Goal: Transaction & Acquisition: Purchase product/service

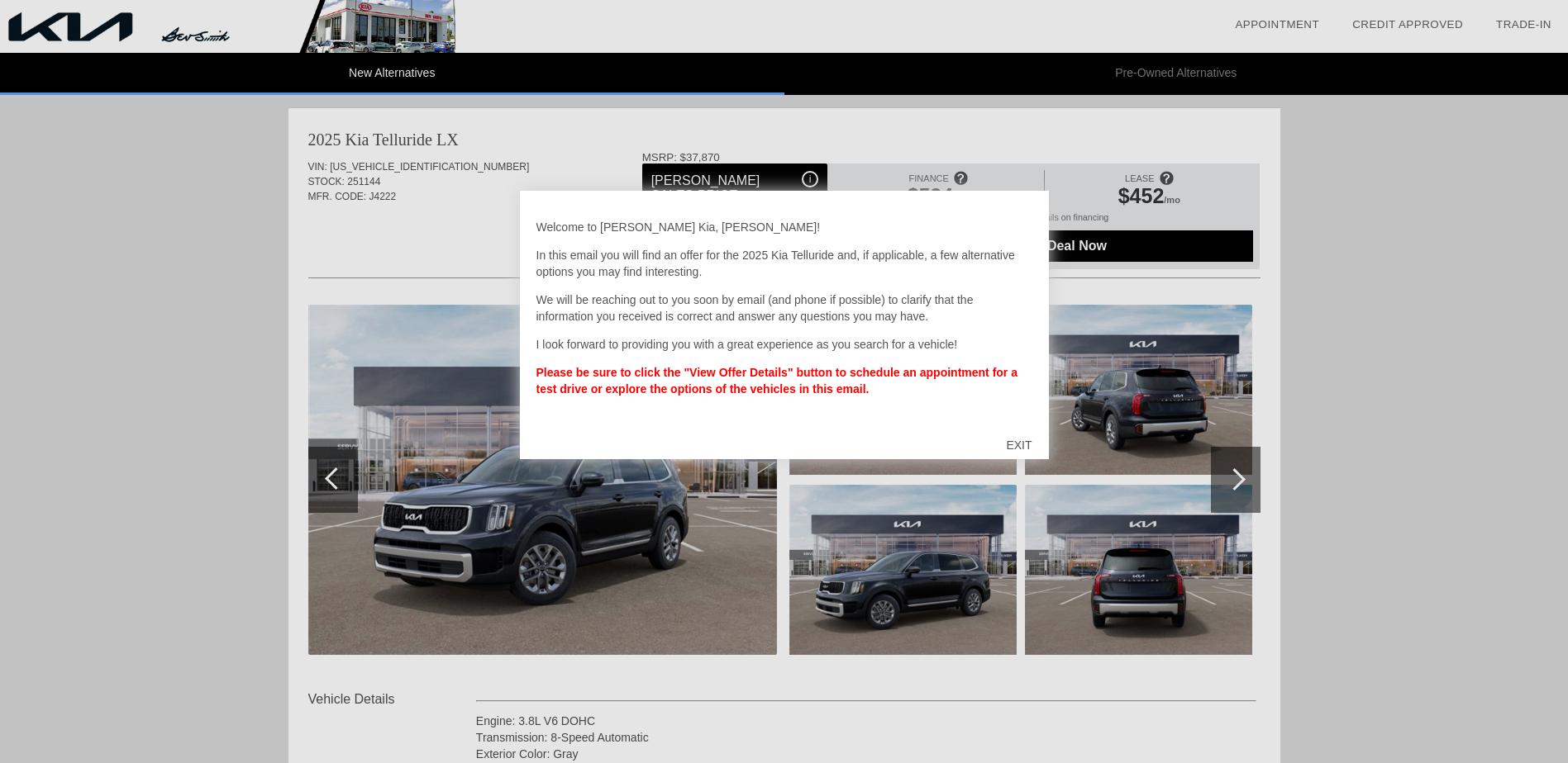
click at [1015, 444] on div "EXIT" at bounding box center [1019, 445] width 59 height 50
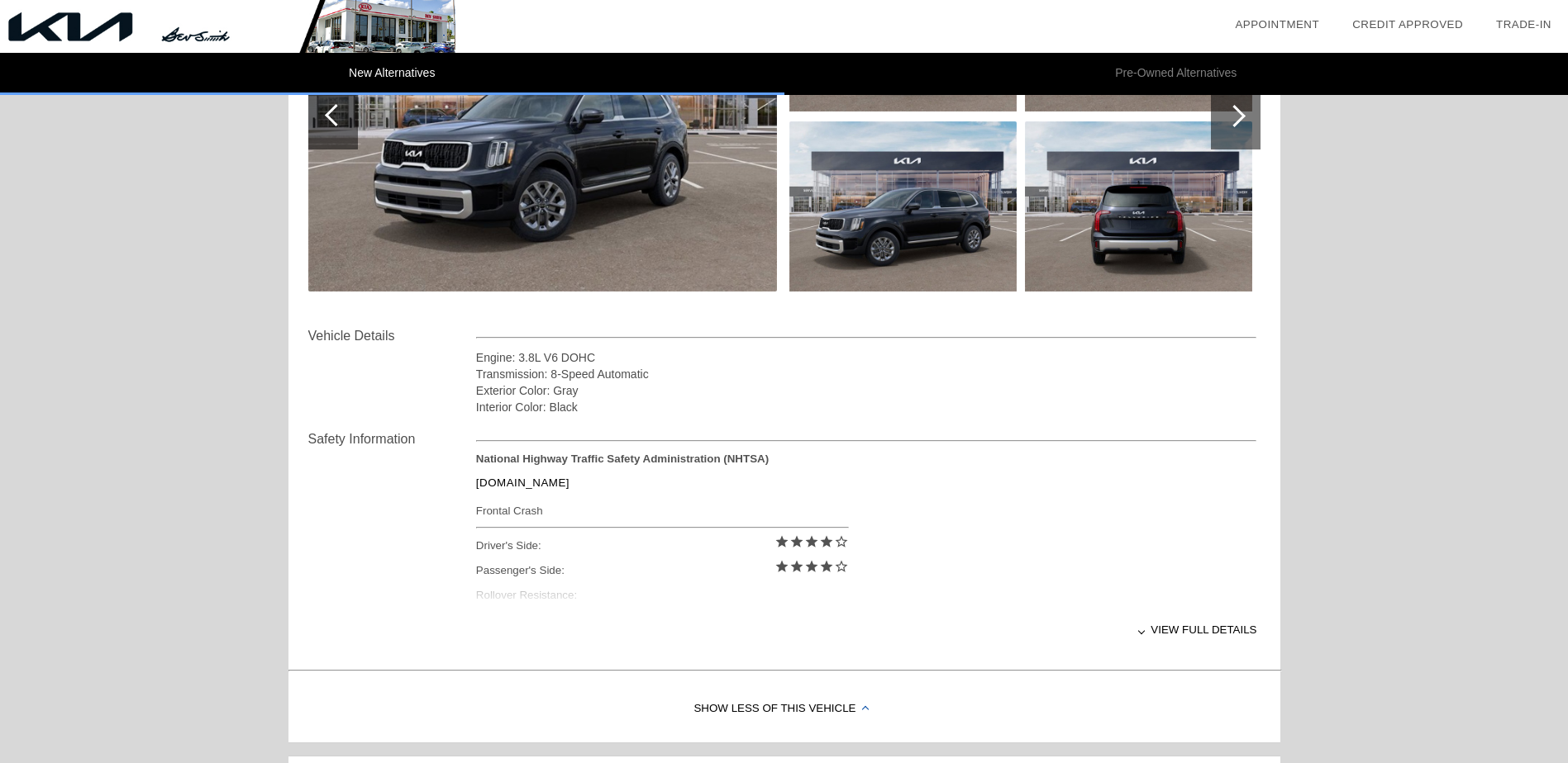
scroll to position [413, 0]
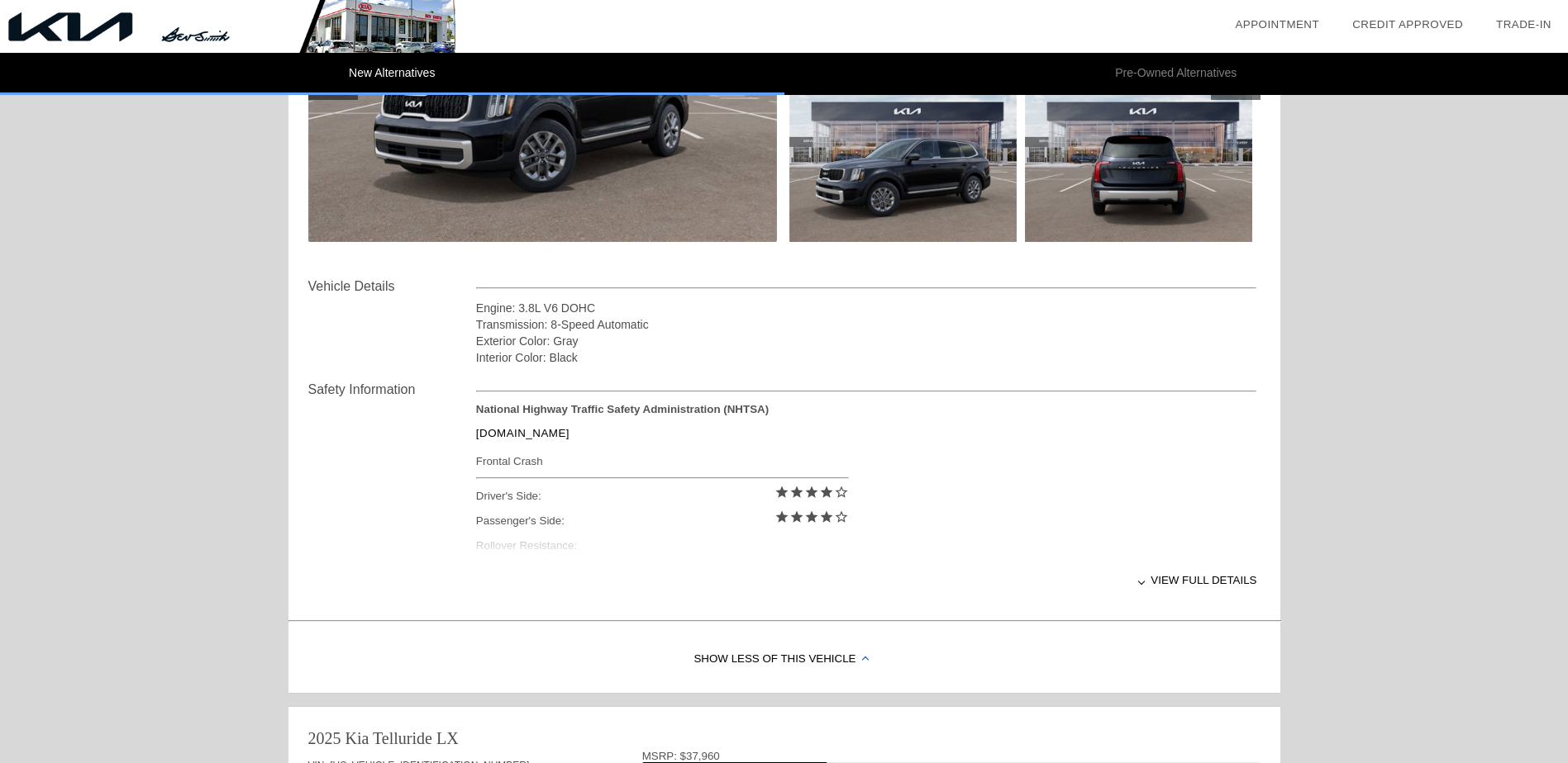
click at [1144, 584] on div at bounding box center [1142, 582] width 7 height 7
click at [1143, 584] on div at bounding box center [1140, 582] width 7 height 7
click at [1144, 584] on div at bounding box center [1142, 582] width 7 height 7
click at [1143, 579] on div at bounding box center [1140, 582] width 7 height 7
click at [1181, 579] on div "View full details" at bounding box center [866, 580] width 781 height 40
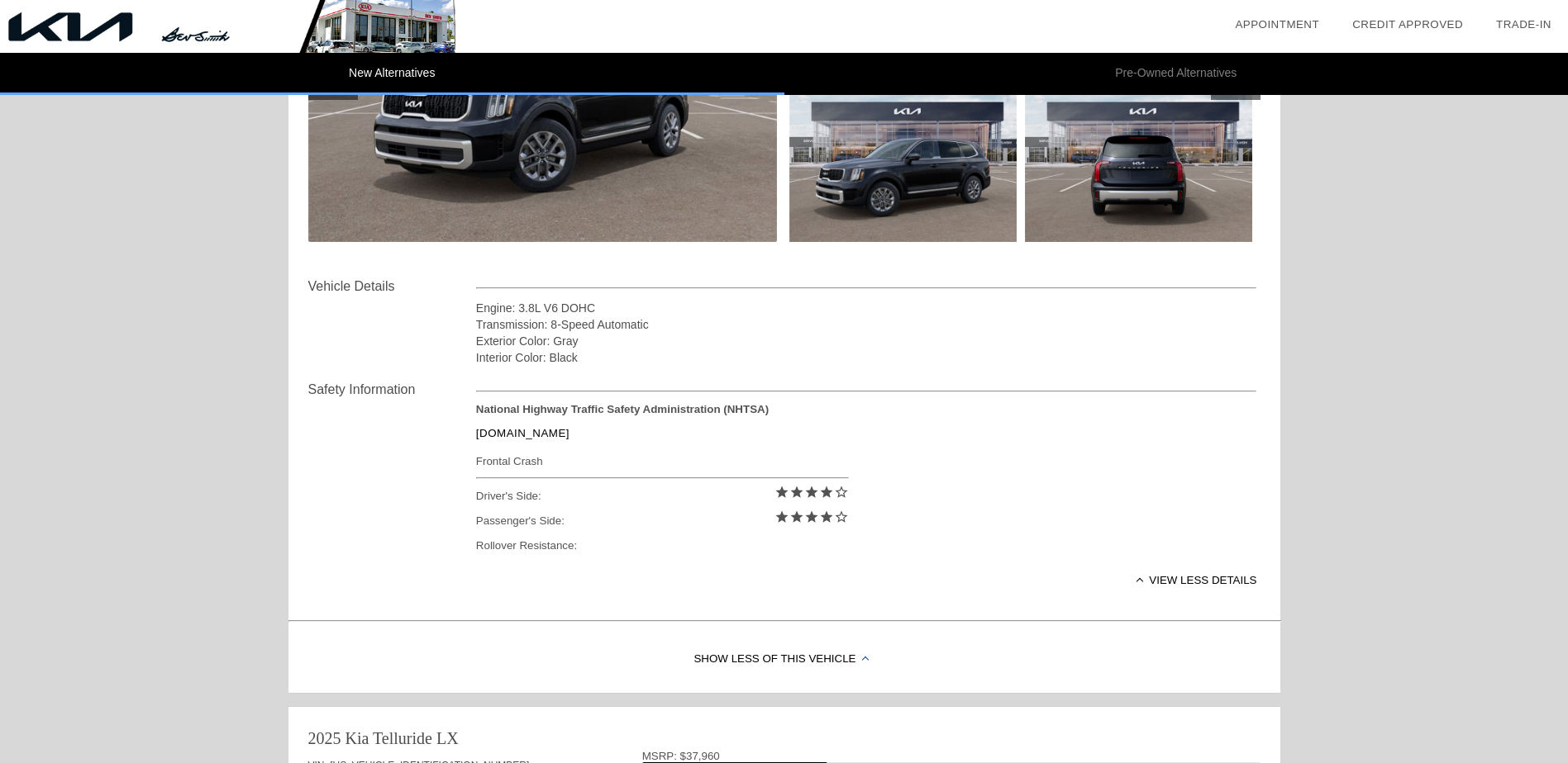
click at [847, 659] on div "Show Less of this Vehicle" at bounding box center [784, 659] width 992 height 66
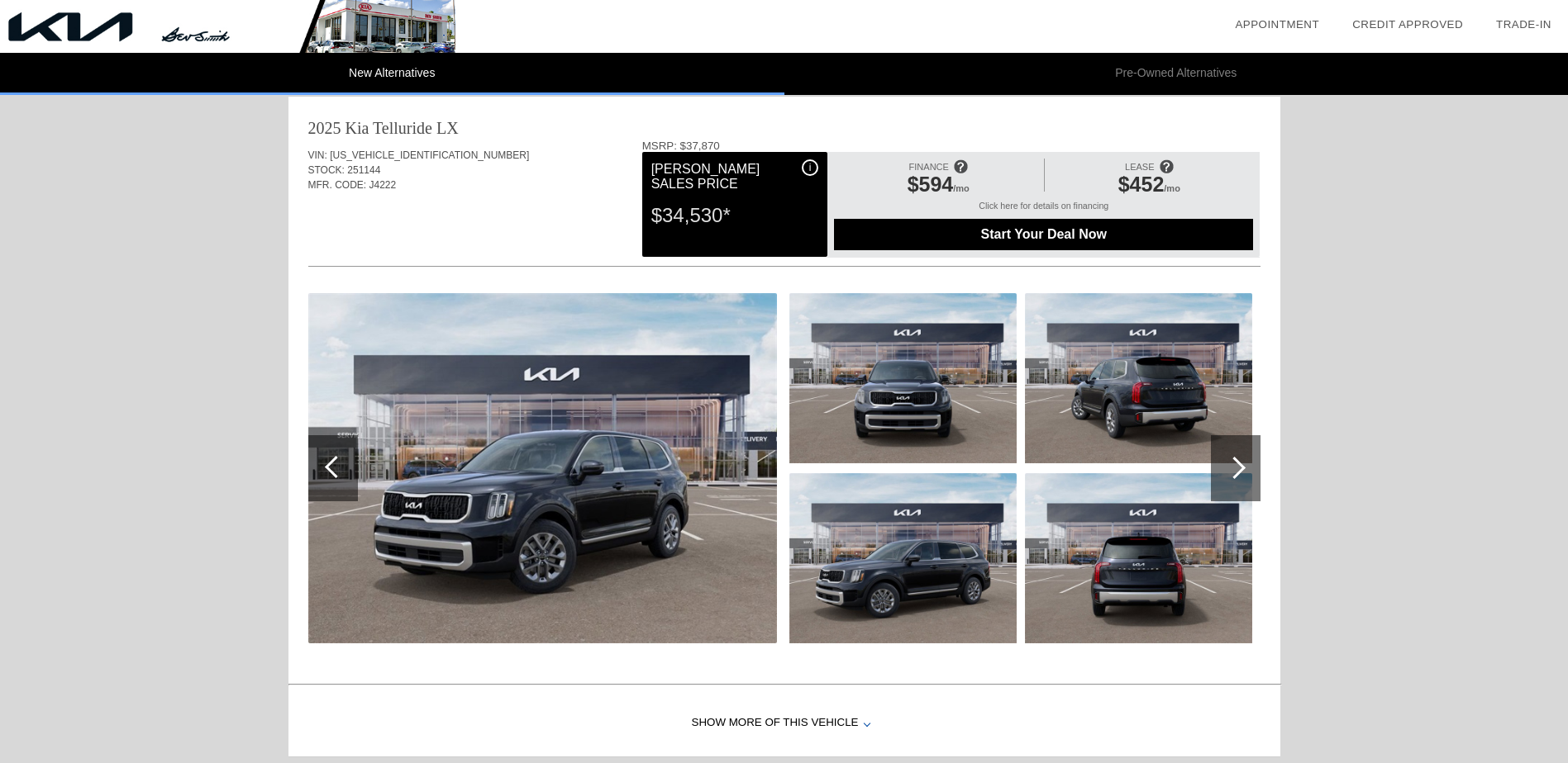
scroll to position [0, 0]
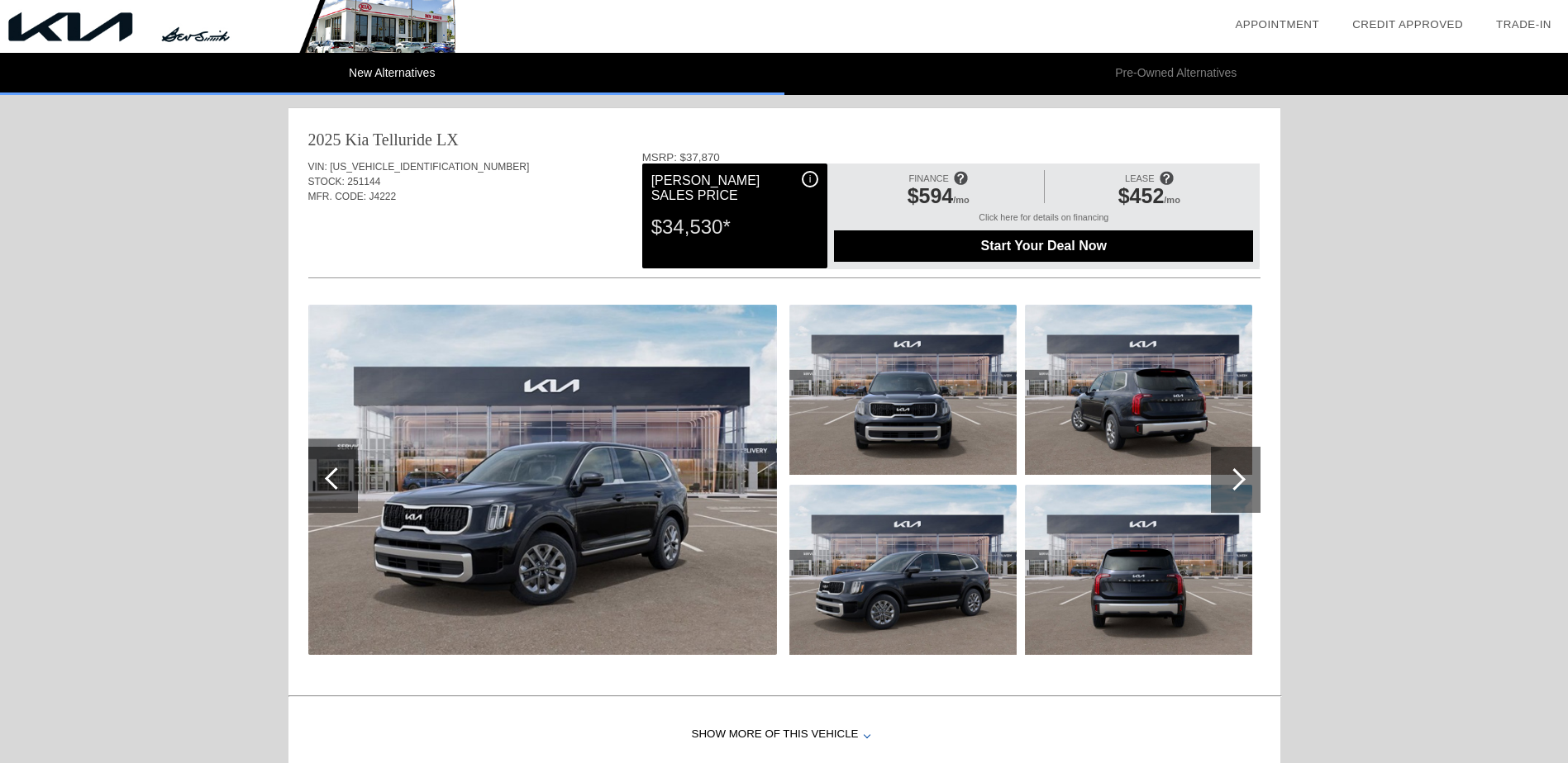
click at [1242, 480] on div at bounding box center [1234, 479] width 22 height 22
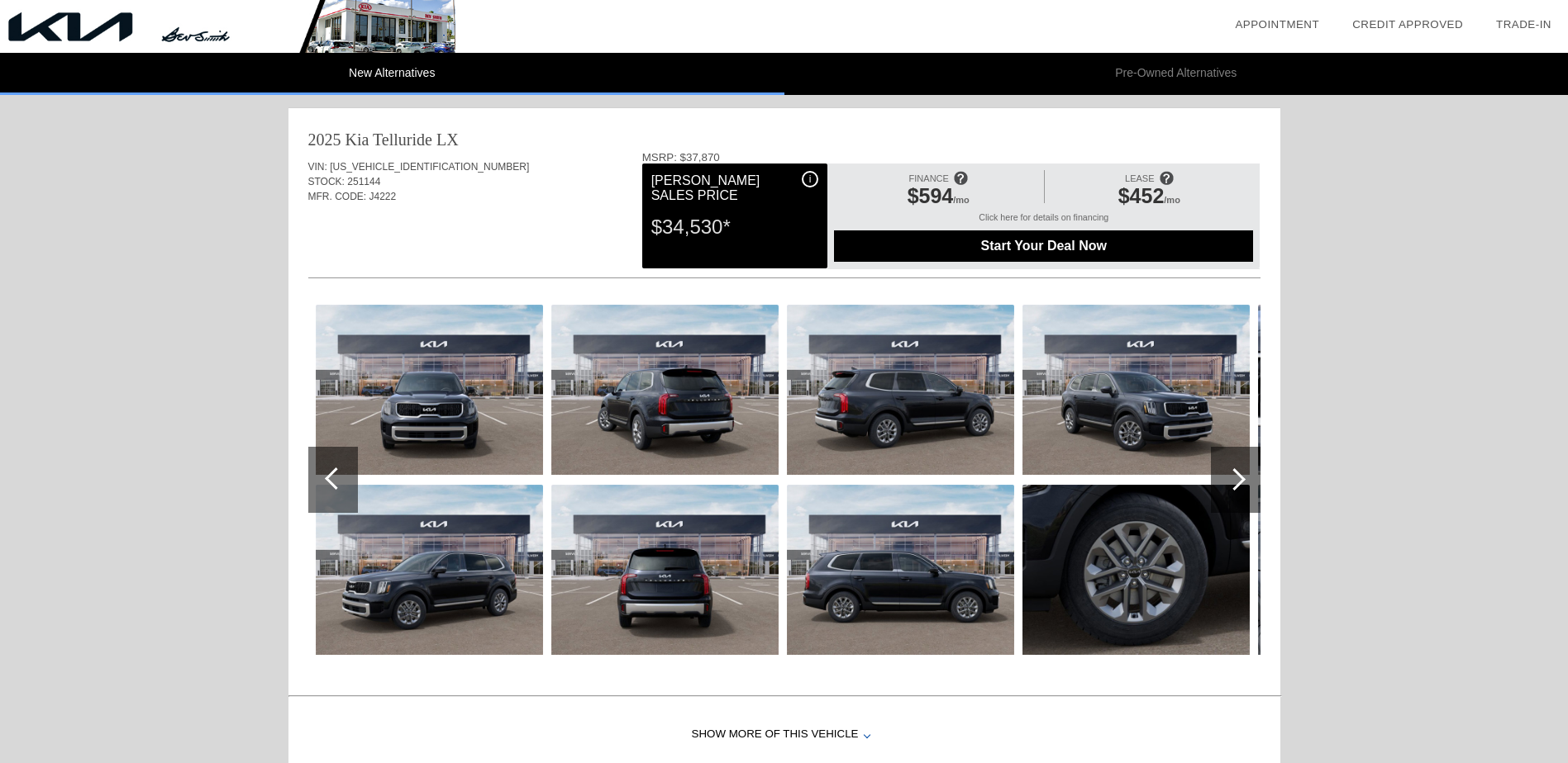
click at [432, 397] on img at bounding box center [430, 390] width 227 height 170
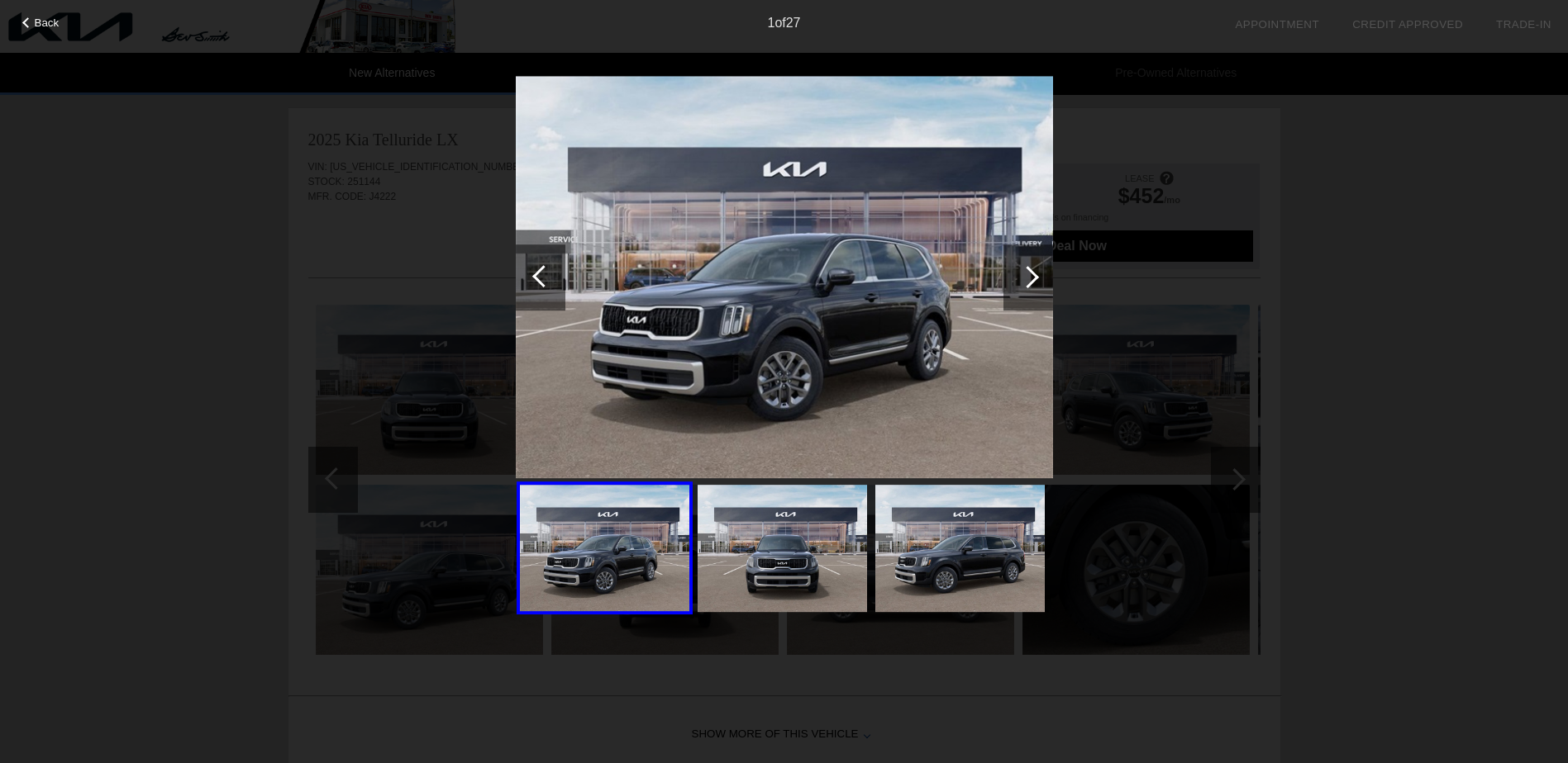
click at [1034, 275] on div at bounding box center [1027, 277] width 22 height 22
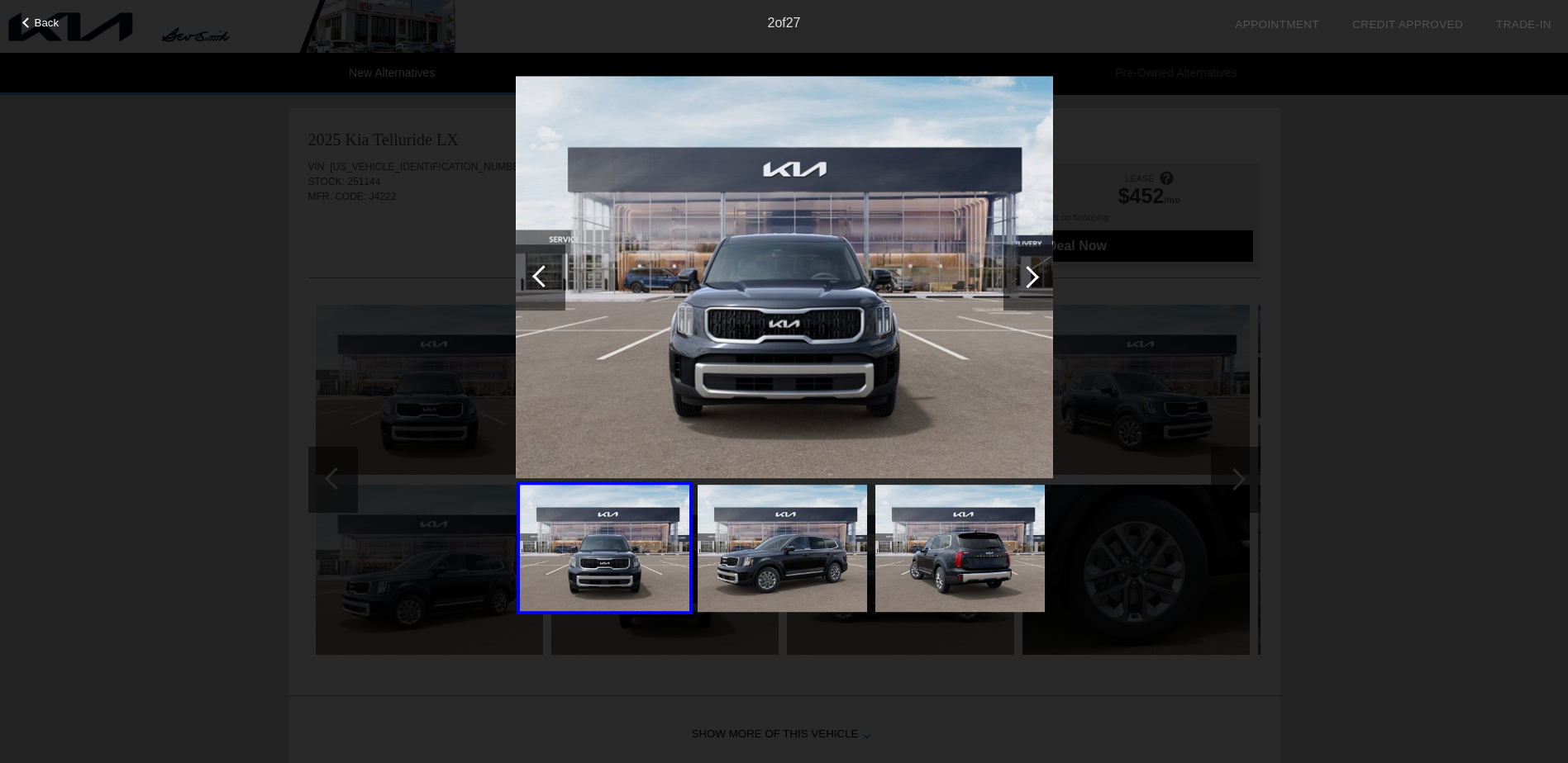
click at [1034, 275] on div at bounding box center [1027, 277] width 22 height 22
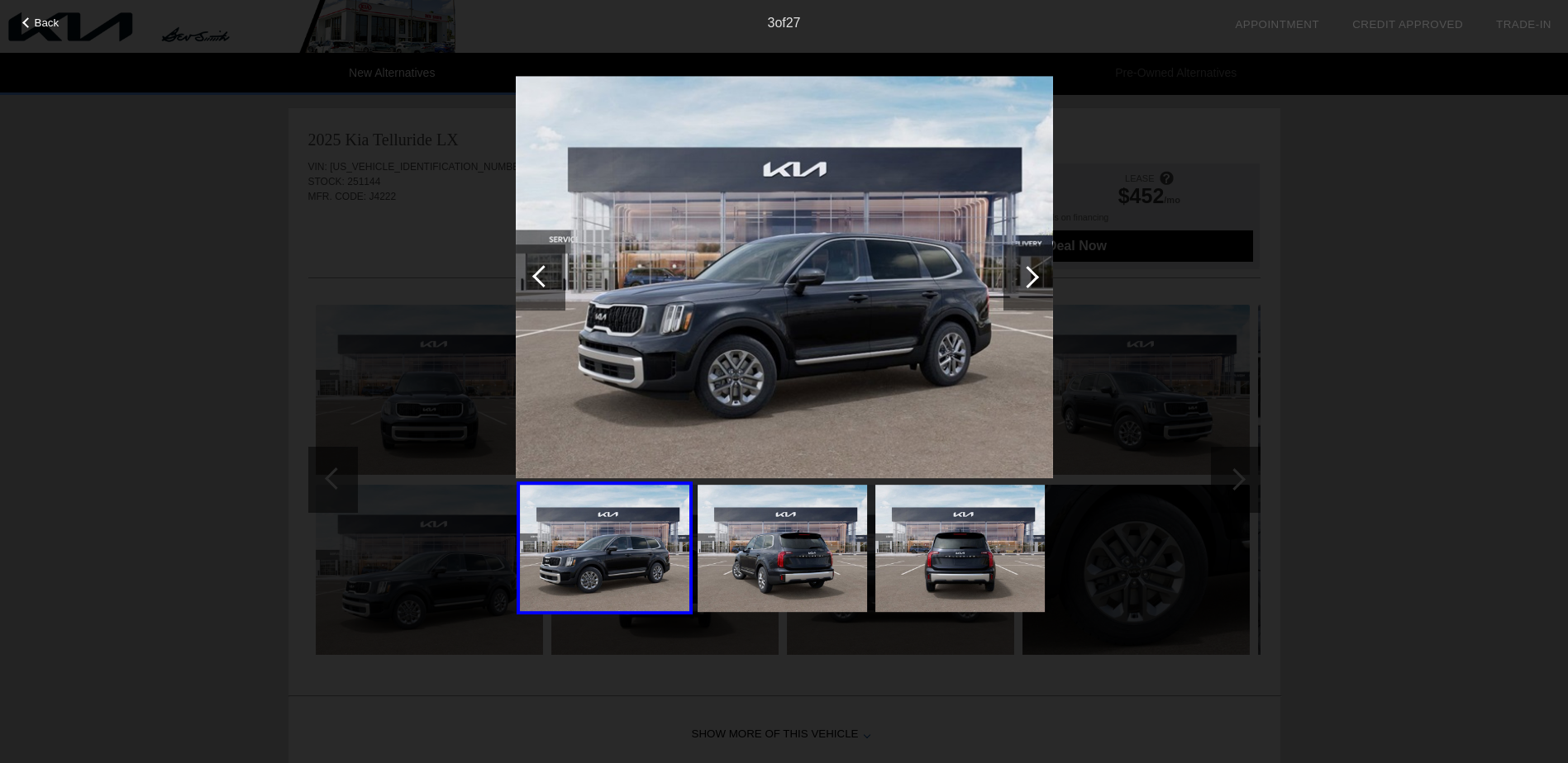
click at [1034, 275] on div at bounding box center [1027, 277] width 22 height 22
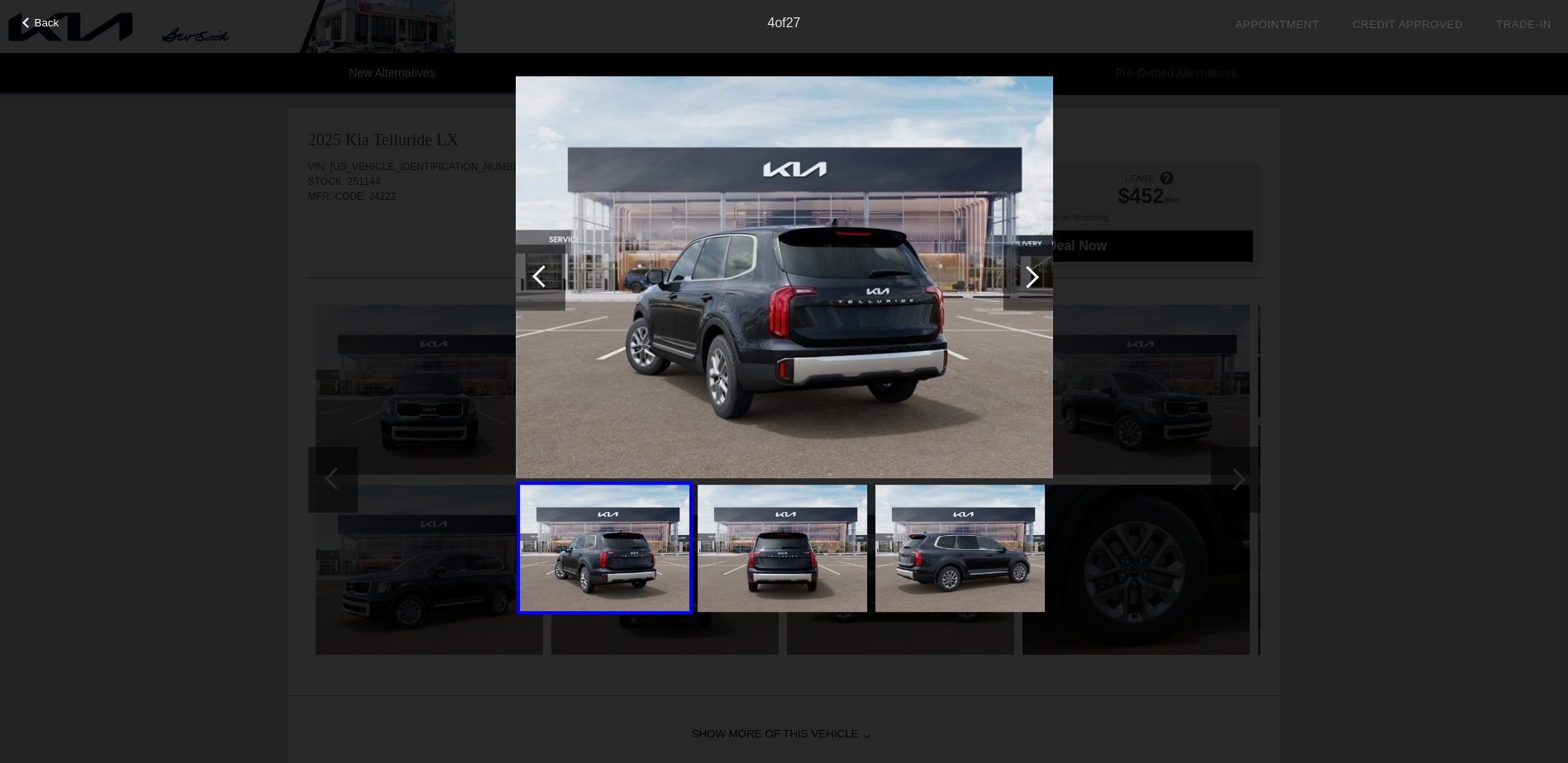
click at [1032, 276] on div at bounding box center [1027, 277] width 22 height 22
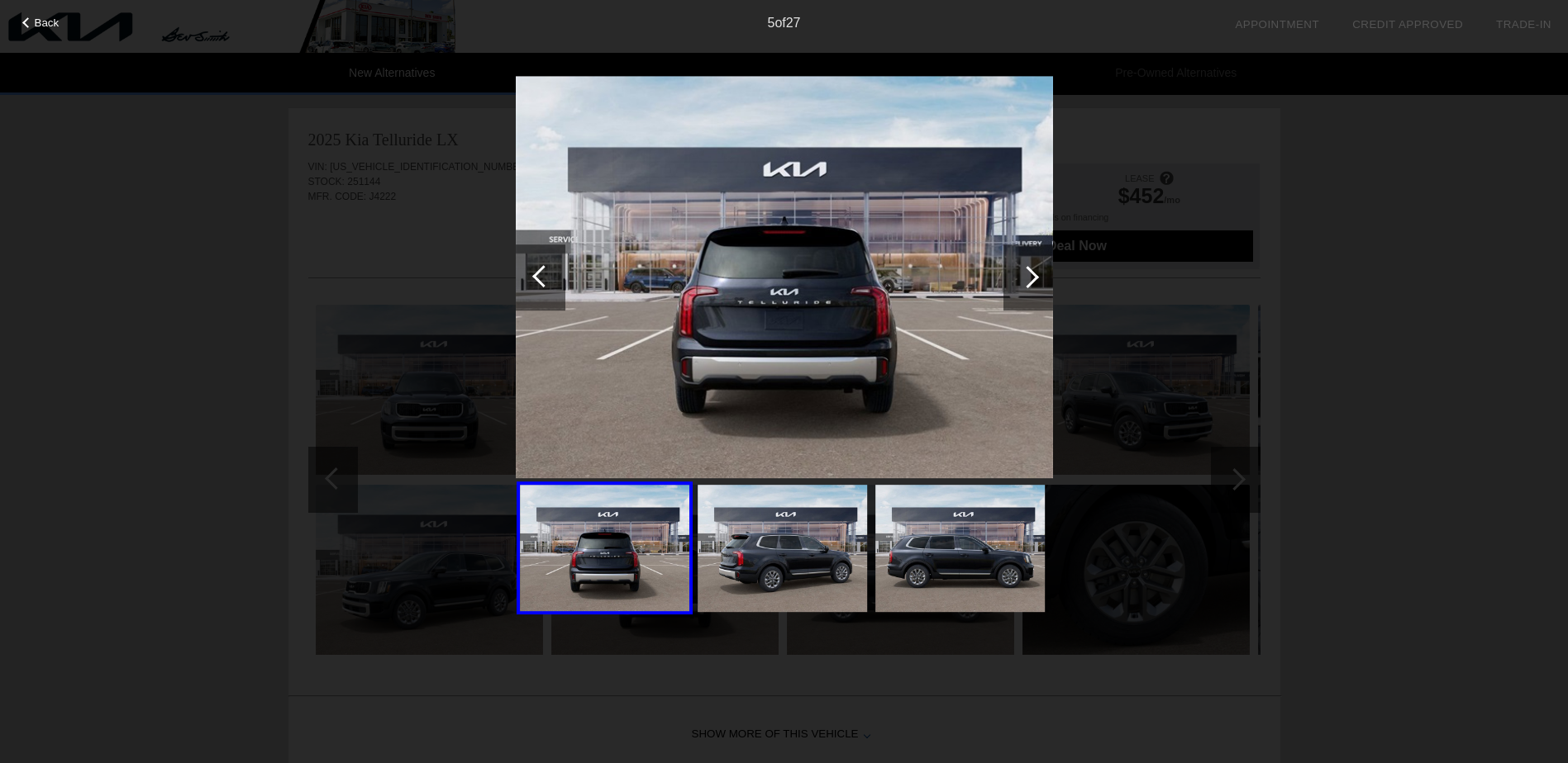
click at [1031, 276] on div at bounding box center [1027, 277] width 22 height 22
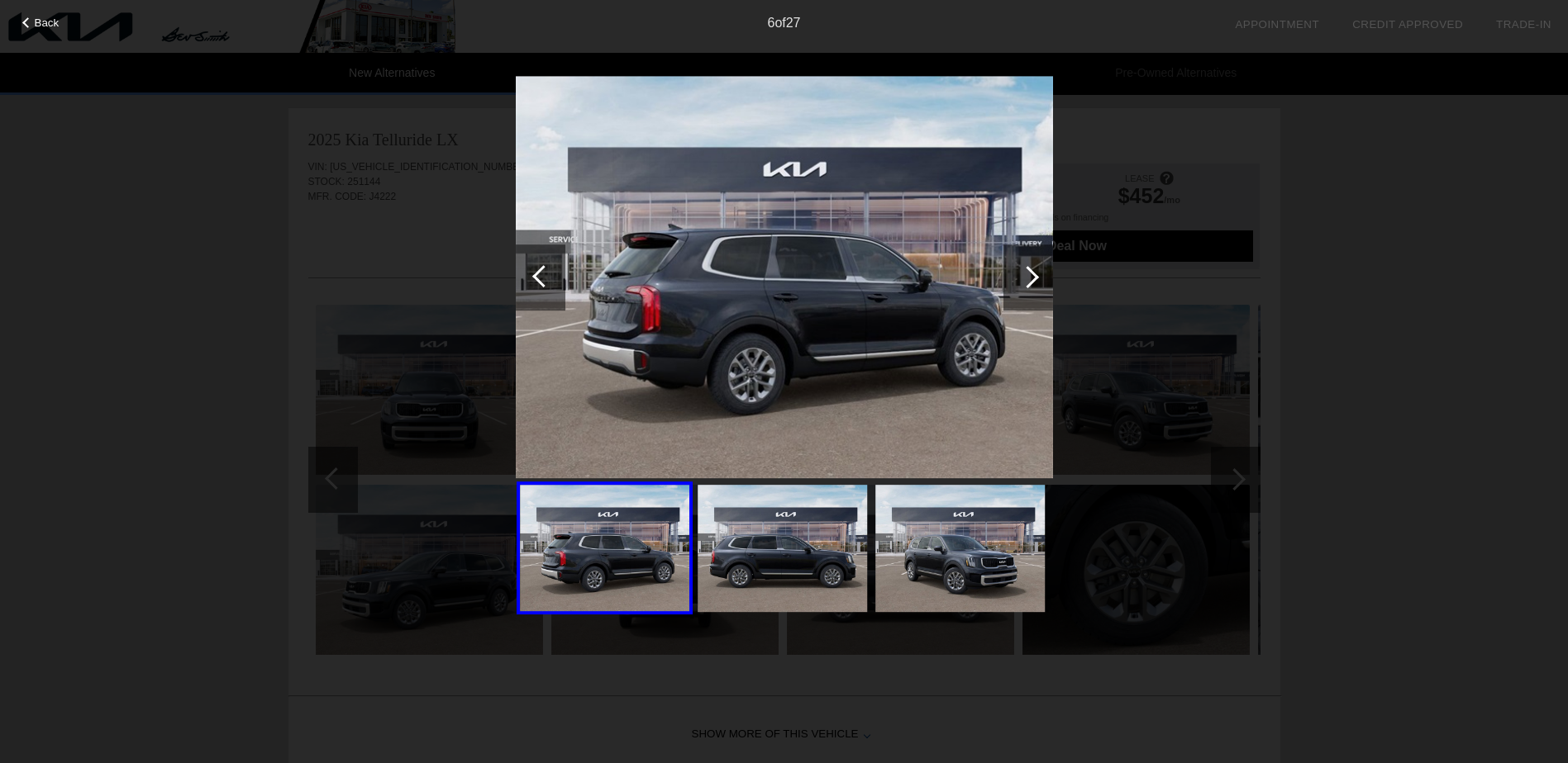
click at [1031, 276] on div at bounding box center [1027, 277] width 22 height 22
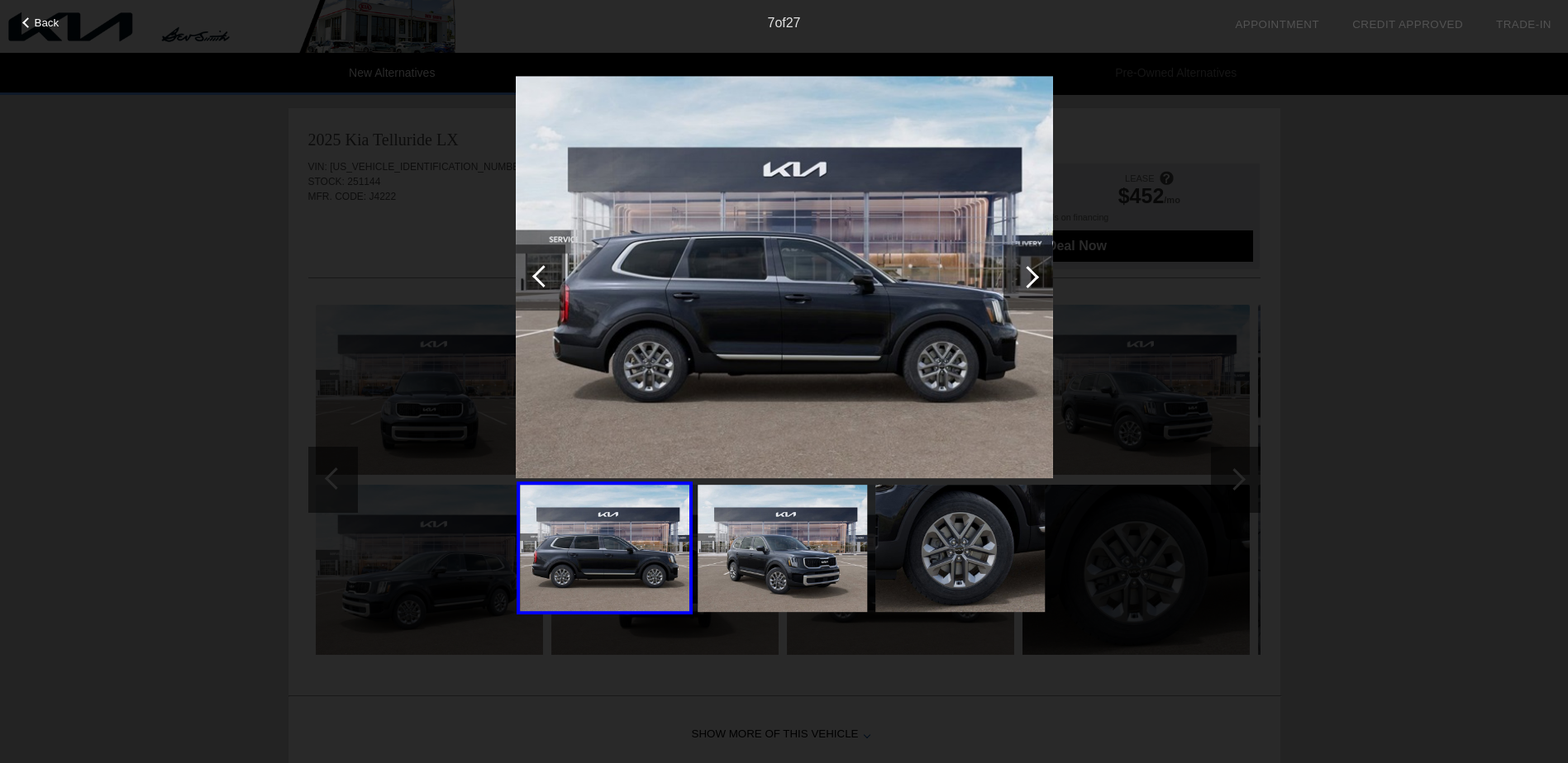
click at [1031, 276] on div at bounding box center [1027, 277] width 22 height 22
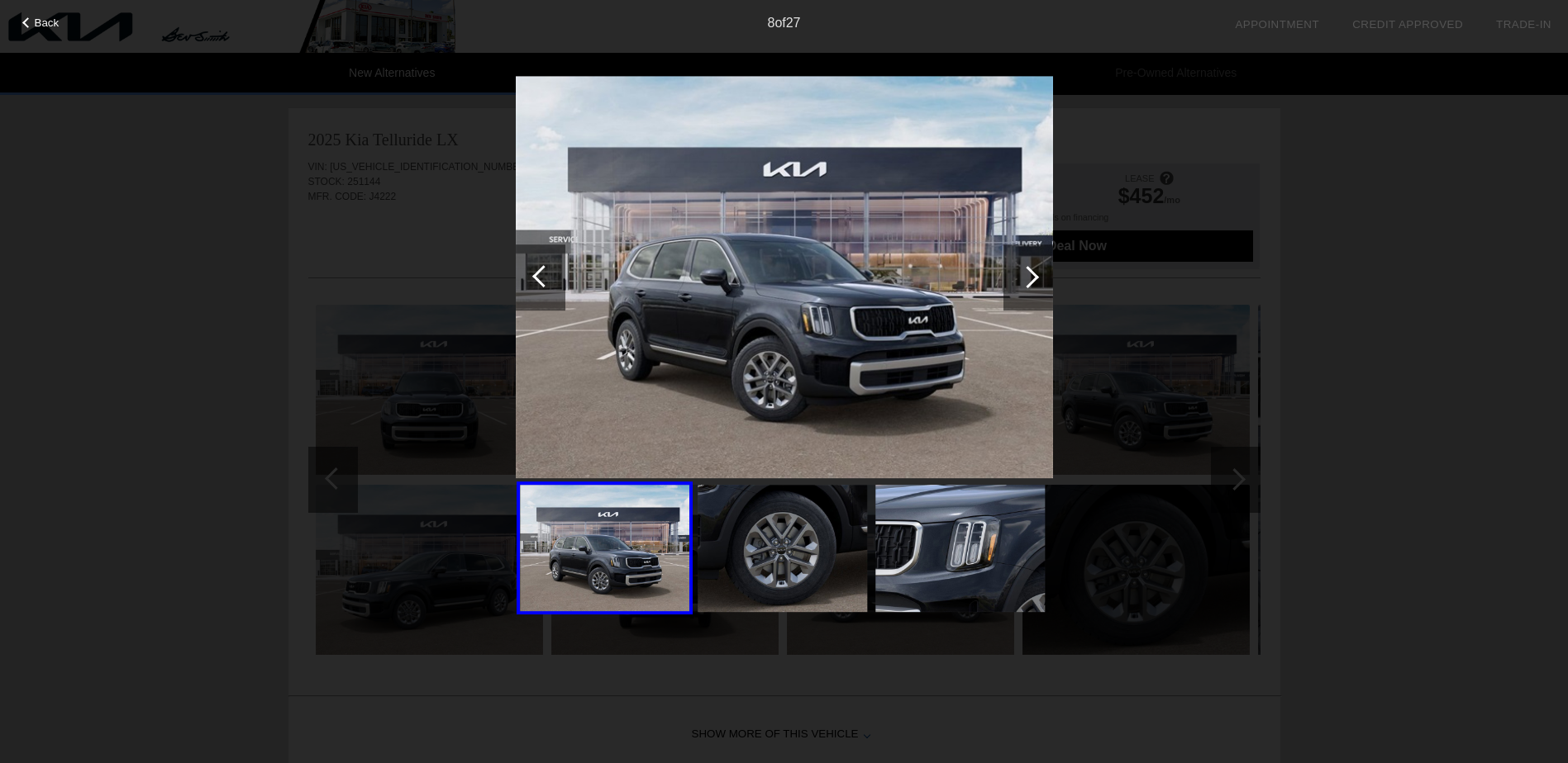
click at [1031, 276] on div at bounding box center [1027, 277] width 22 height 22
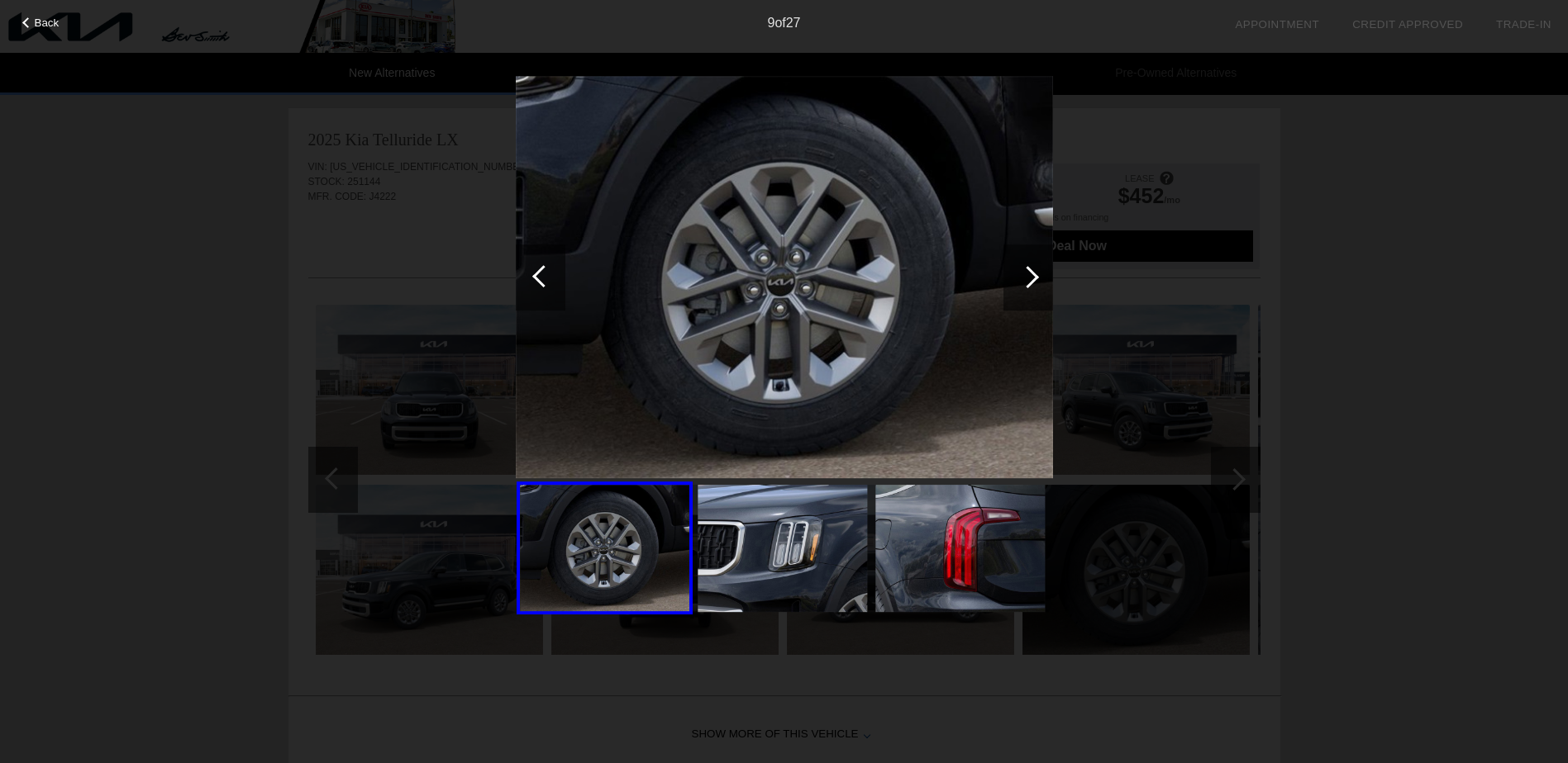
click at [1031, 276] on div at bounding box center [1027, 277] width 22 height 22
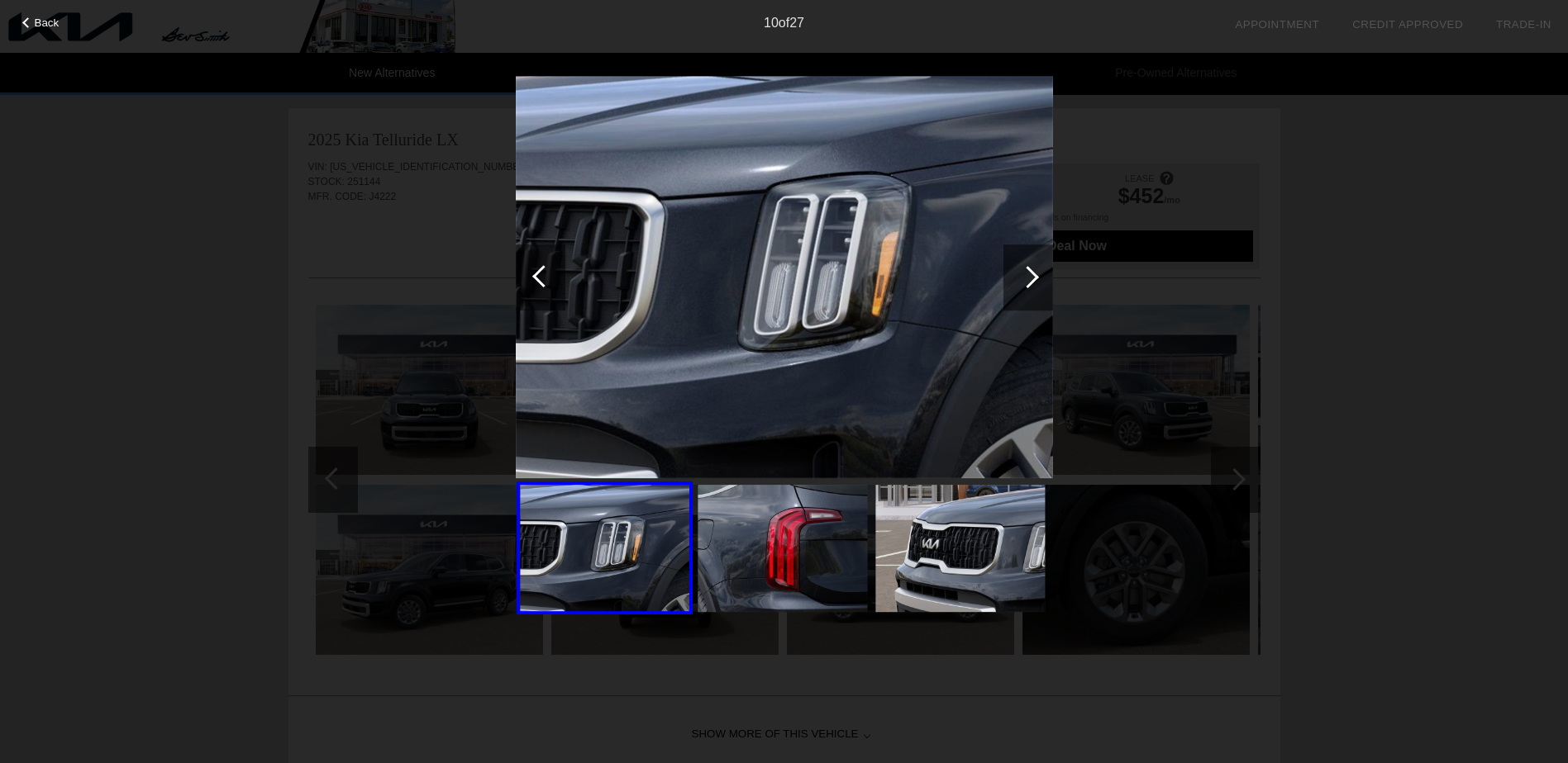
click at [1031, 276] on div at bounding box center [1027, 277] width 22 height 22
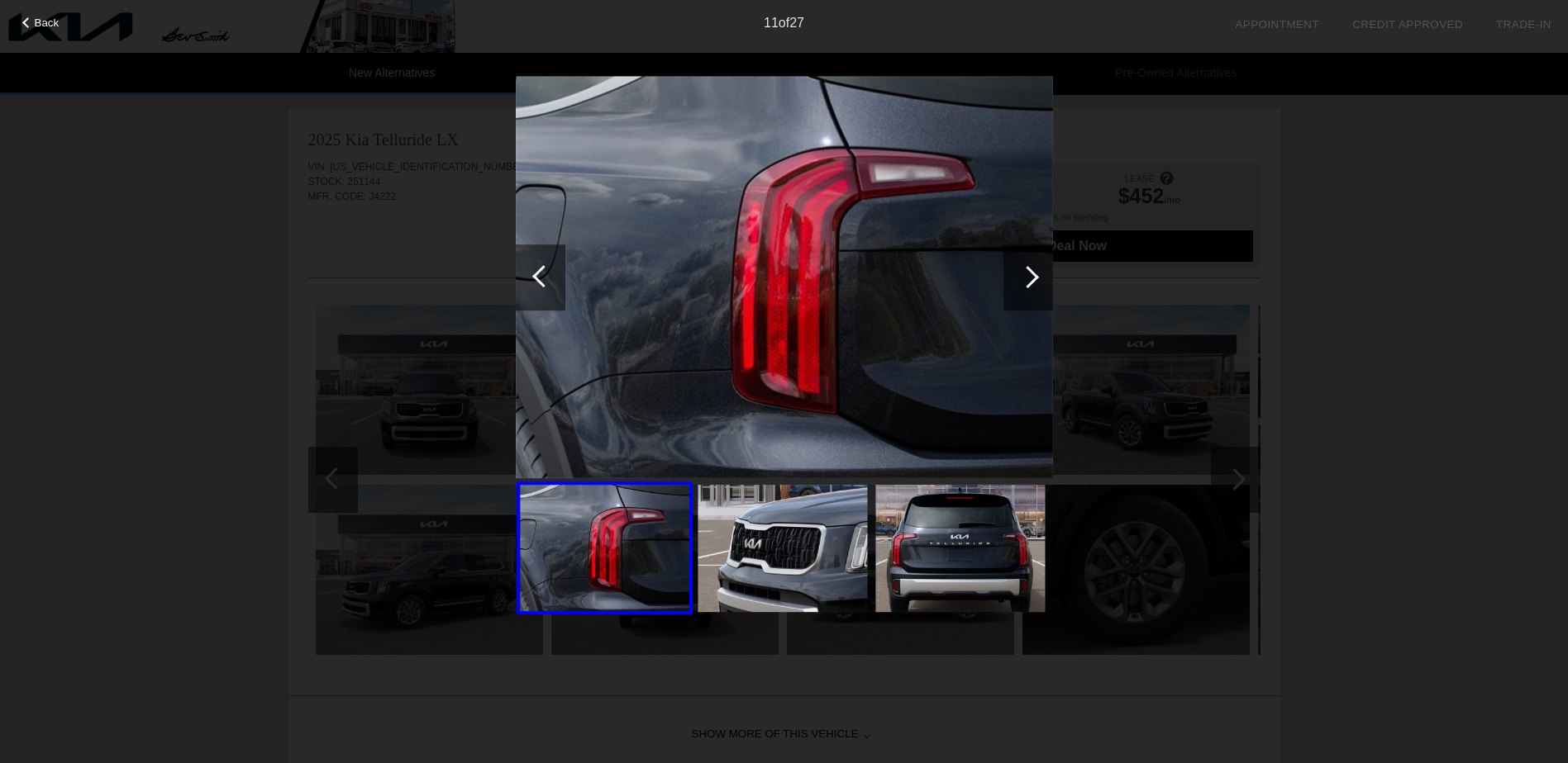
click at [1031, 276] on div at bounding box center [1027, 277] width 22 height 22
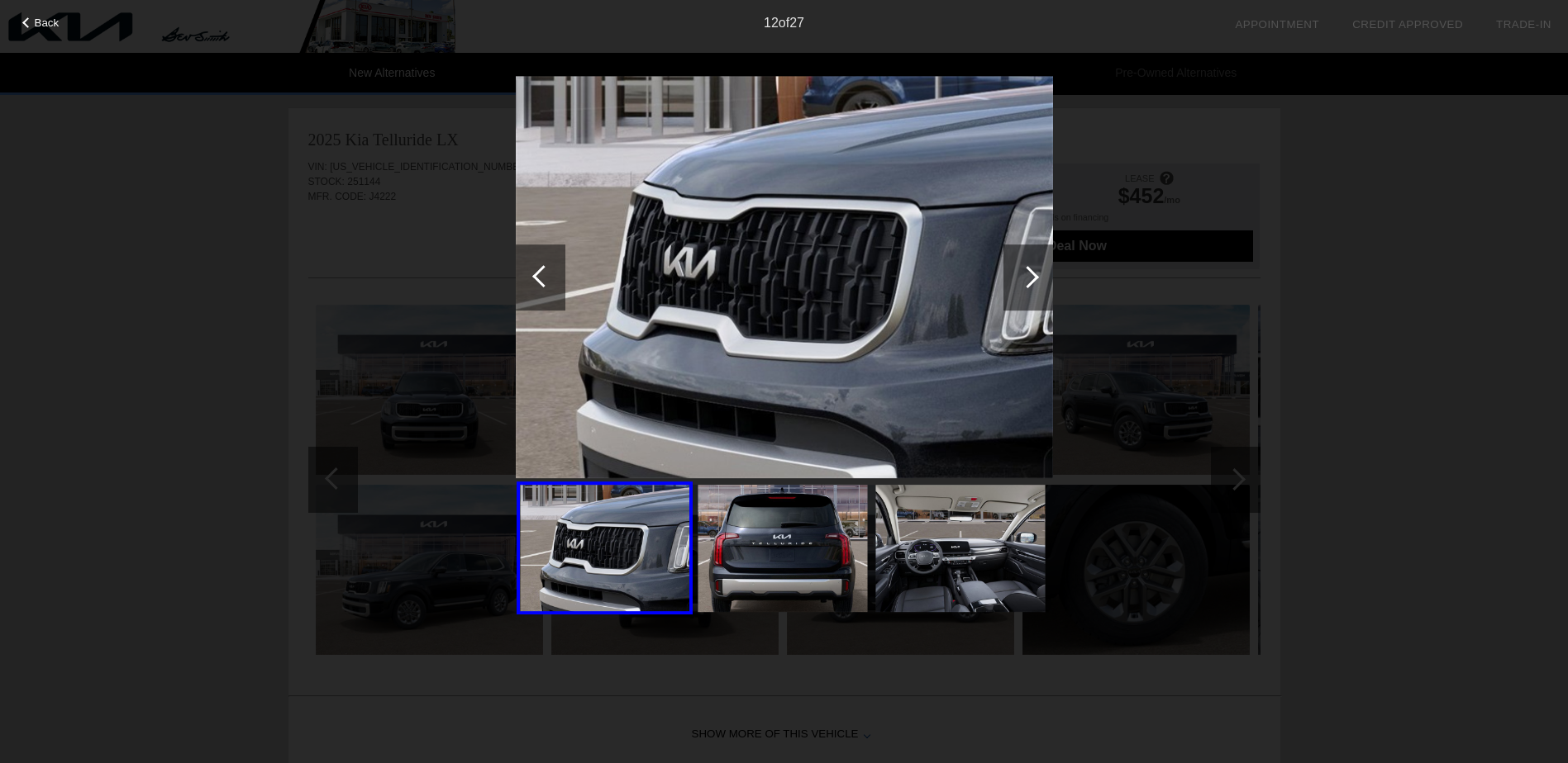
click at [1031, 276] on div at bounding box center [1027, 277] width 22 height 22
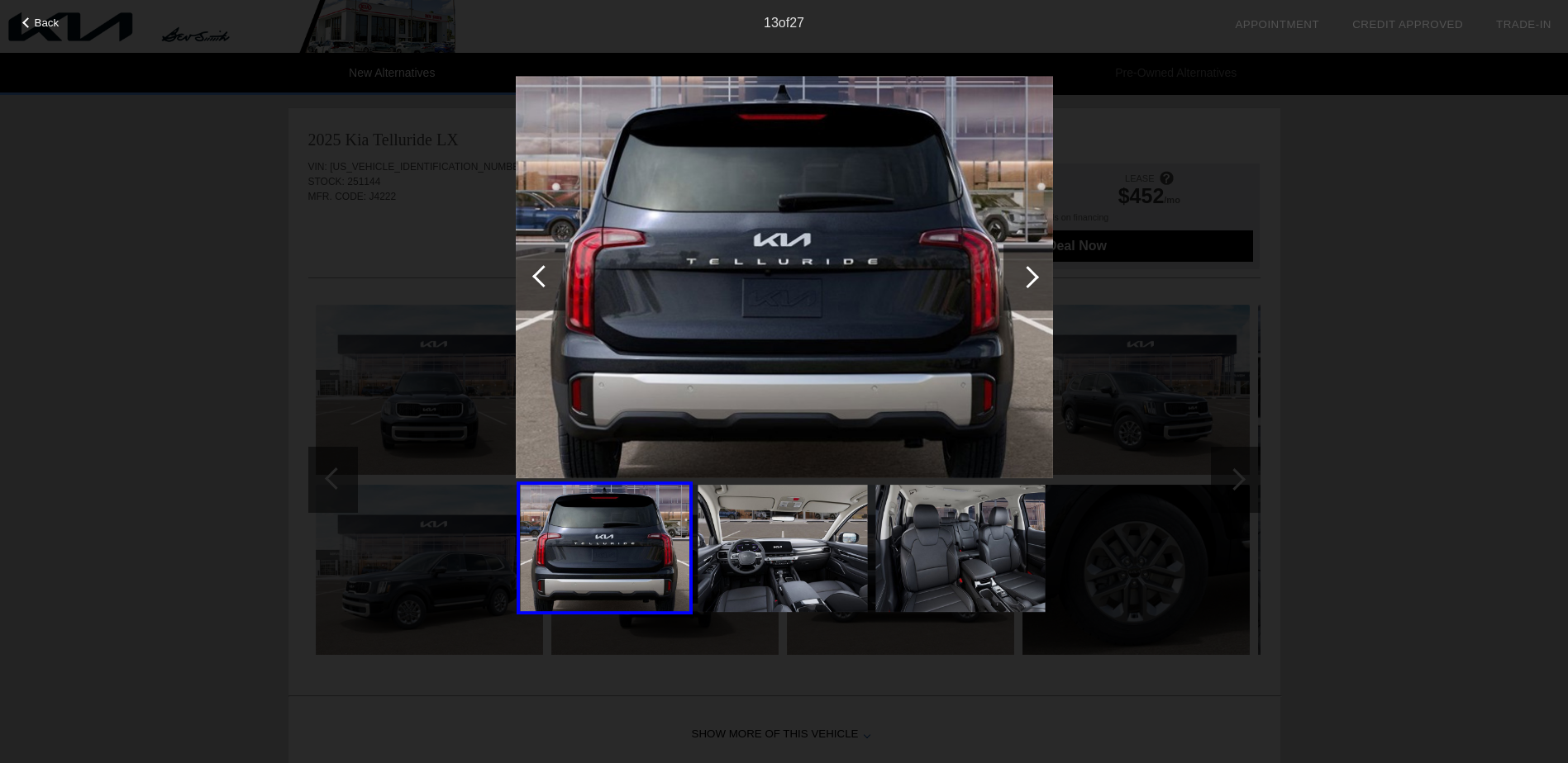
click at [1031, 276] on div at bounding box center [1027, 277] width 22 height 22
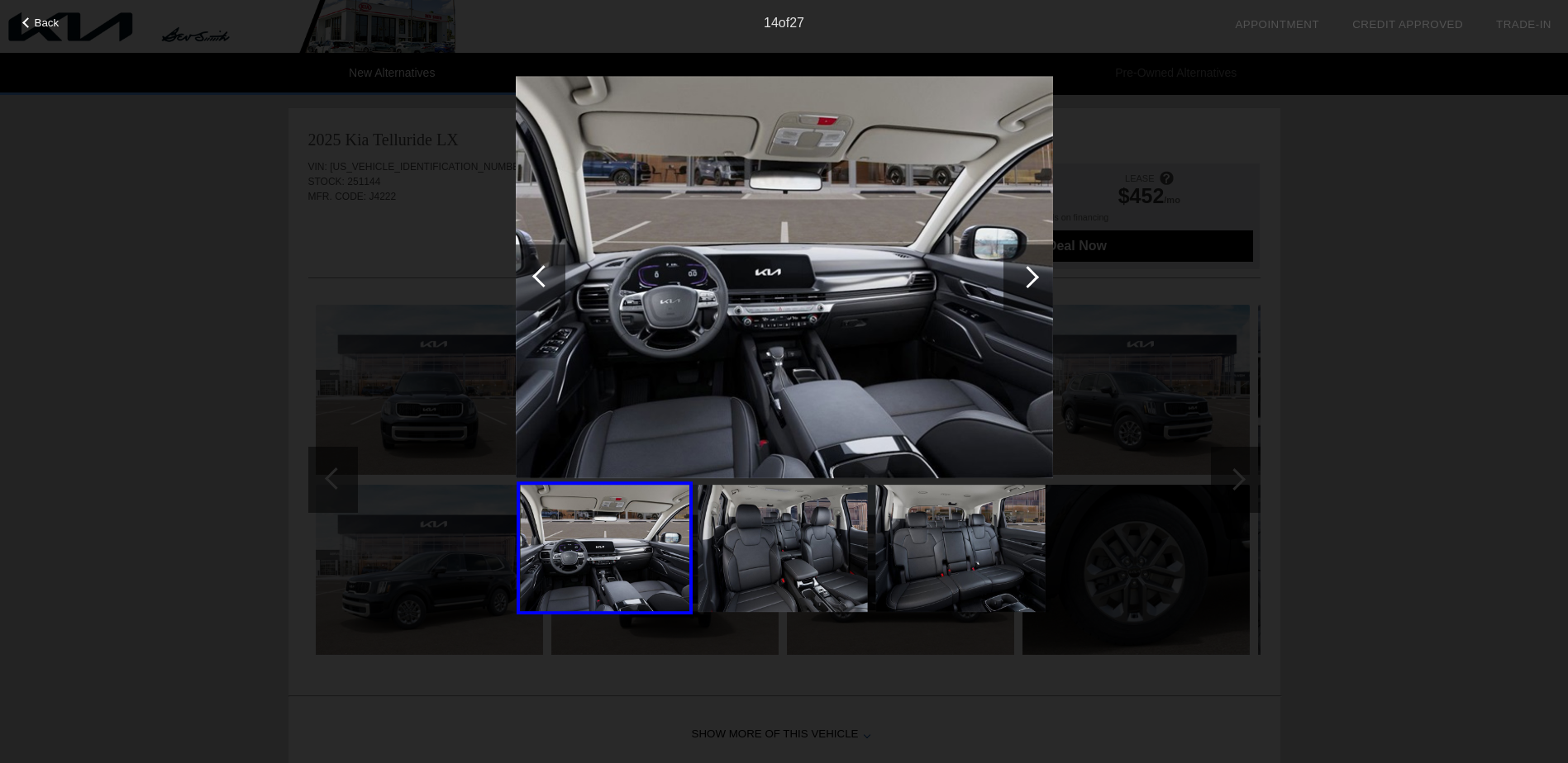
click at [1036, 275] on div at bounding box center [1027, 277] width 22 height 22
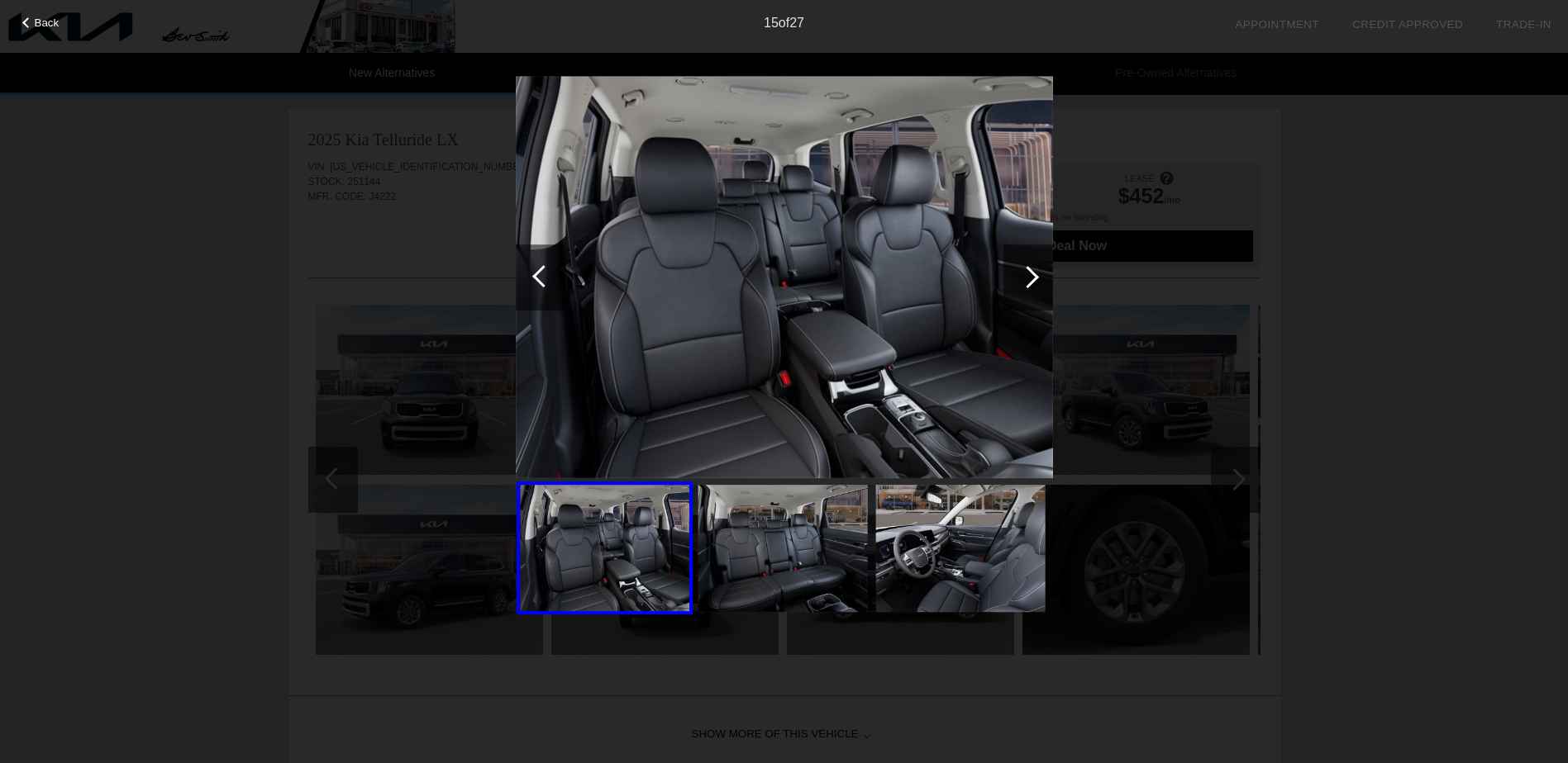
click at [1036, 275] on div at bounding box center [1027, 277] width 22 height 22
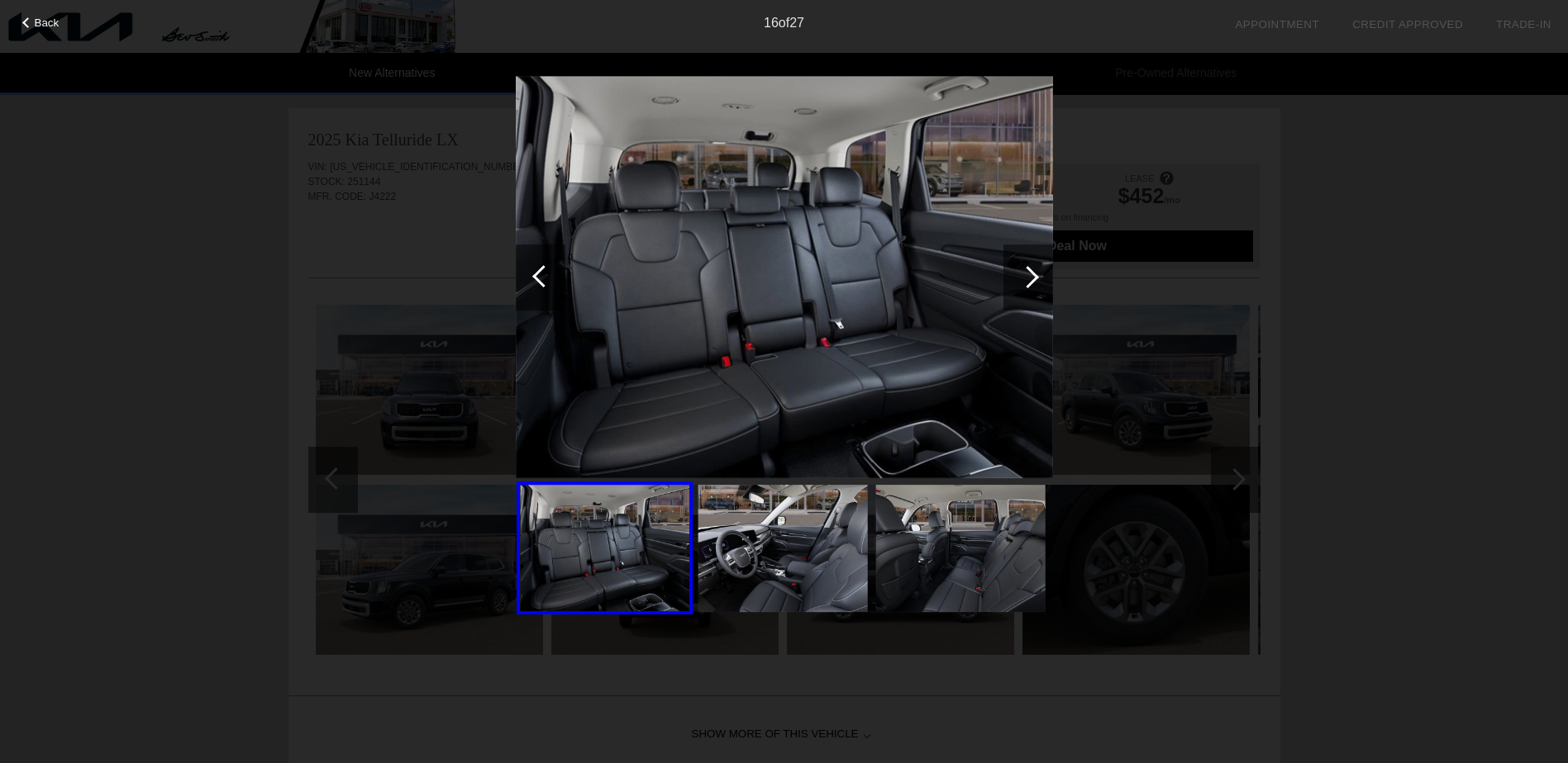
click at [1036, 275] on div at bounding box center [1027, 277] width 22 height 22
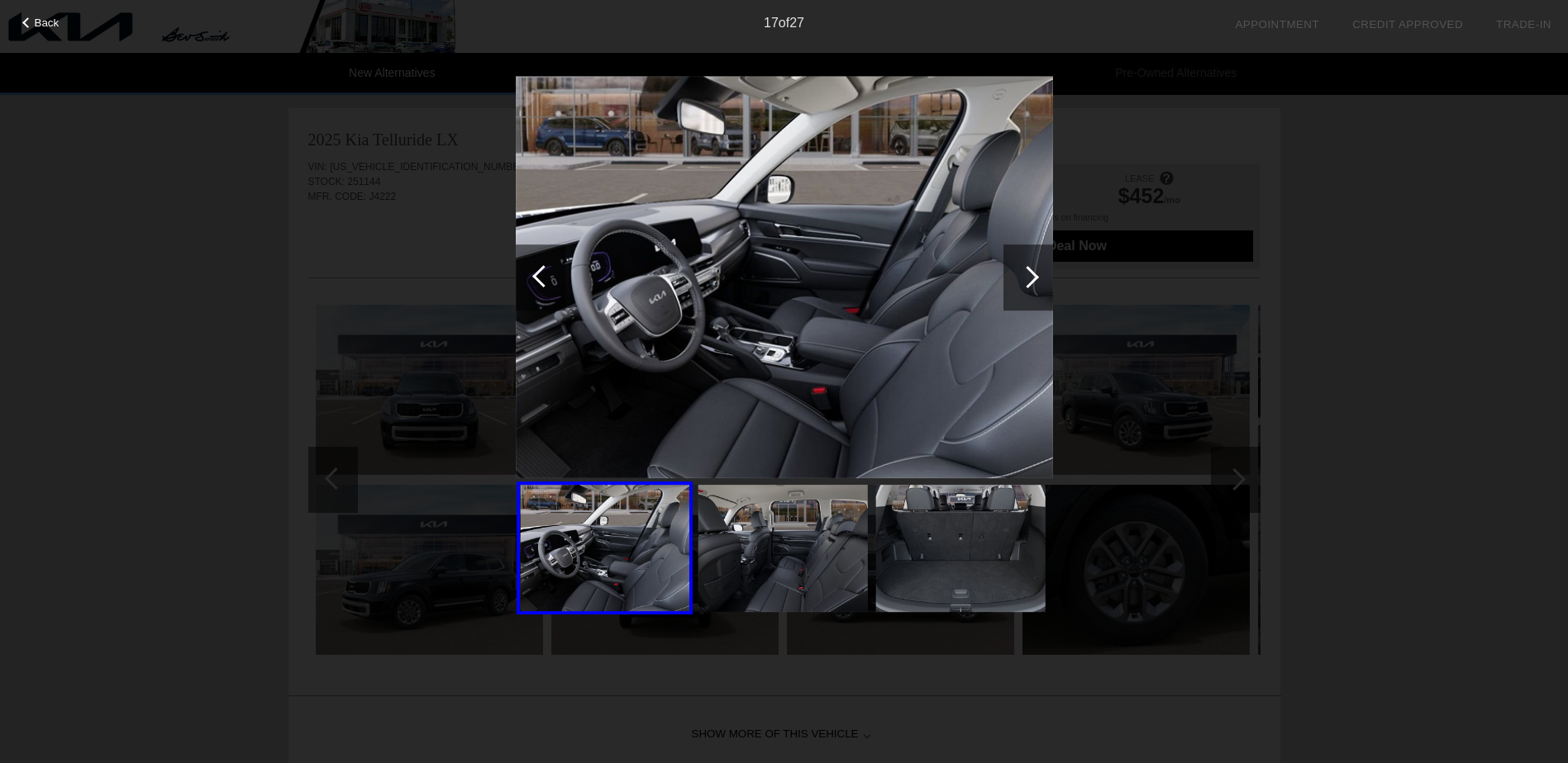
click at [1036, 275] on div at bounding box center [1027, 277] width 22 height 22
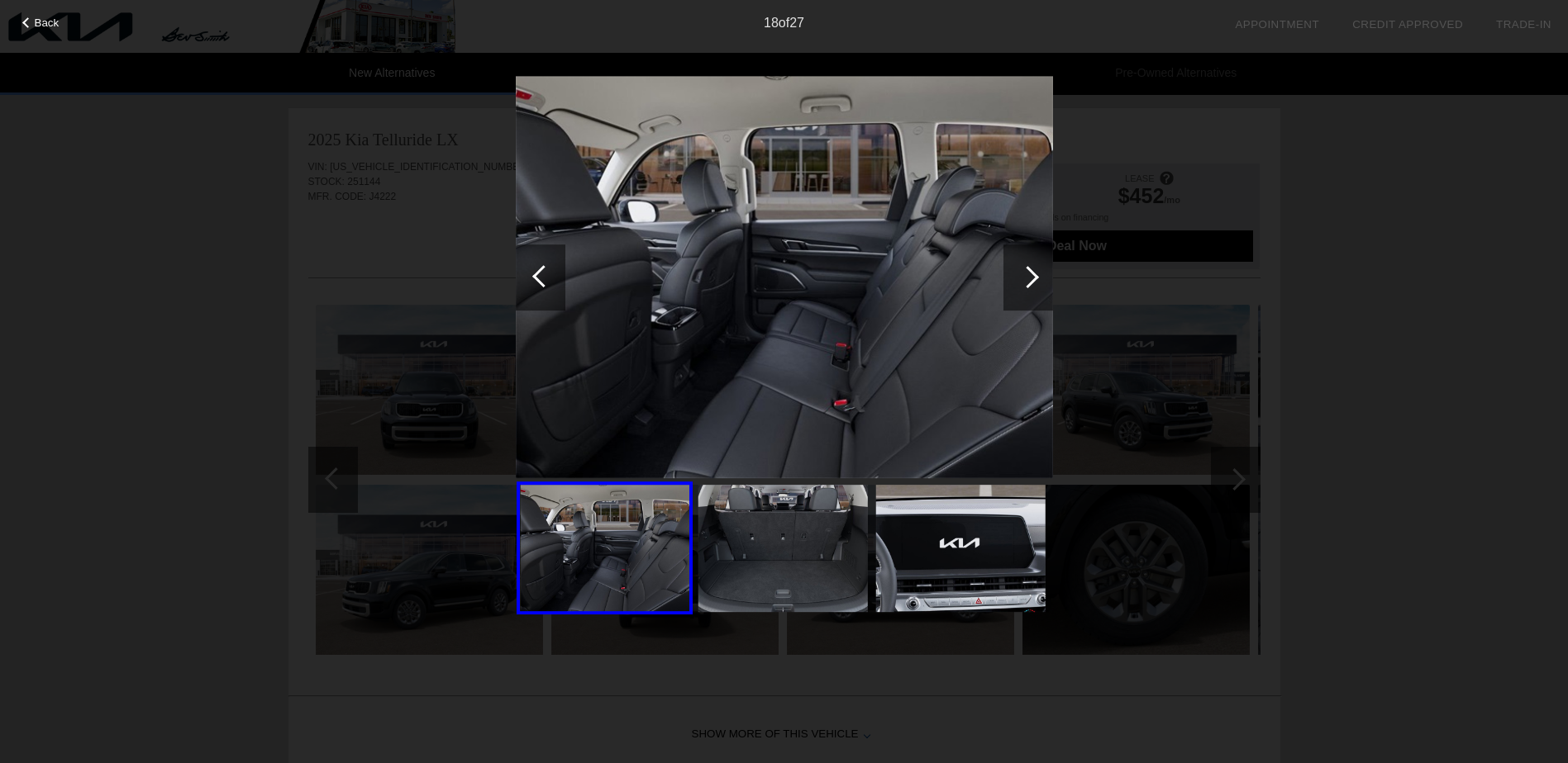
click at [1036, 275] on div at bounding box center [1027, 277] width 22 height 22
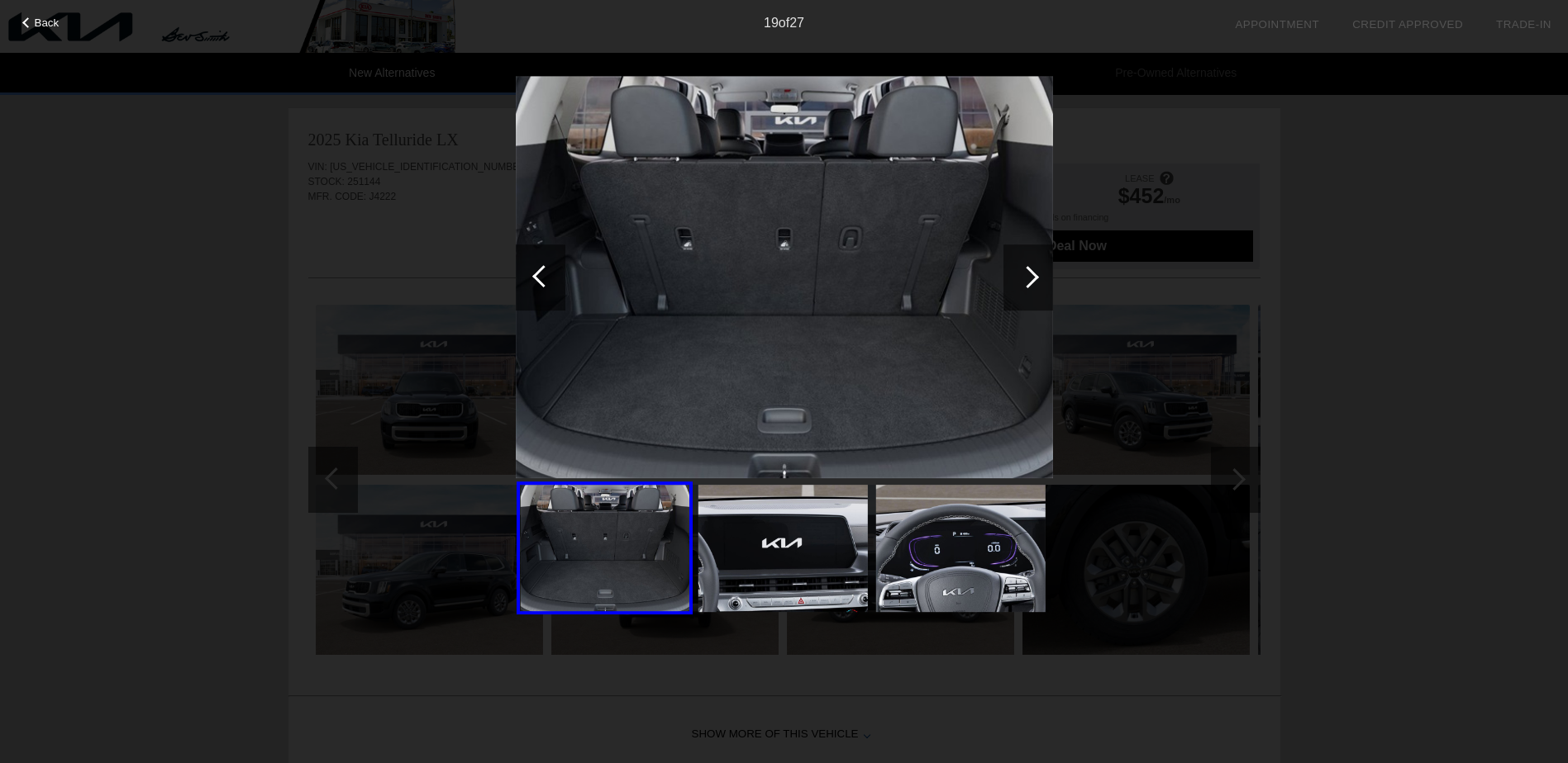
click at [1036, 275] on div at bounding box center [1027, 277] width 22 height 22
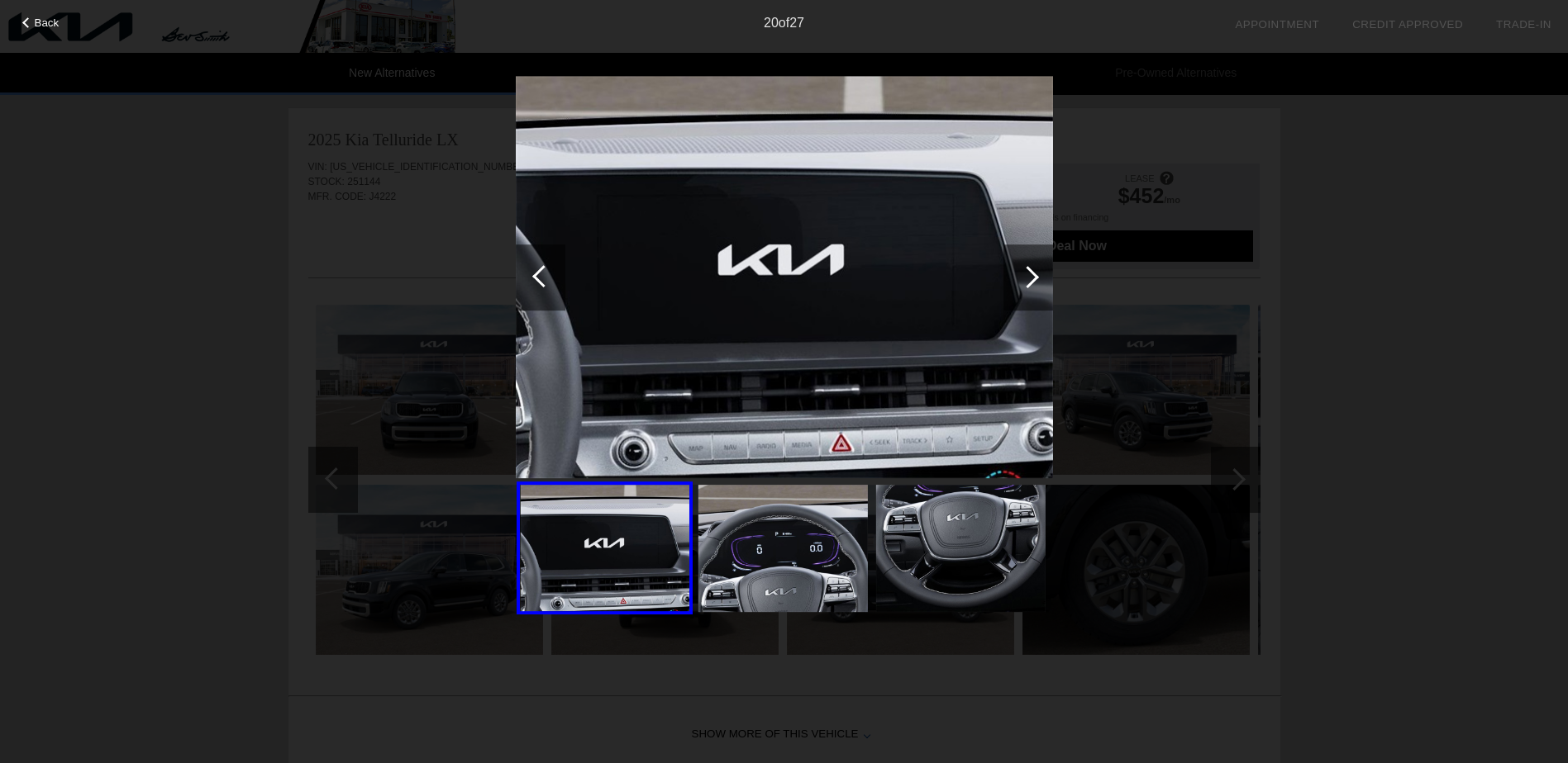
click at [1035, 275] on div at bounding box center [1027, 277] width 22 height 22
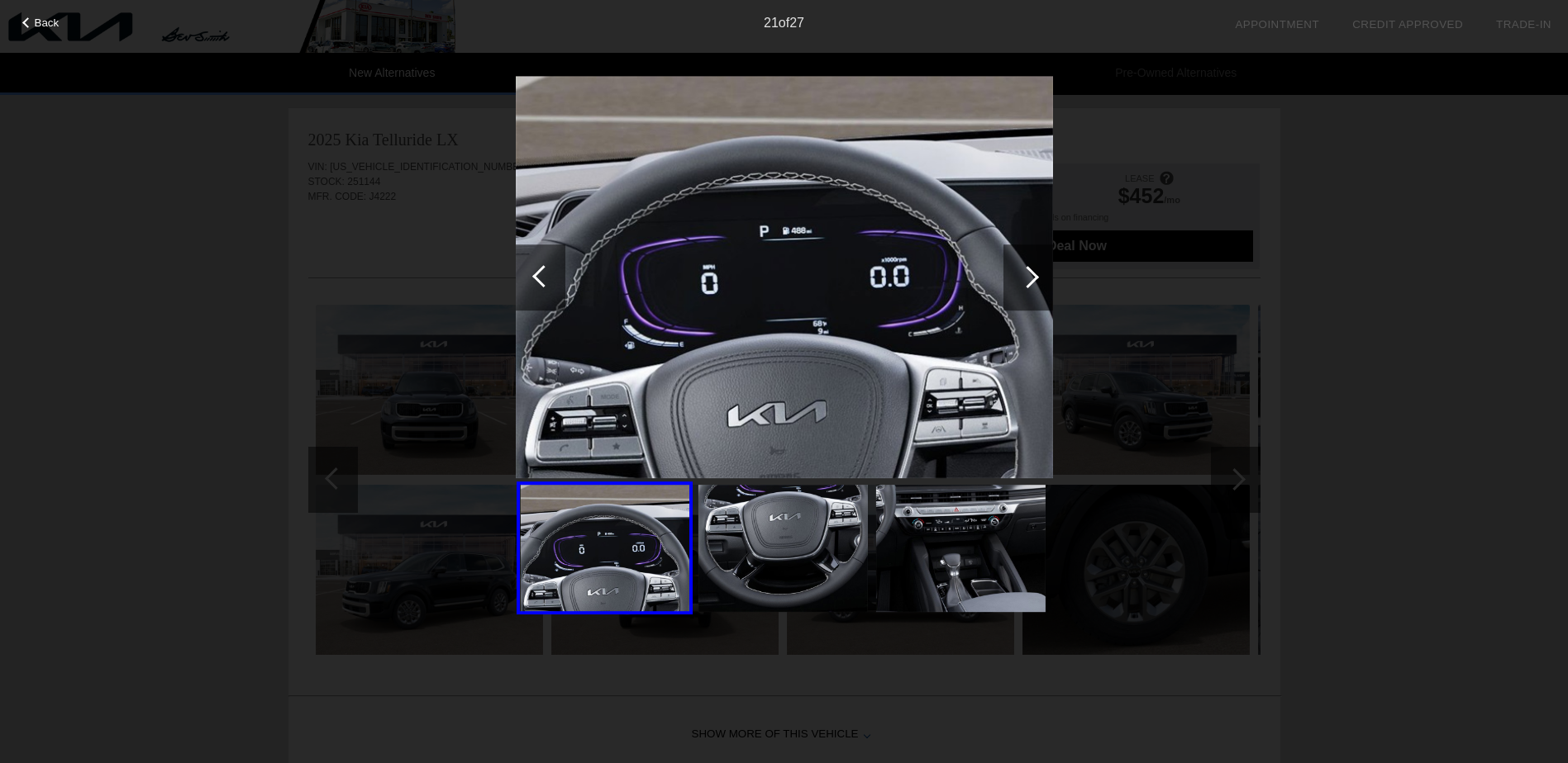
click at [1035, 275] on div at bounding box center [1027, 277] width 22 height 22
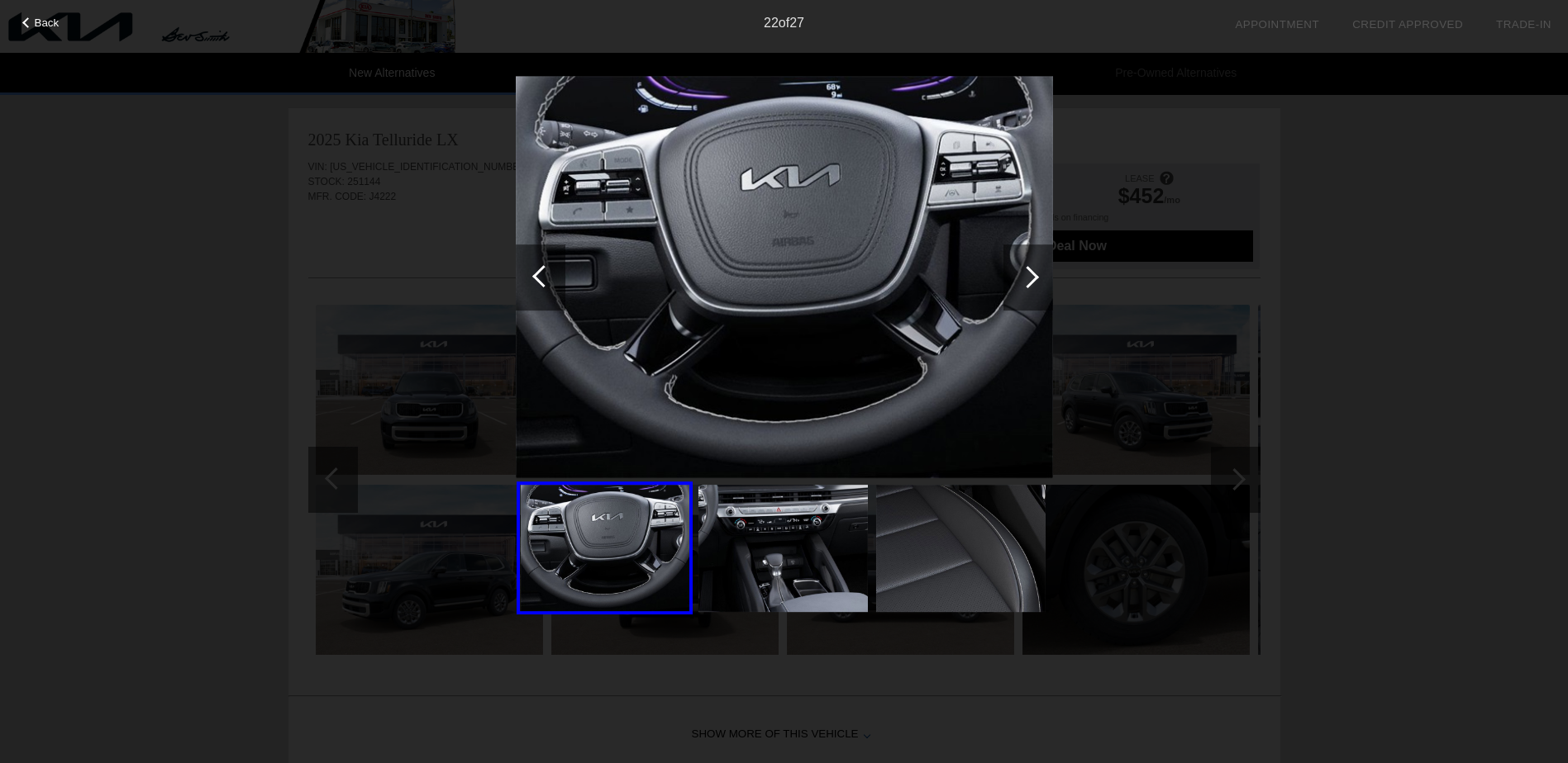
click at [1035, 275] on div at bounding box center [1027, 277] width 22 height 22
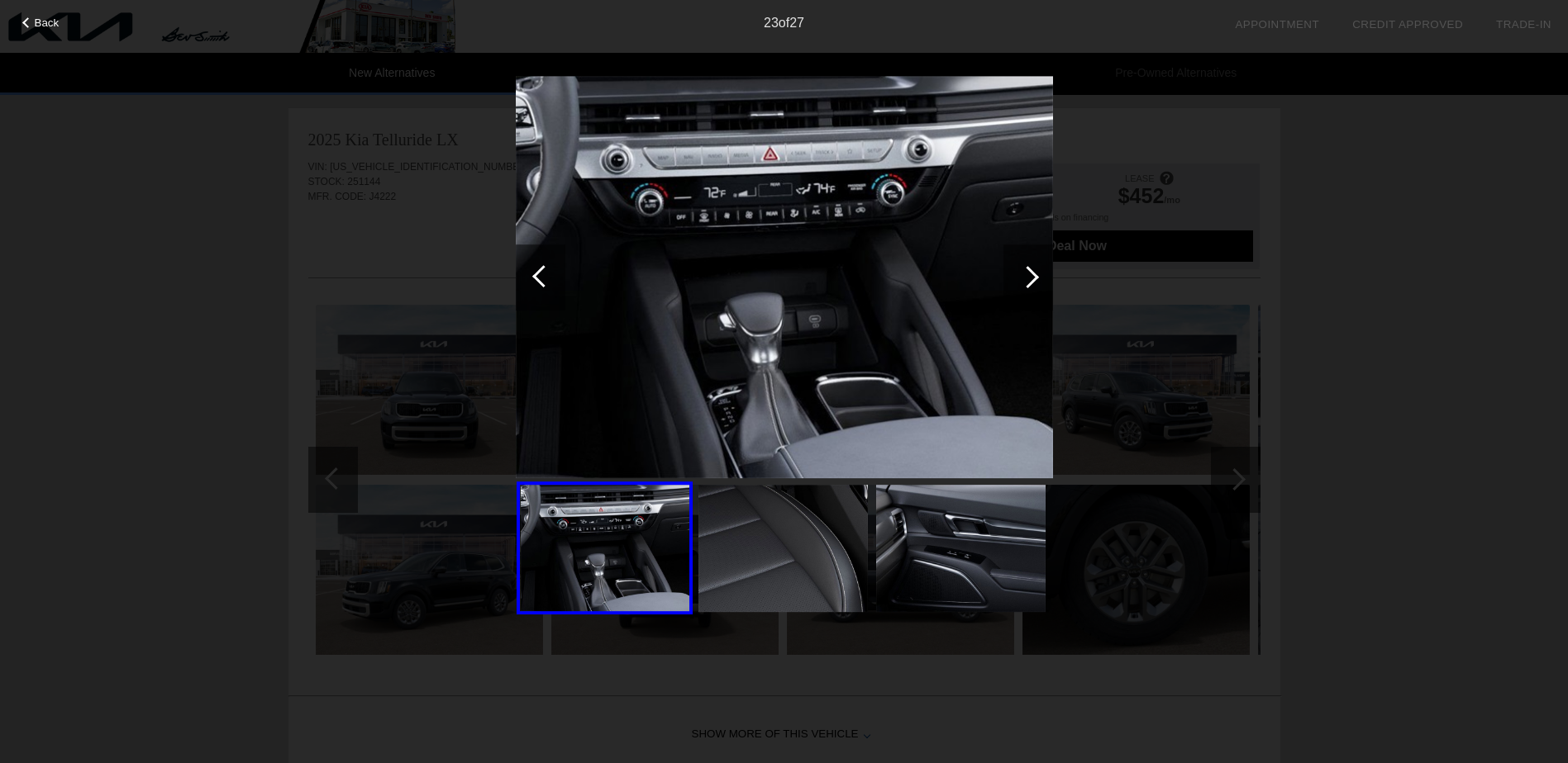
click at [1035, 275] on div at bounding box center [1027, 277] width 22 height 22
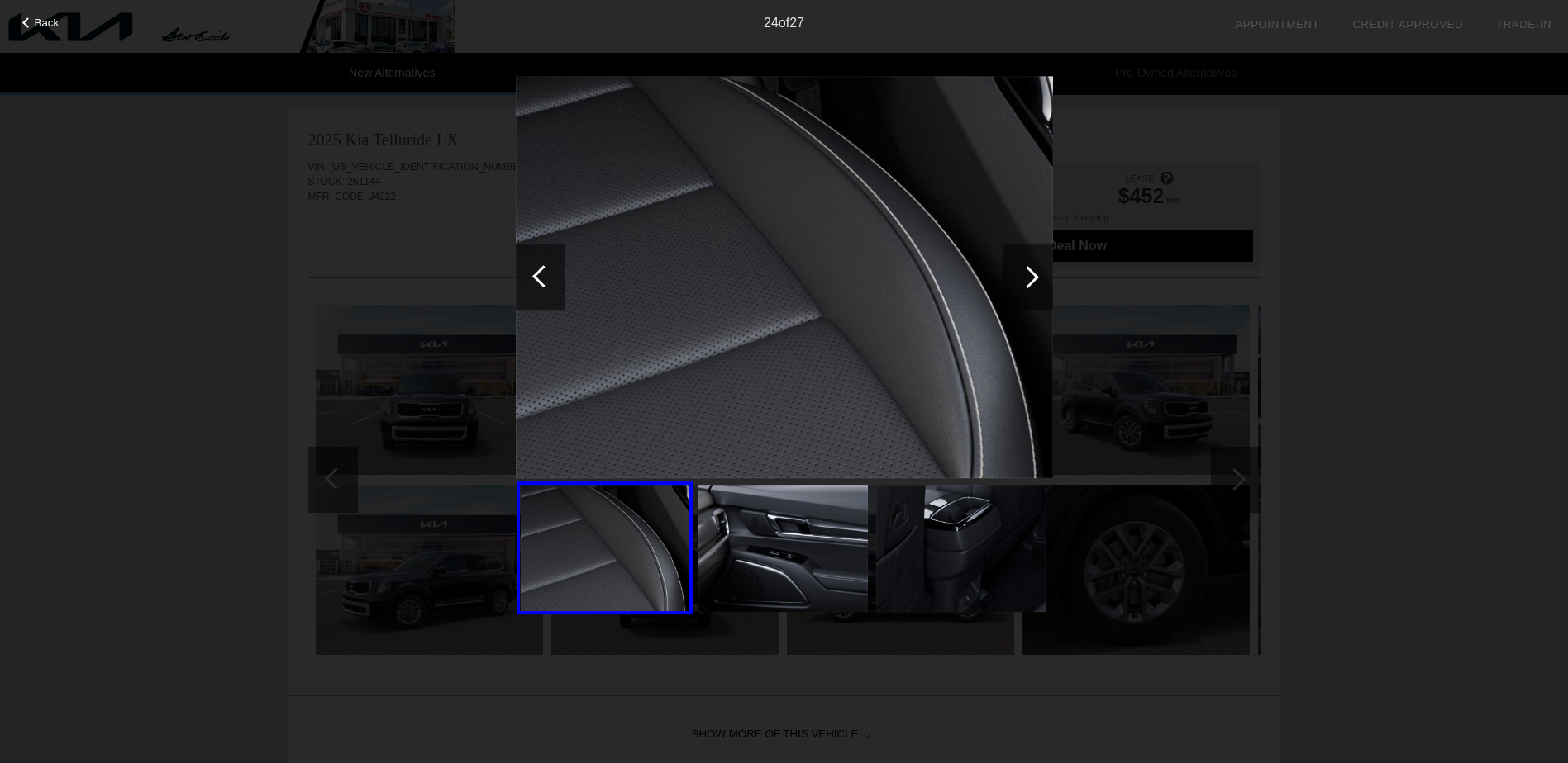
click at [1035, 275] on div at bounding box center [1027, 277] width 22 height 22
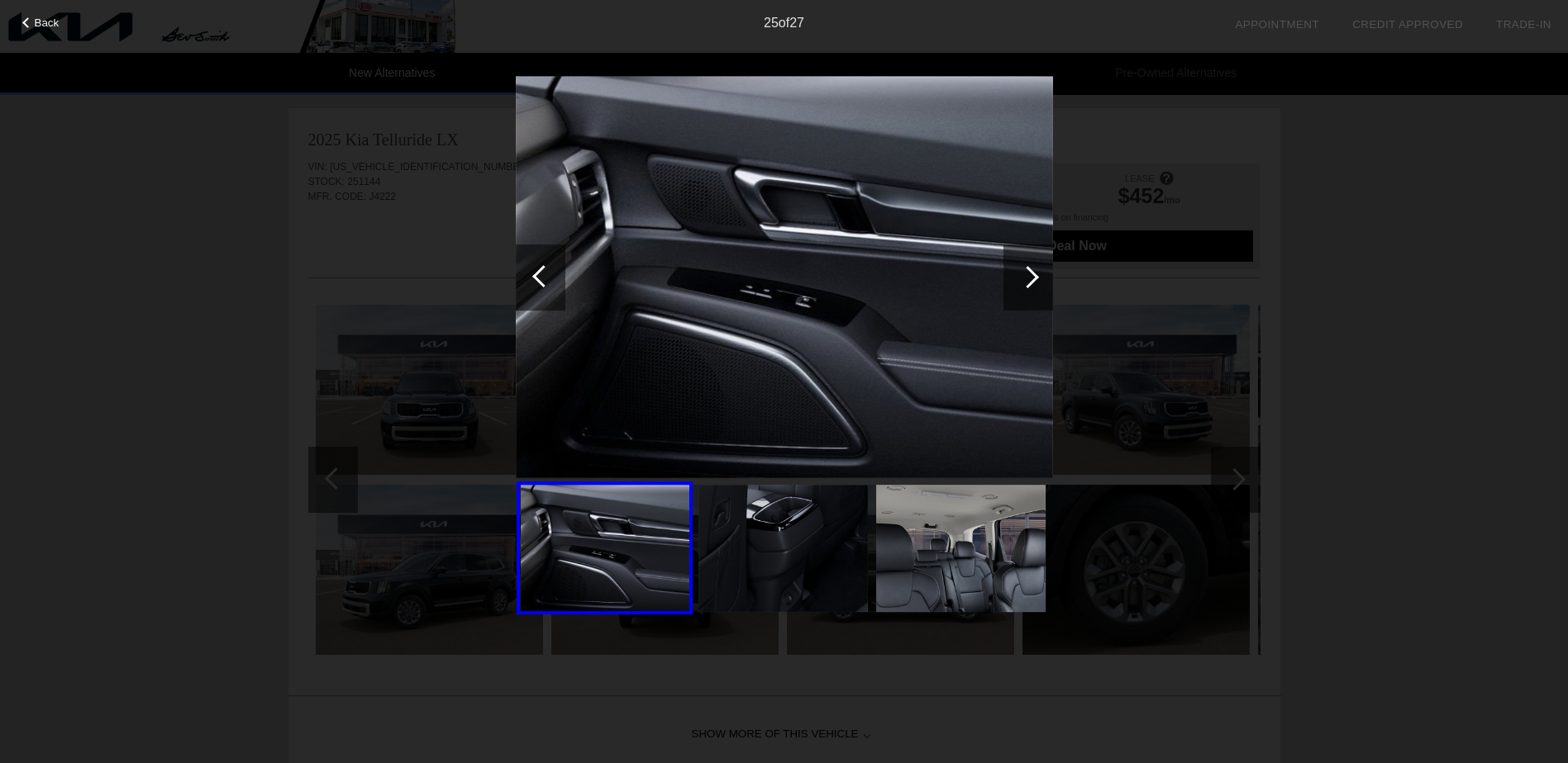
click at [1035, 275] on div at bounding box center [1027, 277] width 22 height 22
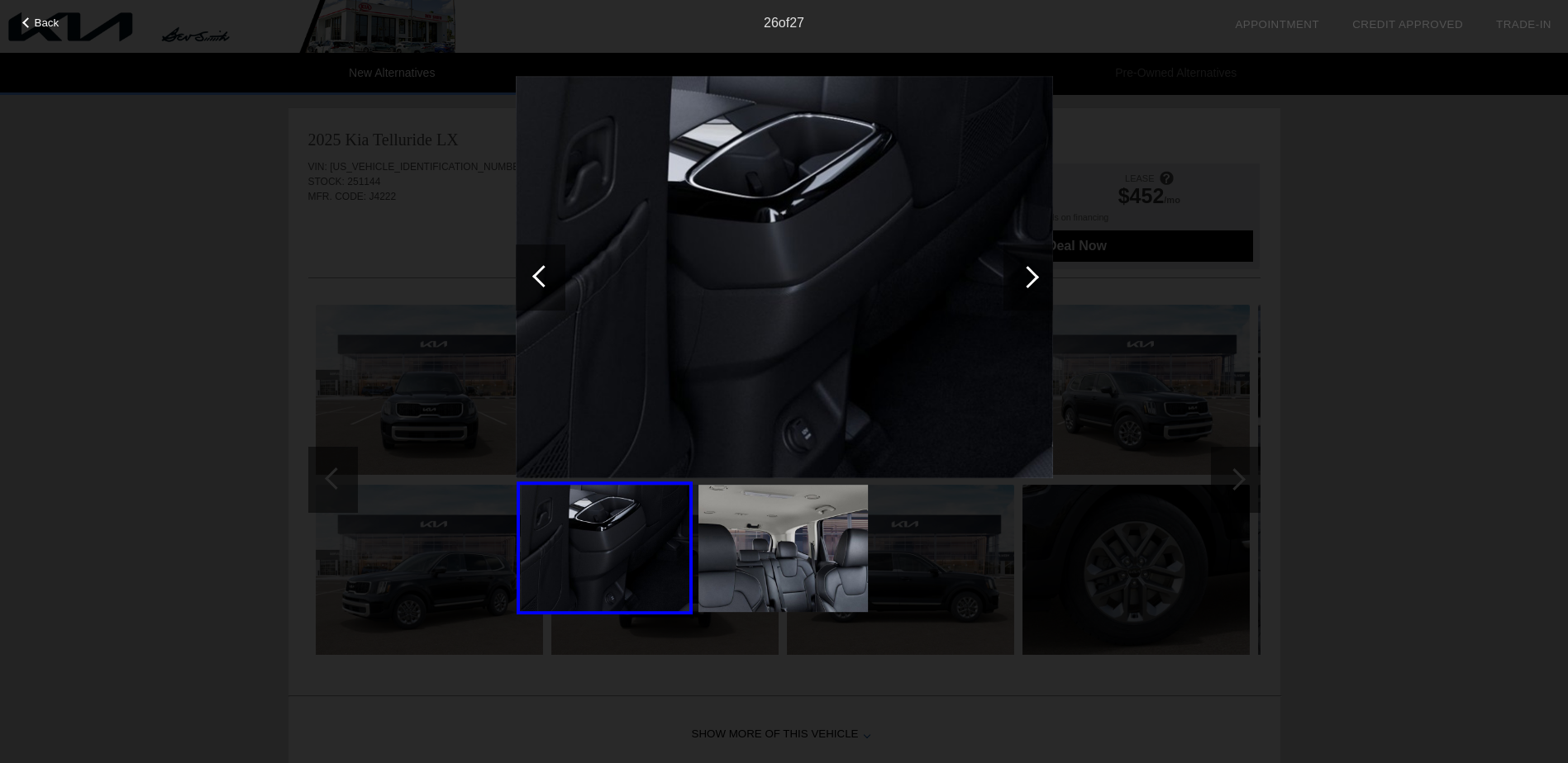
click at [1035, 275] on div at bounding box center [1027, 277] width 22 height 22
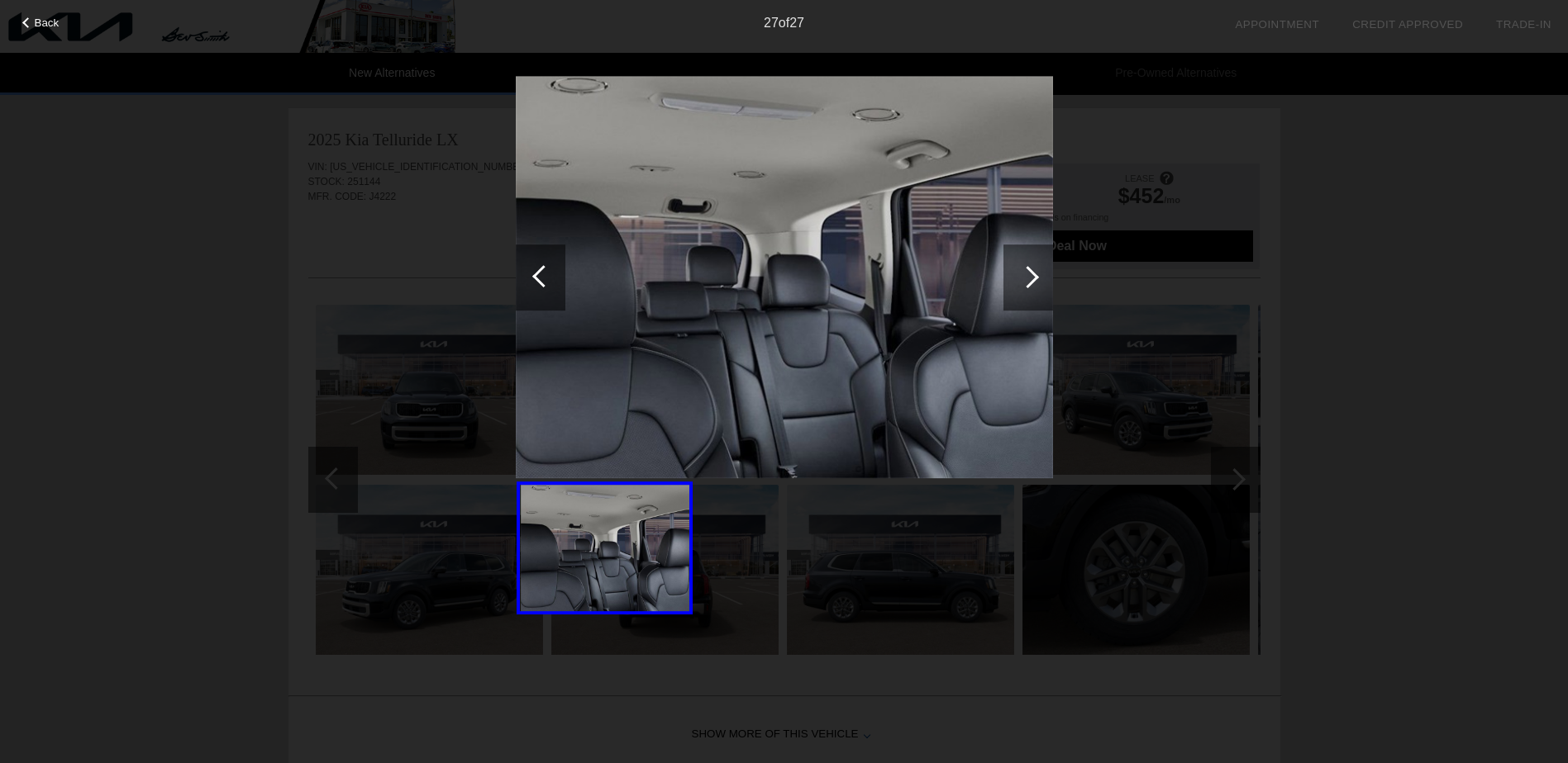
click at [1035, 275] on div at bounding box center [1027, 277] width 22 height 22
click at [1025, 280] on div at bounding box center [1027, 277] width 22 height 22
click at [41, 21] on span "Back" at bounding box center [46, 23] width 24 height 13
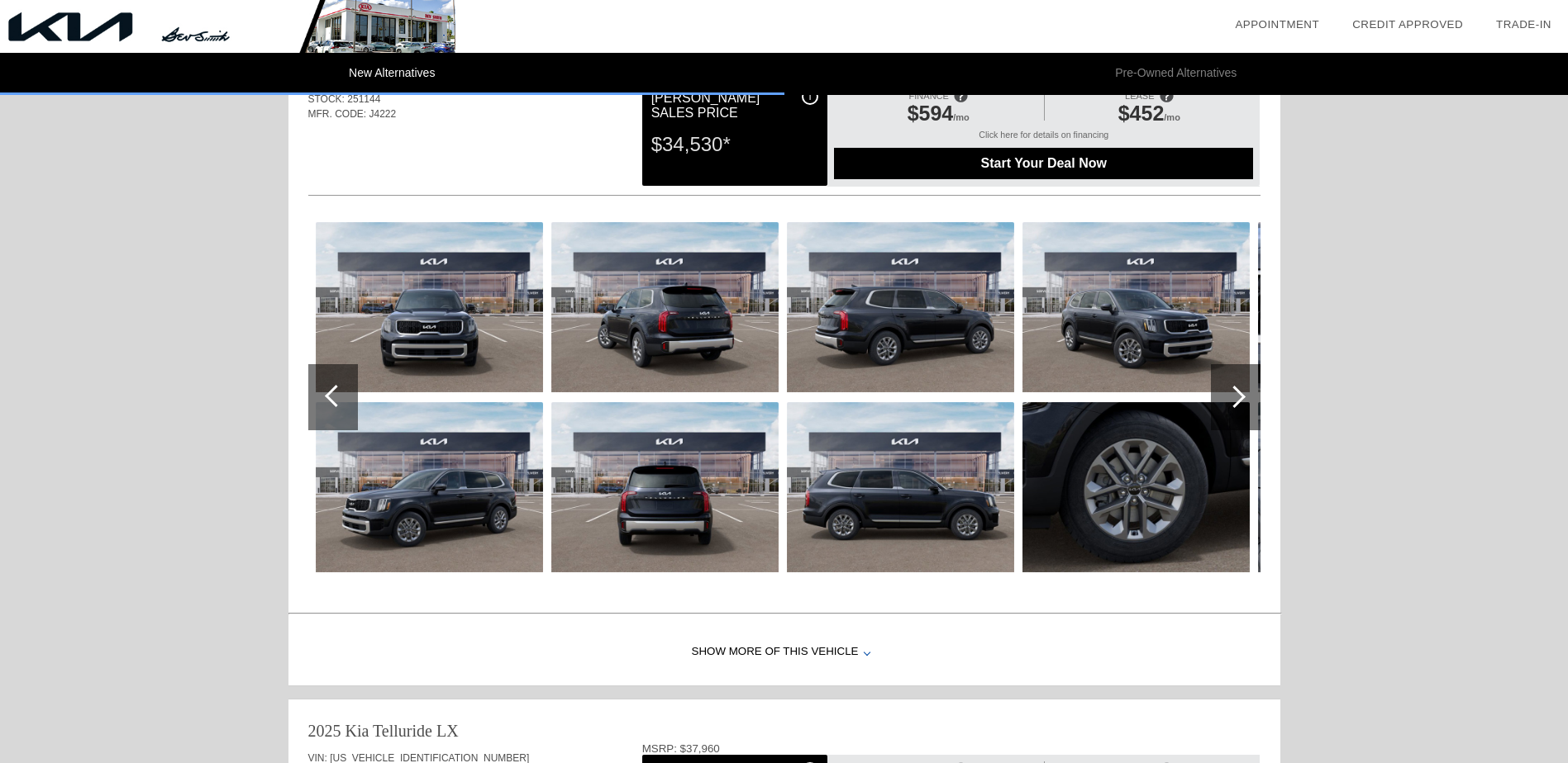
scroll to position [165, 0]
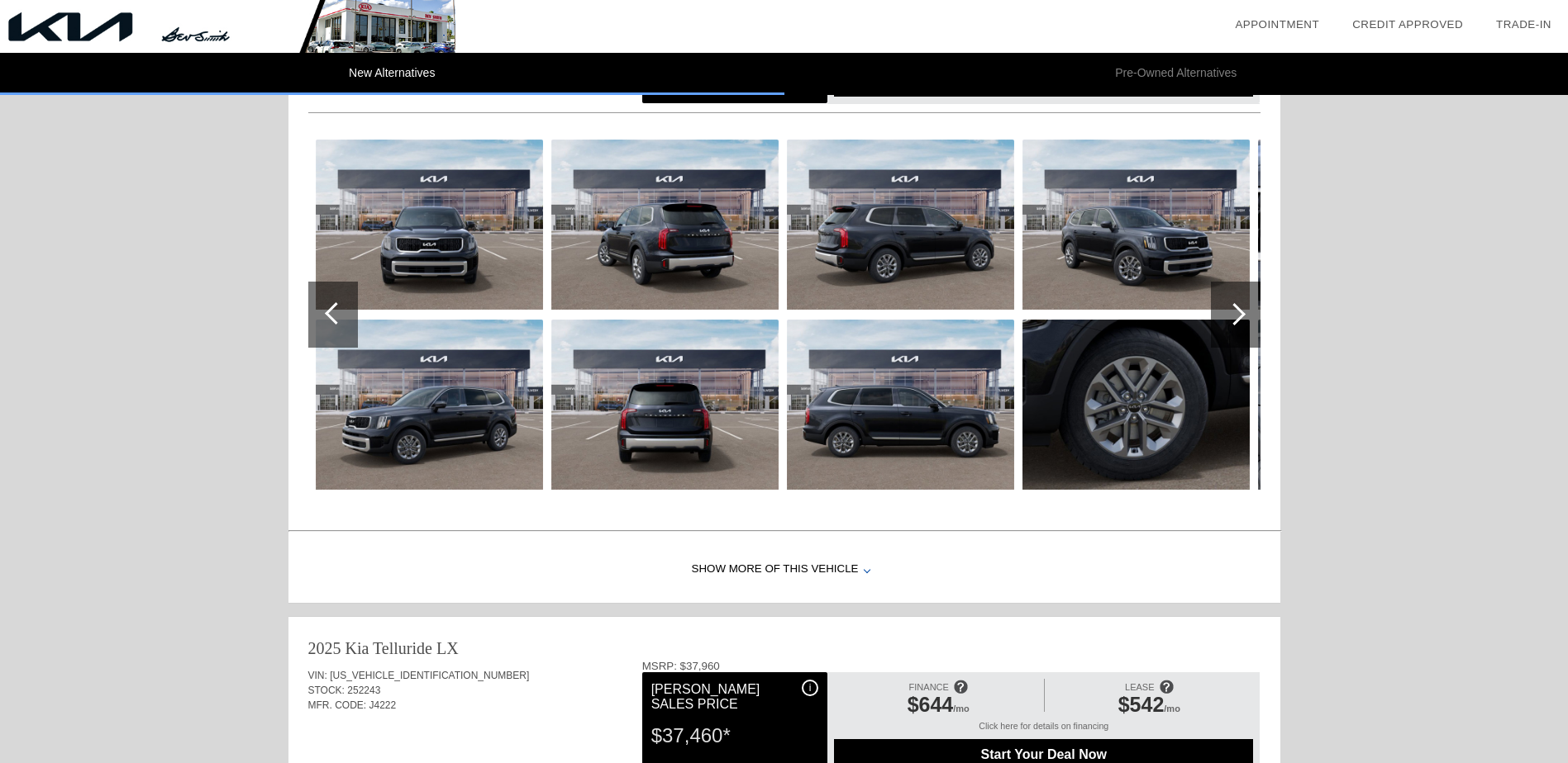
click at [825, 567] on div "Show More of this Vehicle" at bounding box center [784, 570] width 992 height 66
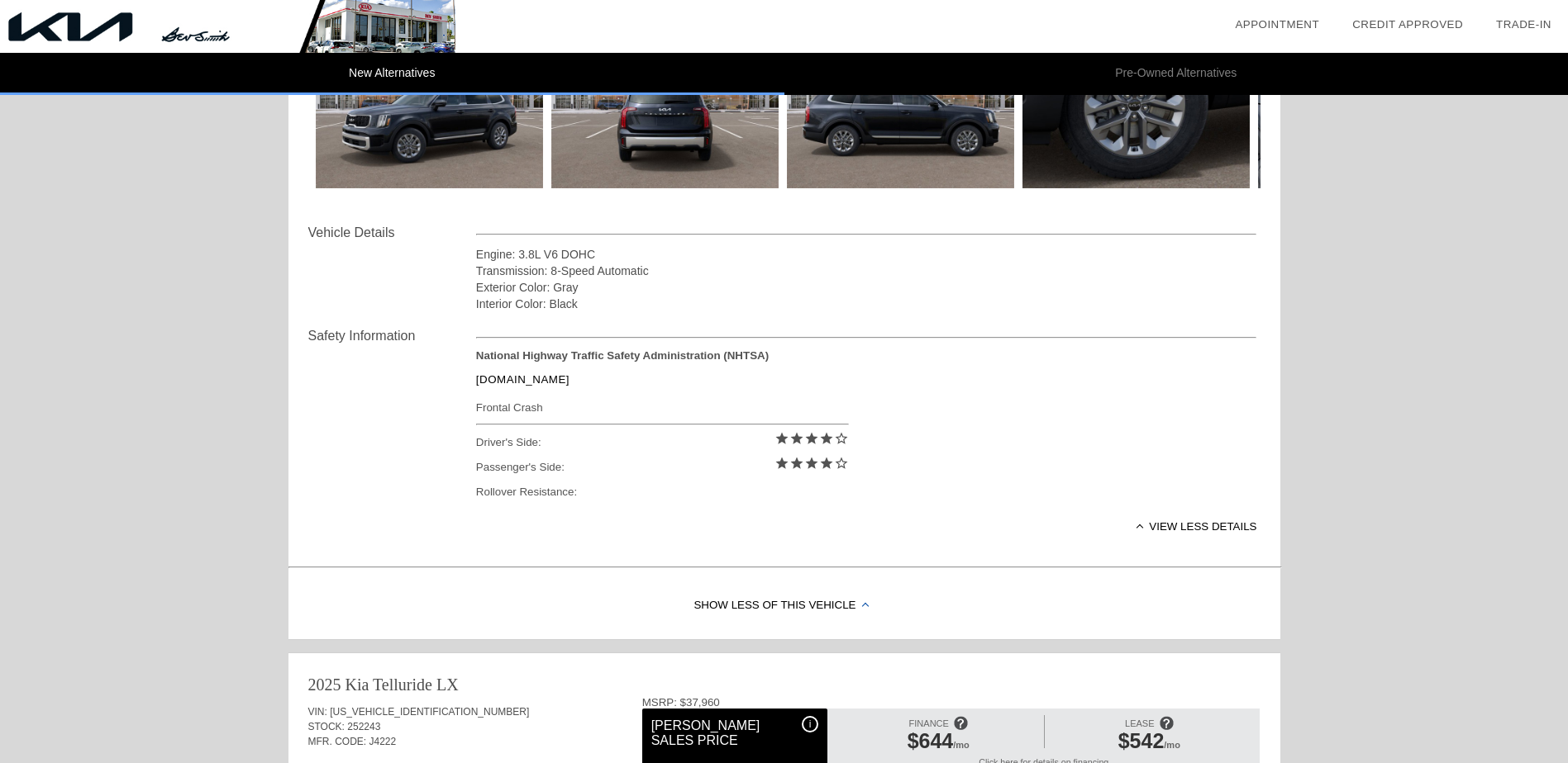
scroll to position [495, 0]
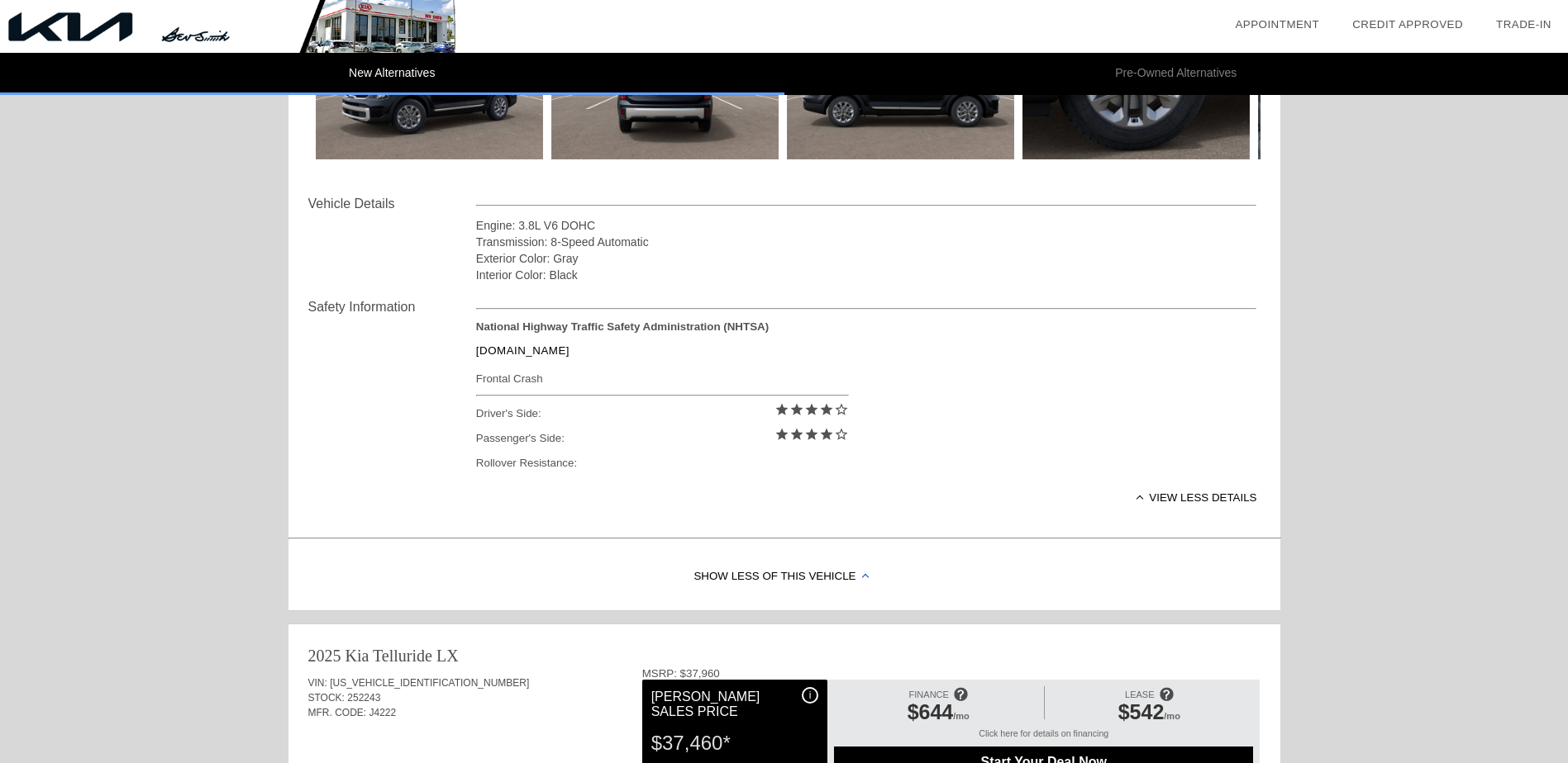
click at [764, 580] on div "Show Less of this Vehicle" at bounding box center [784, 577] width 992 height 66
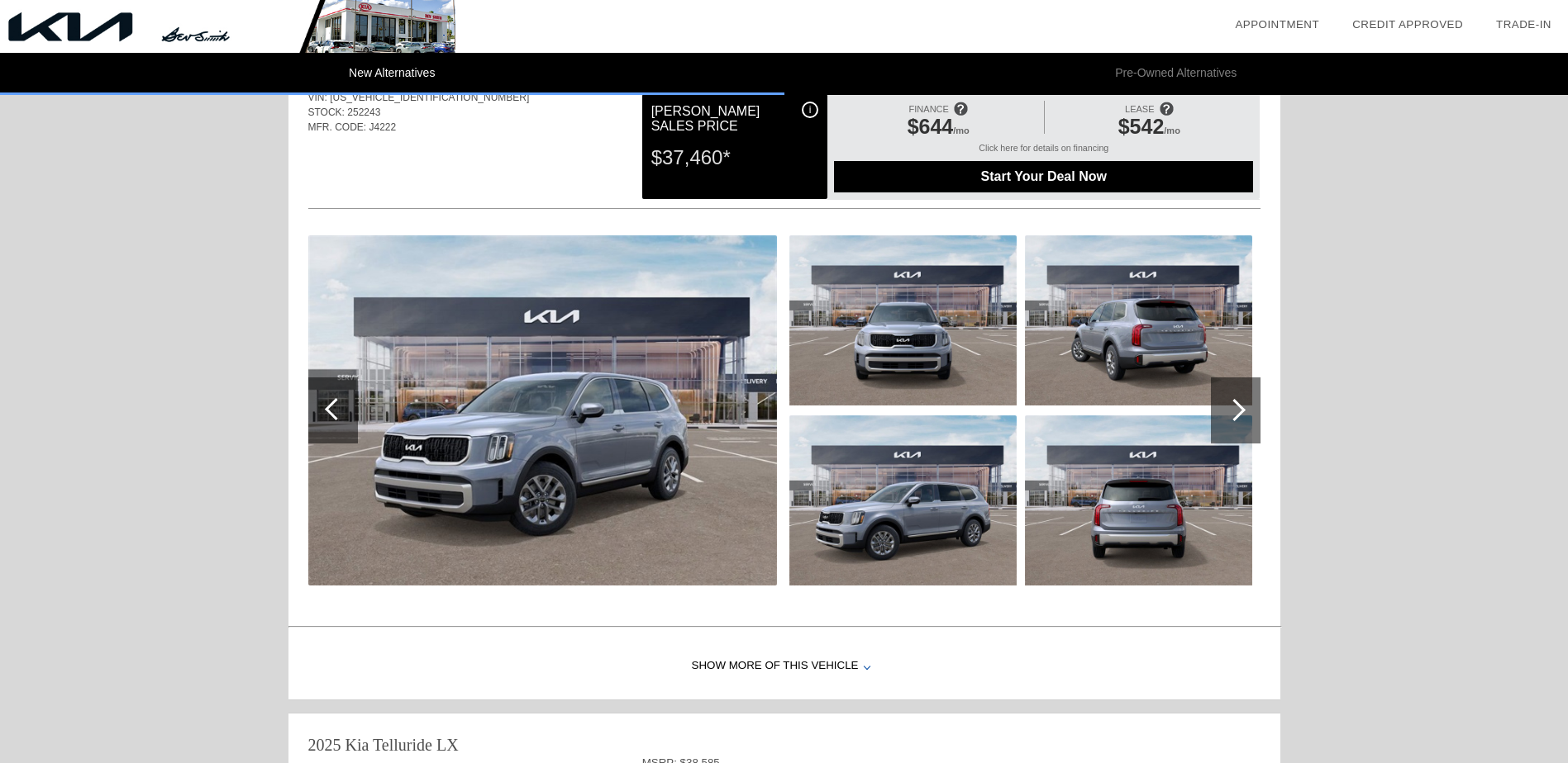
scroll to position [826, 0]
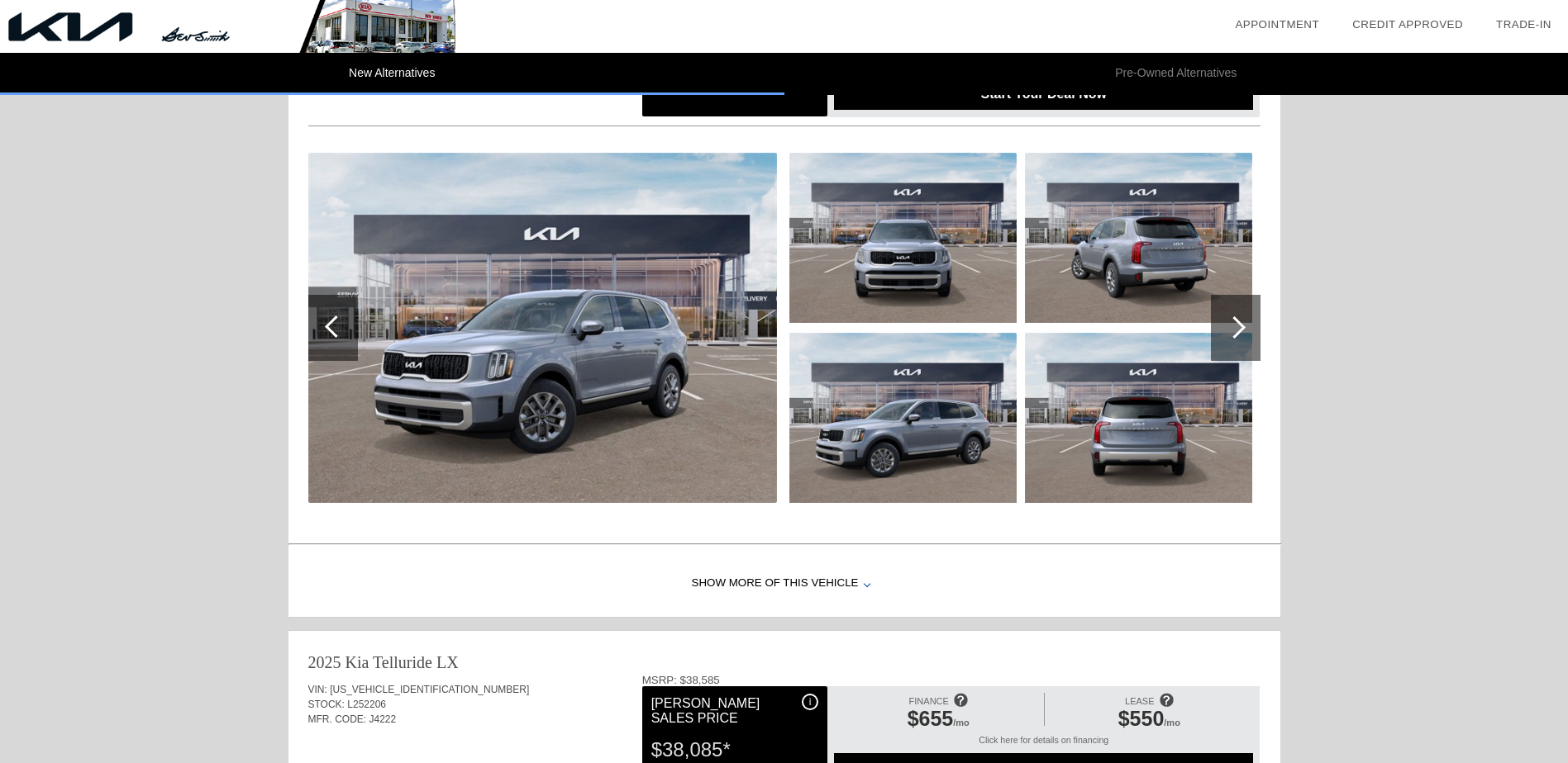
click at [826, 579] on div "Show More of this Vehicle" at bounding box center [784, 584] width 992 height 66
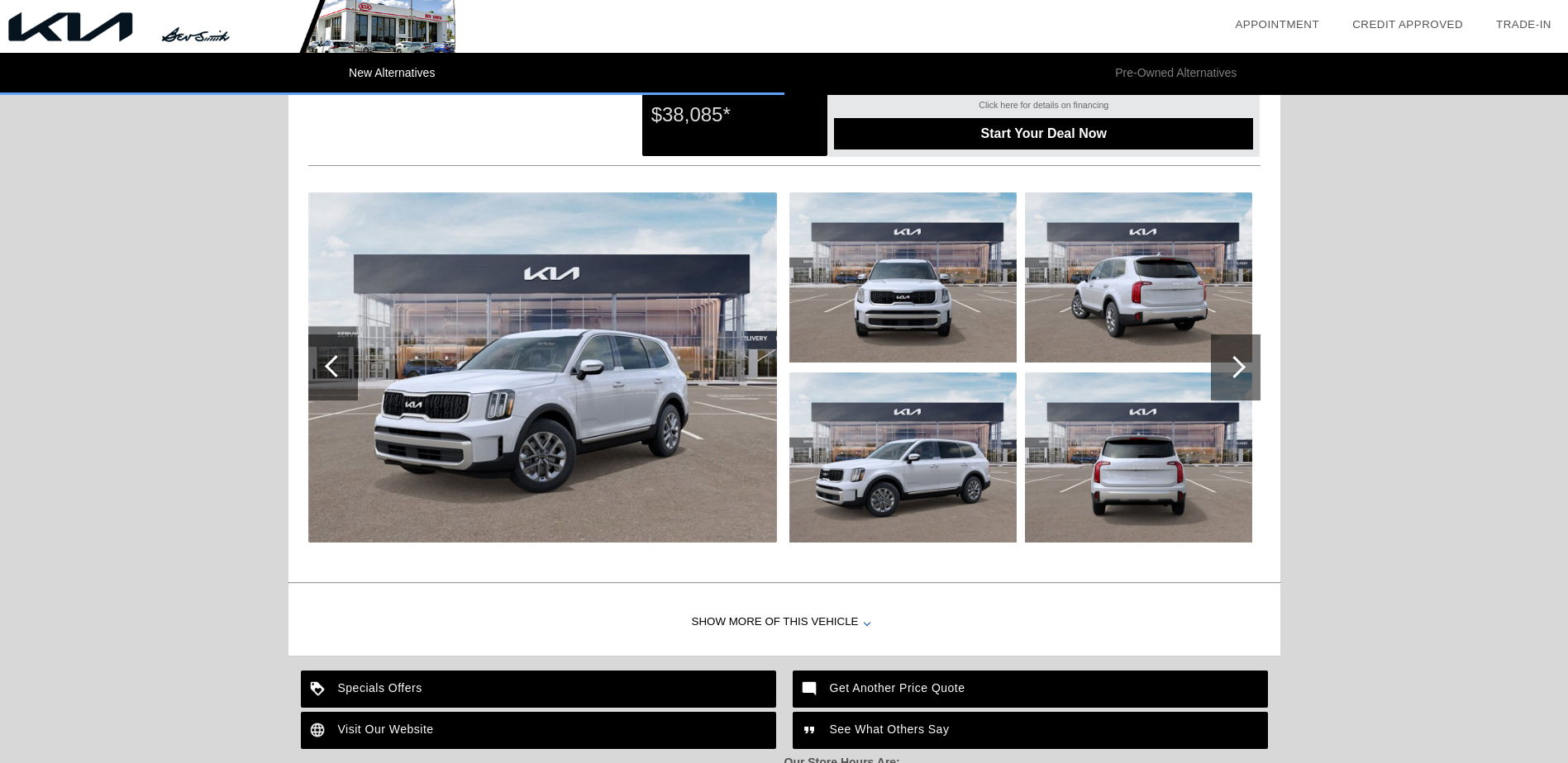
scroll to position [1900, 0]
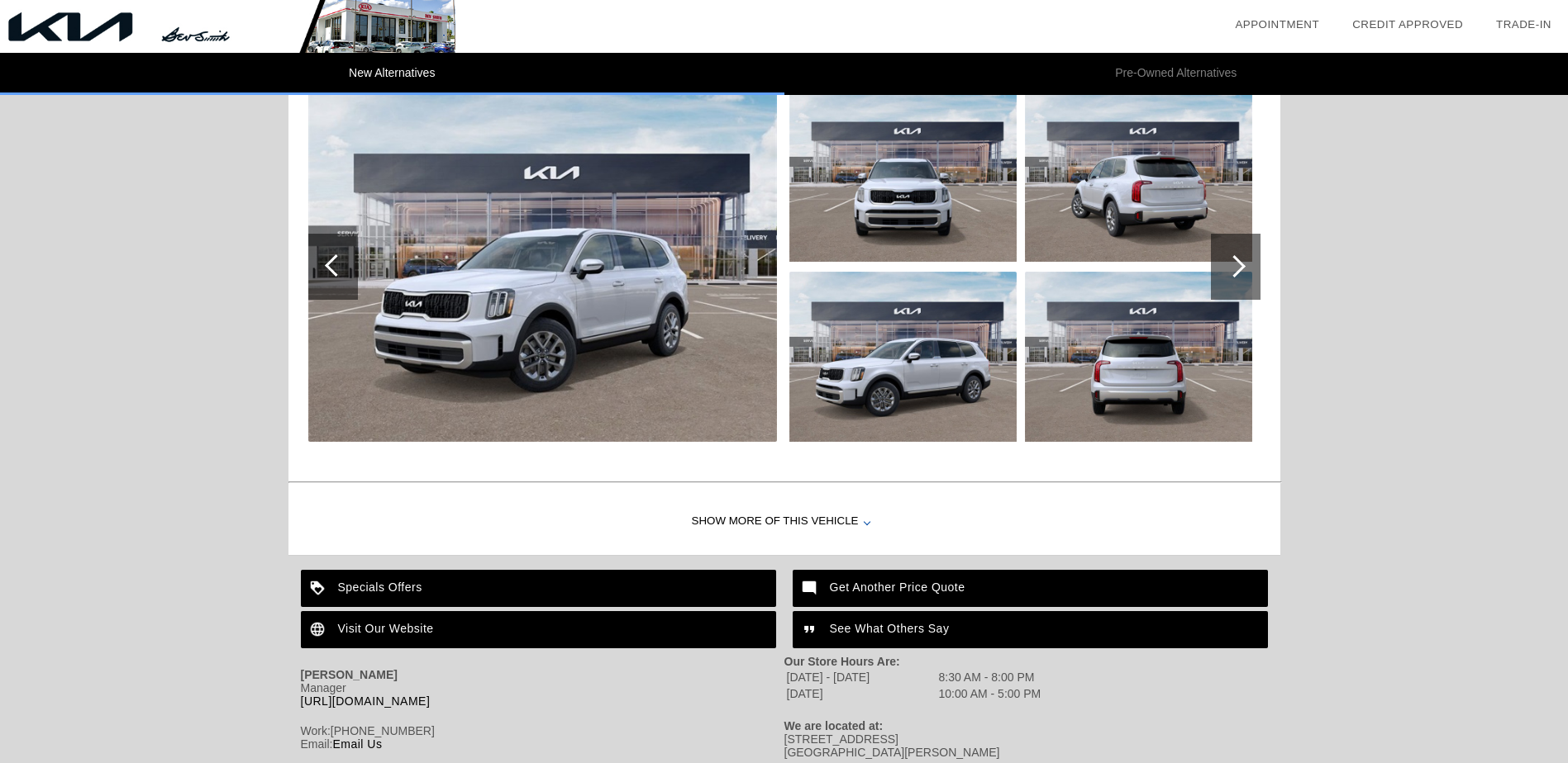
click at [820, 520] on div "Show More of this Vehicle" at bounding box center [784, 522] width 992 height 66
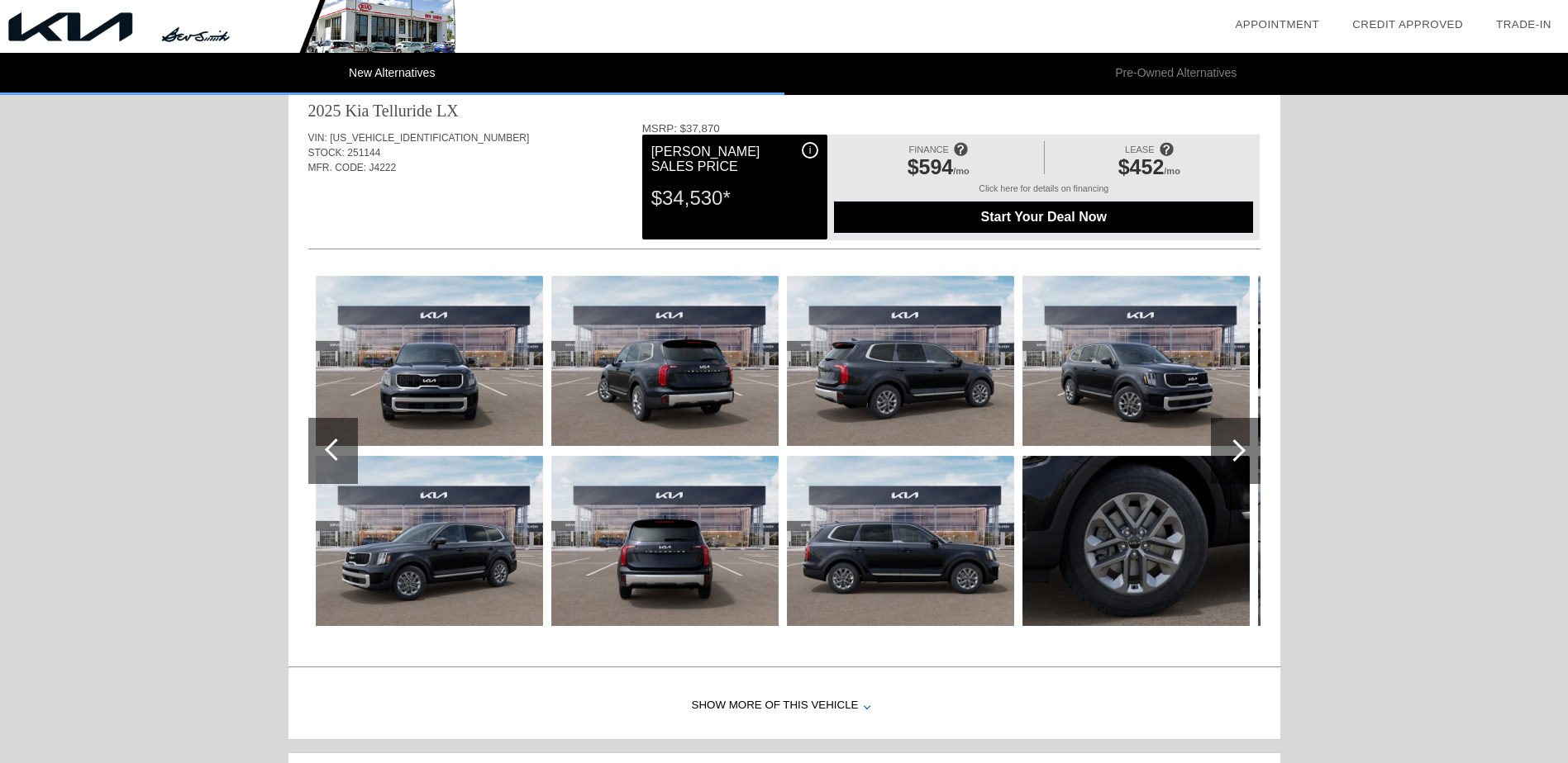
scroll to position [0, 0]
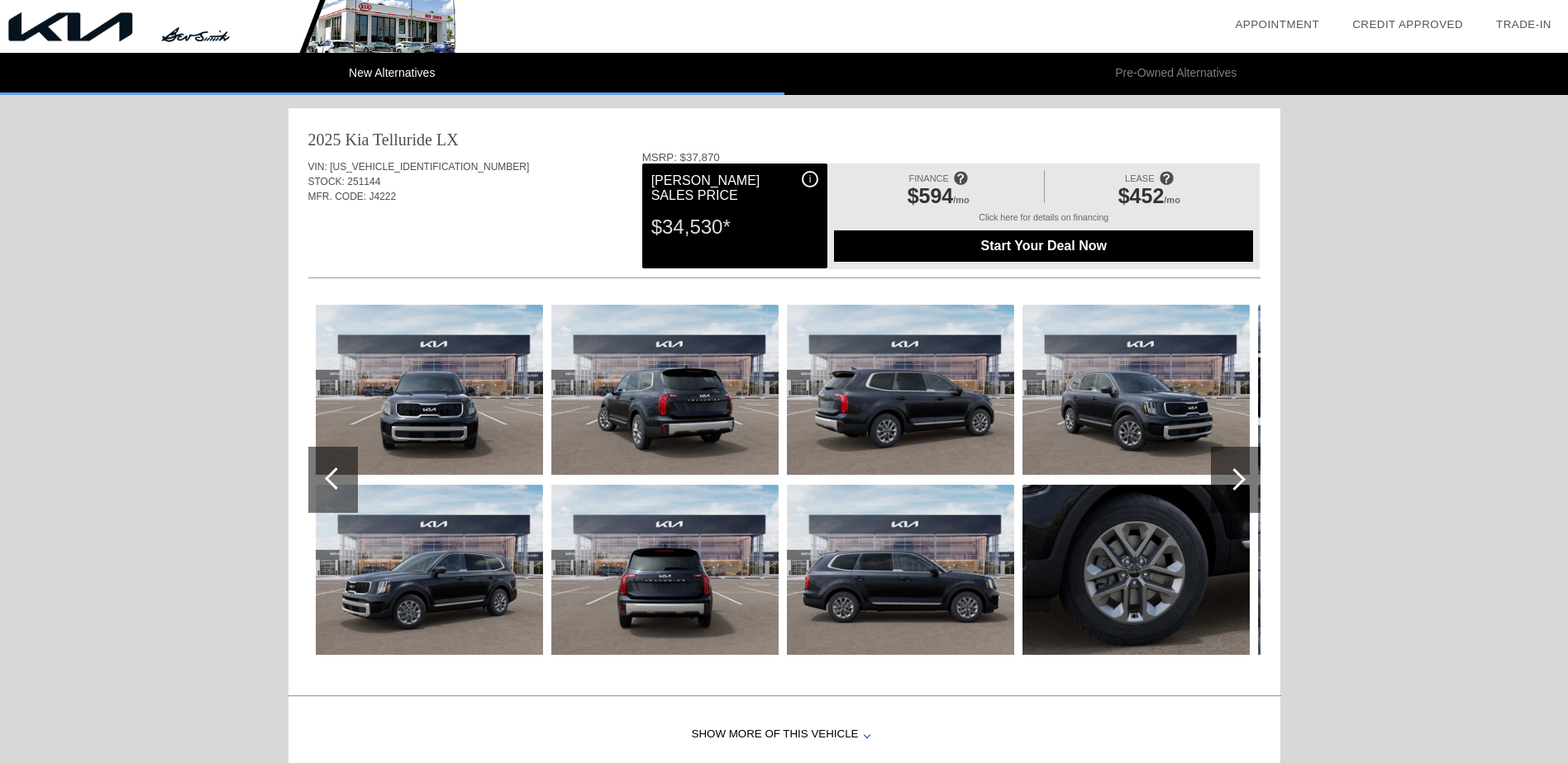
click at [878, 563] on img at bounding box center [901, 570] width 227 height 170
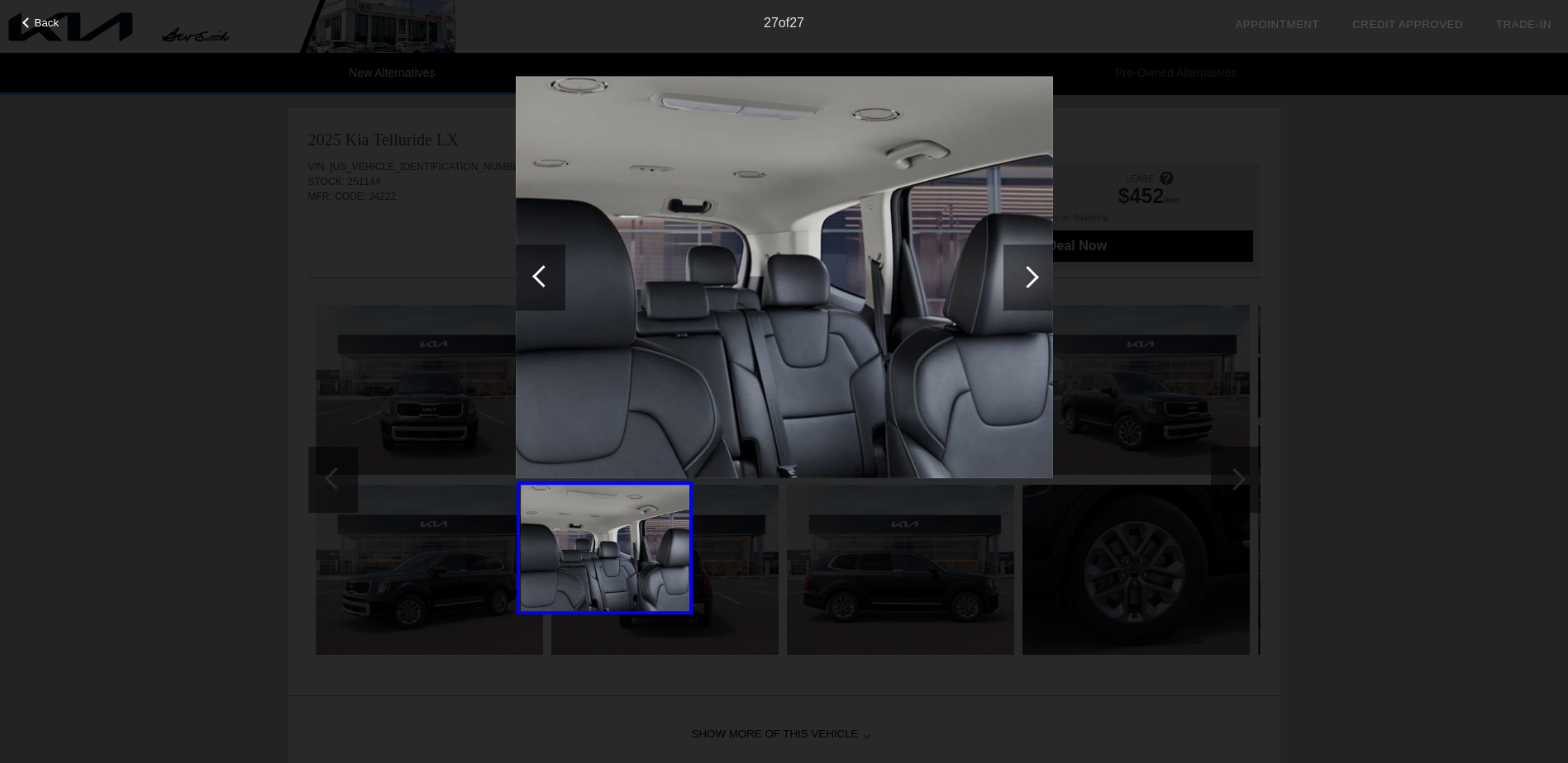
click at [542, 289] on div at bounding box center [540, 277] width 50 height 66
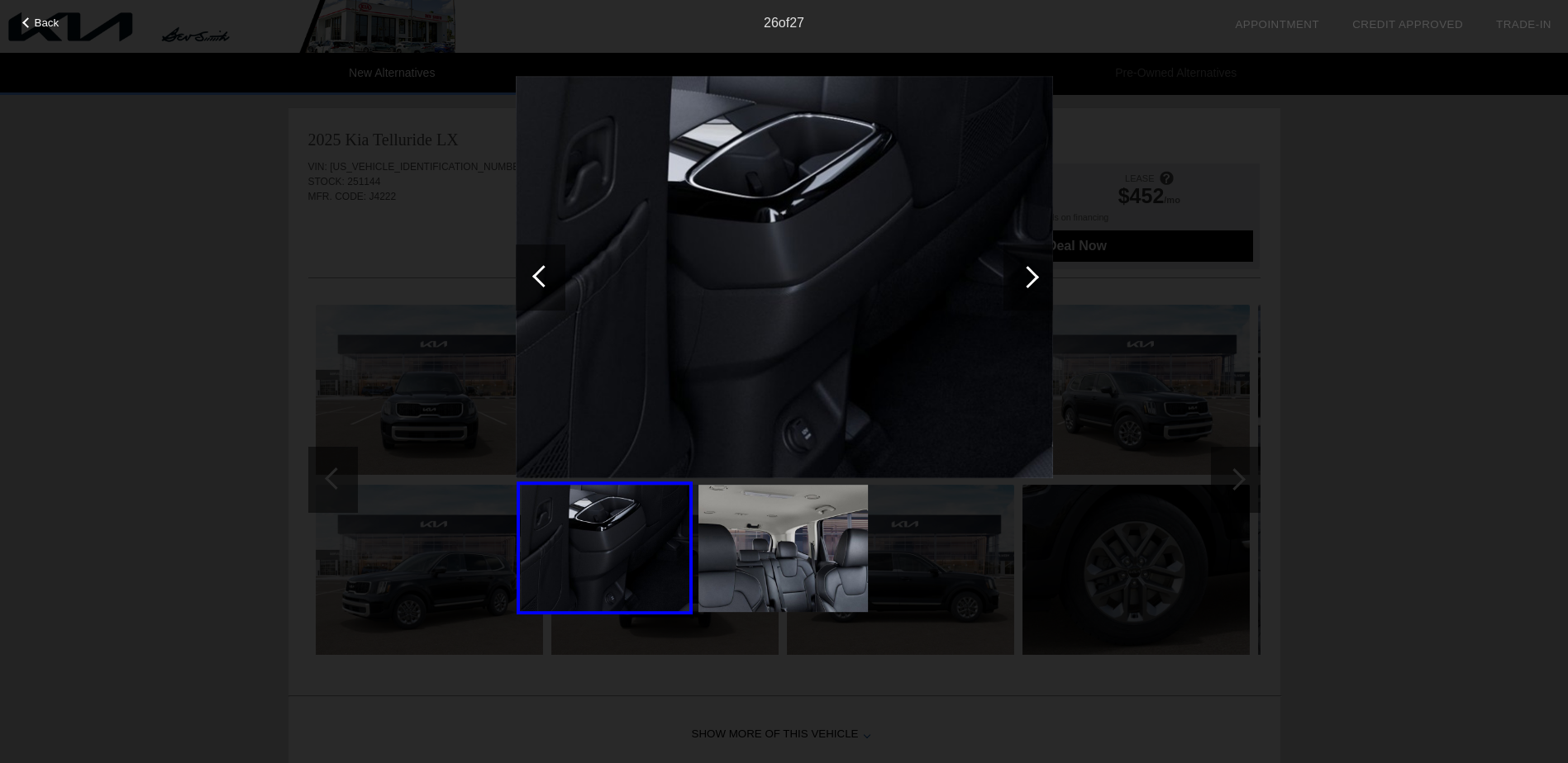
click at [542, 289] on div at bounding box center [540, 277] width 50 height 66
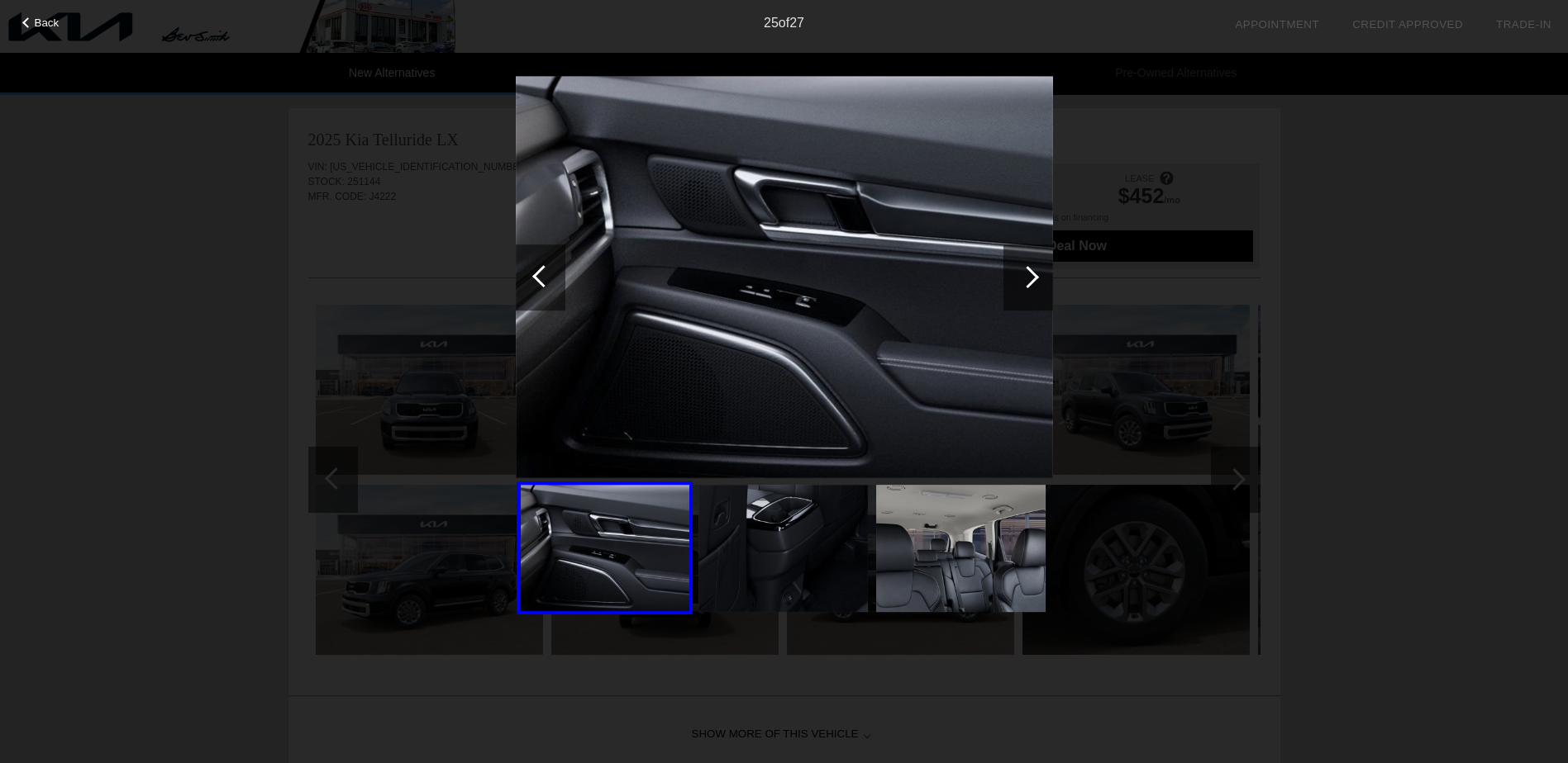
click at [542, 289] on div at bounding box center [540, 277] width 50 height 66
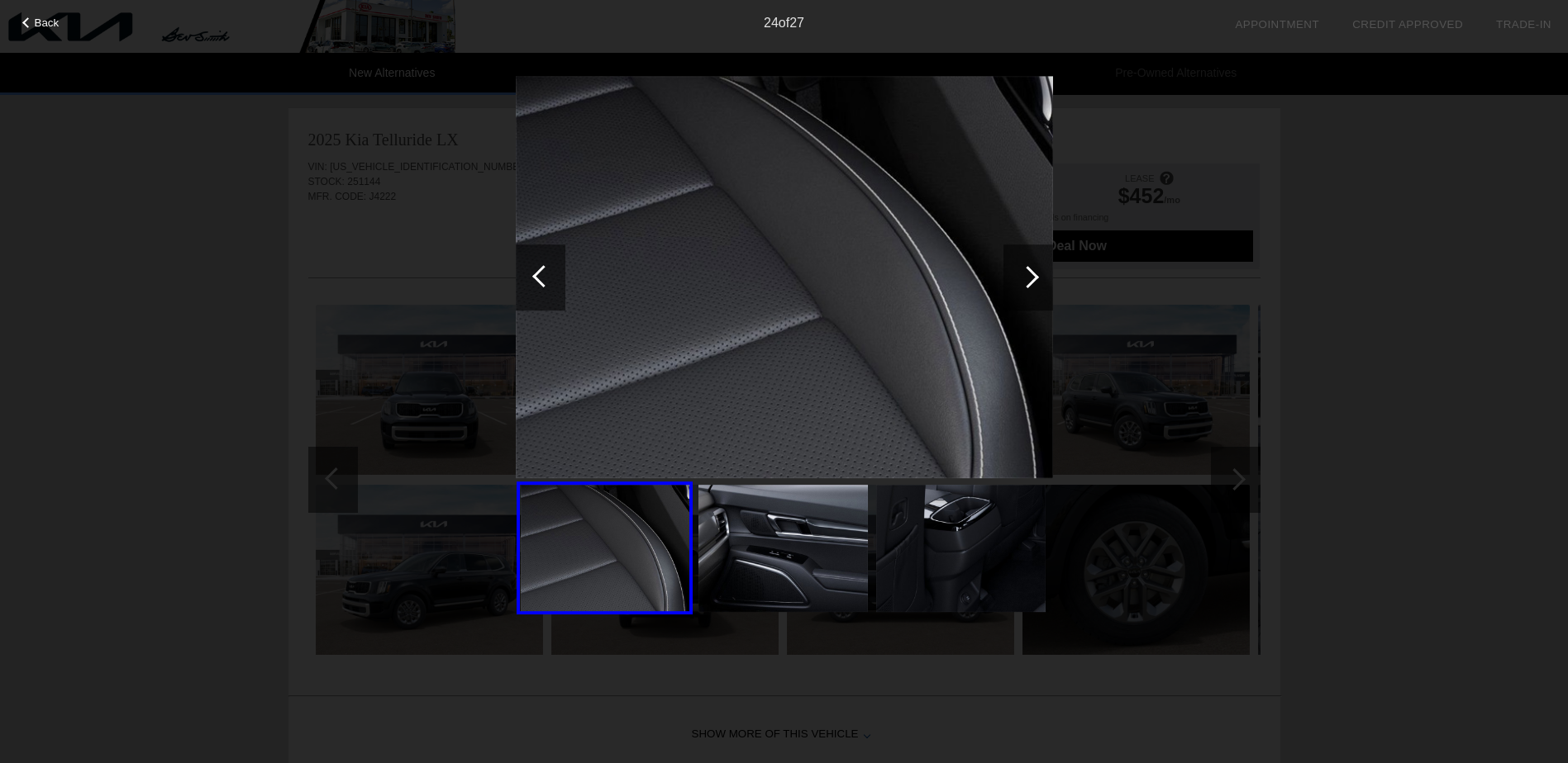
click at [542, 289] on div at bounding box center [540, 277] width 50 height 66
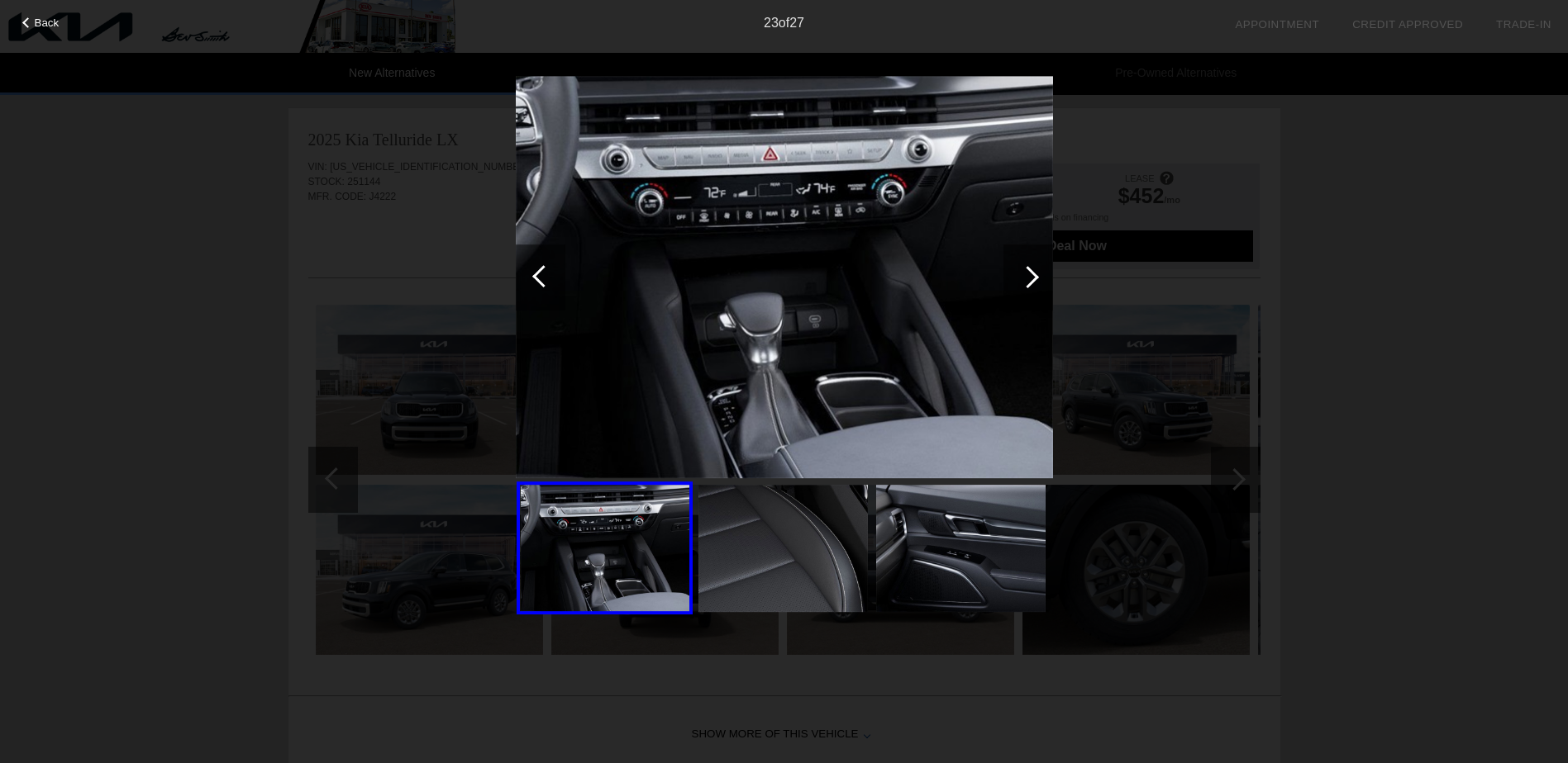
click at [542, 289] on div at bounding box center [540, 277] width 50 height 66
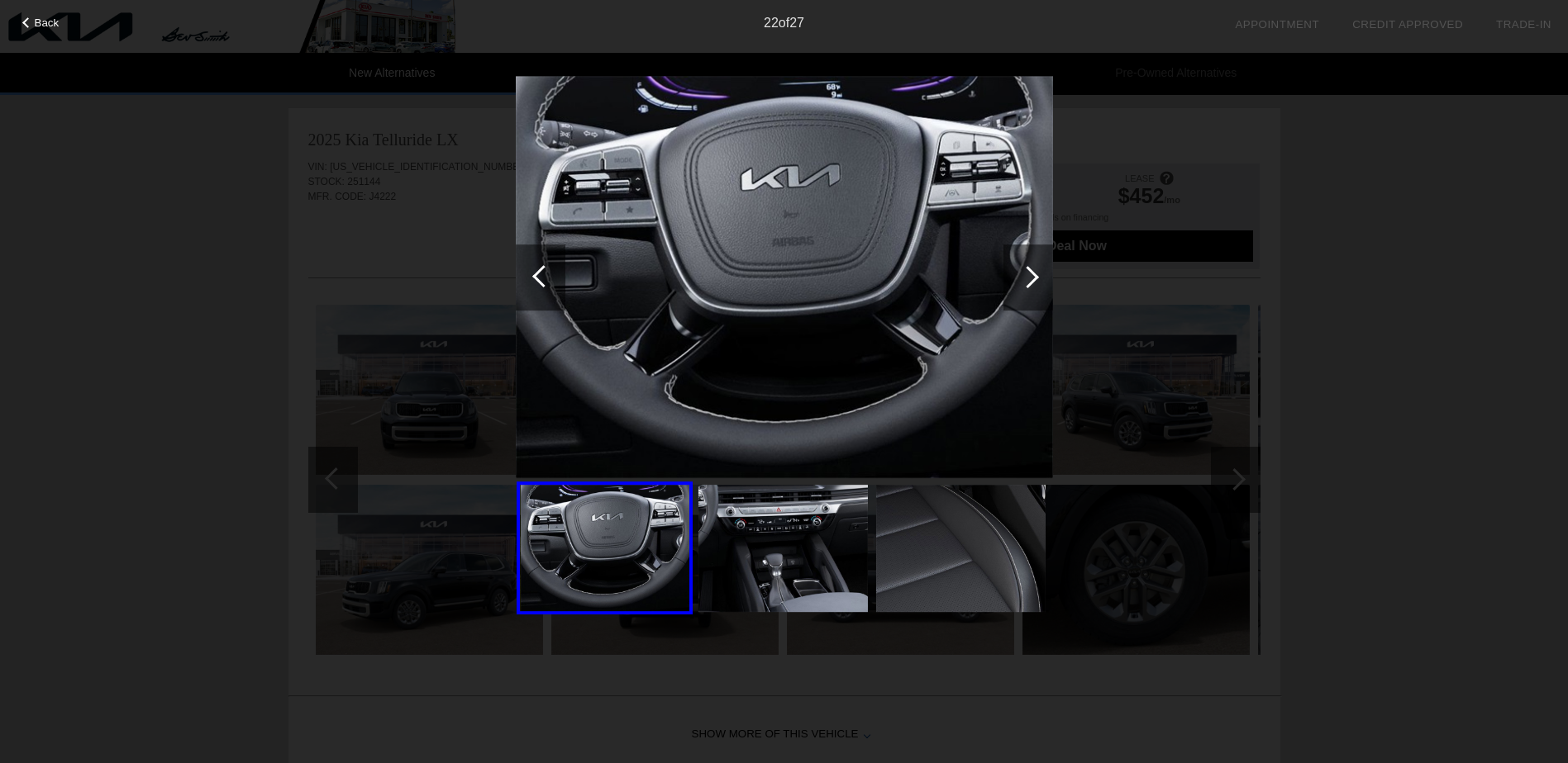
click at [542, 289] on div at bounding box center [540, 277] width 50 height 66
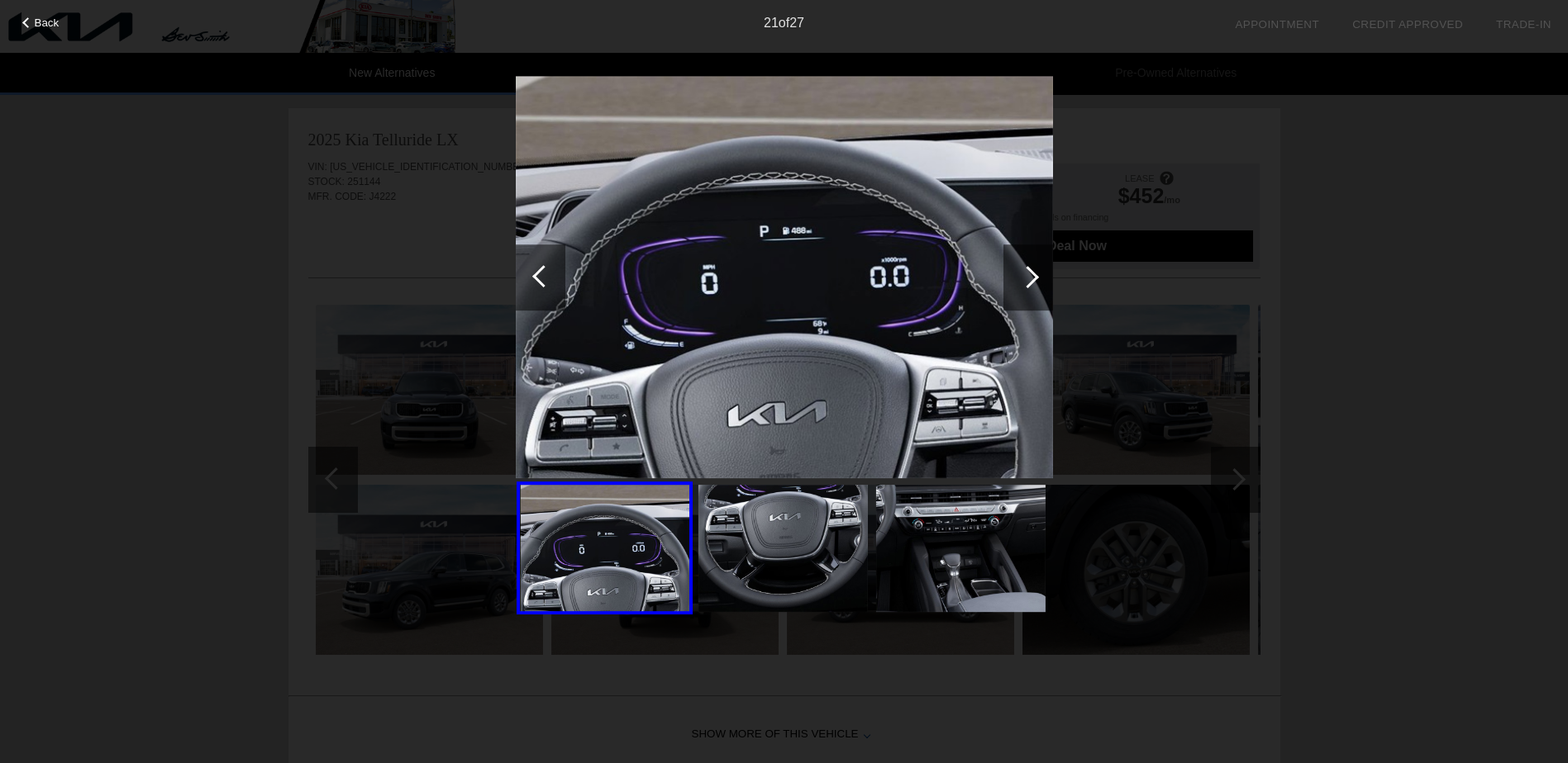
click at [542, 289] on div at bounding box center [540, 277] width 50 height 66
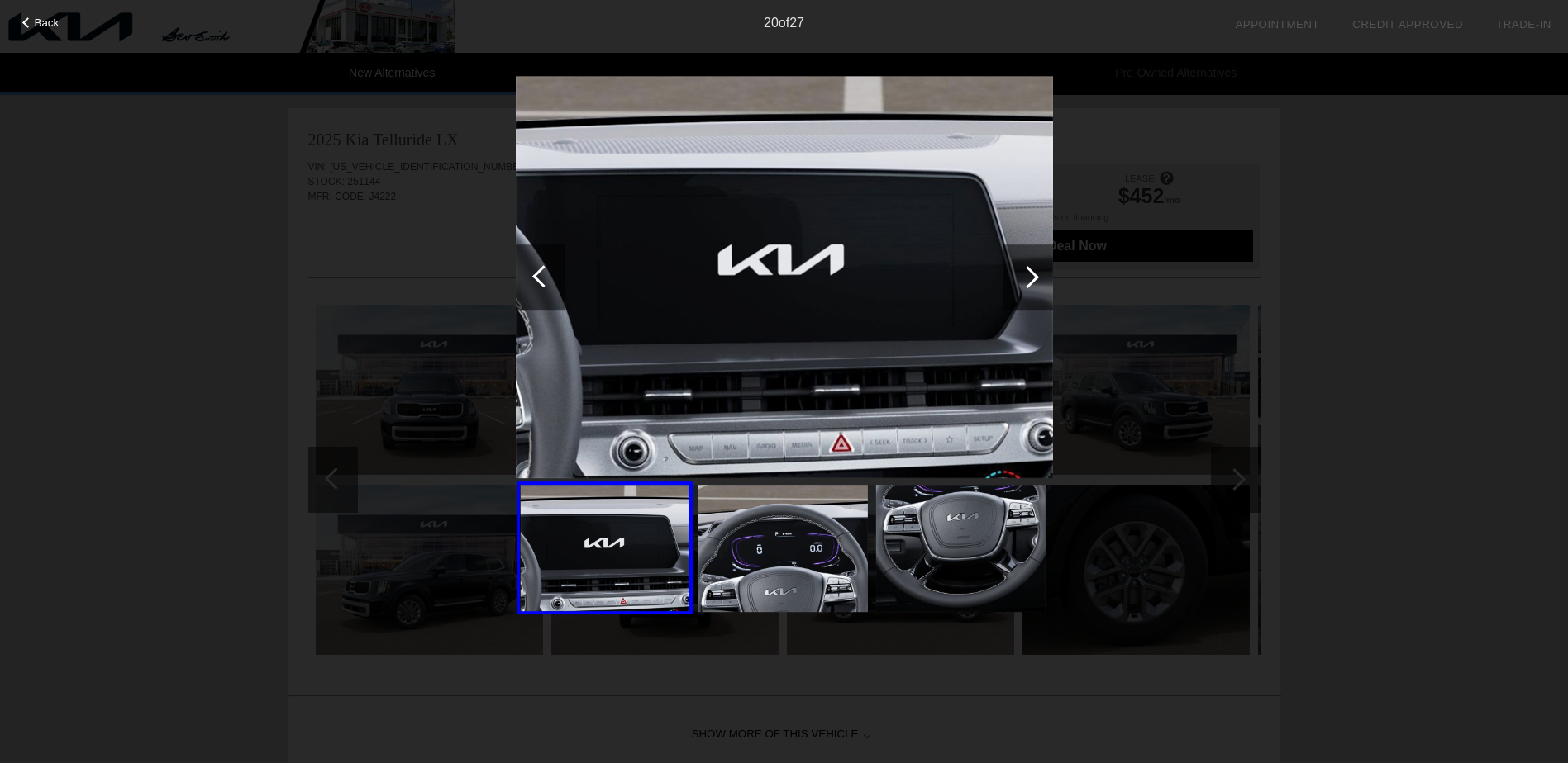
click at [542, 289] on div at bounding box center [540, 277] width 50 height 66
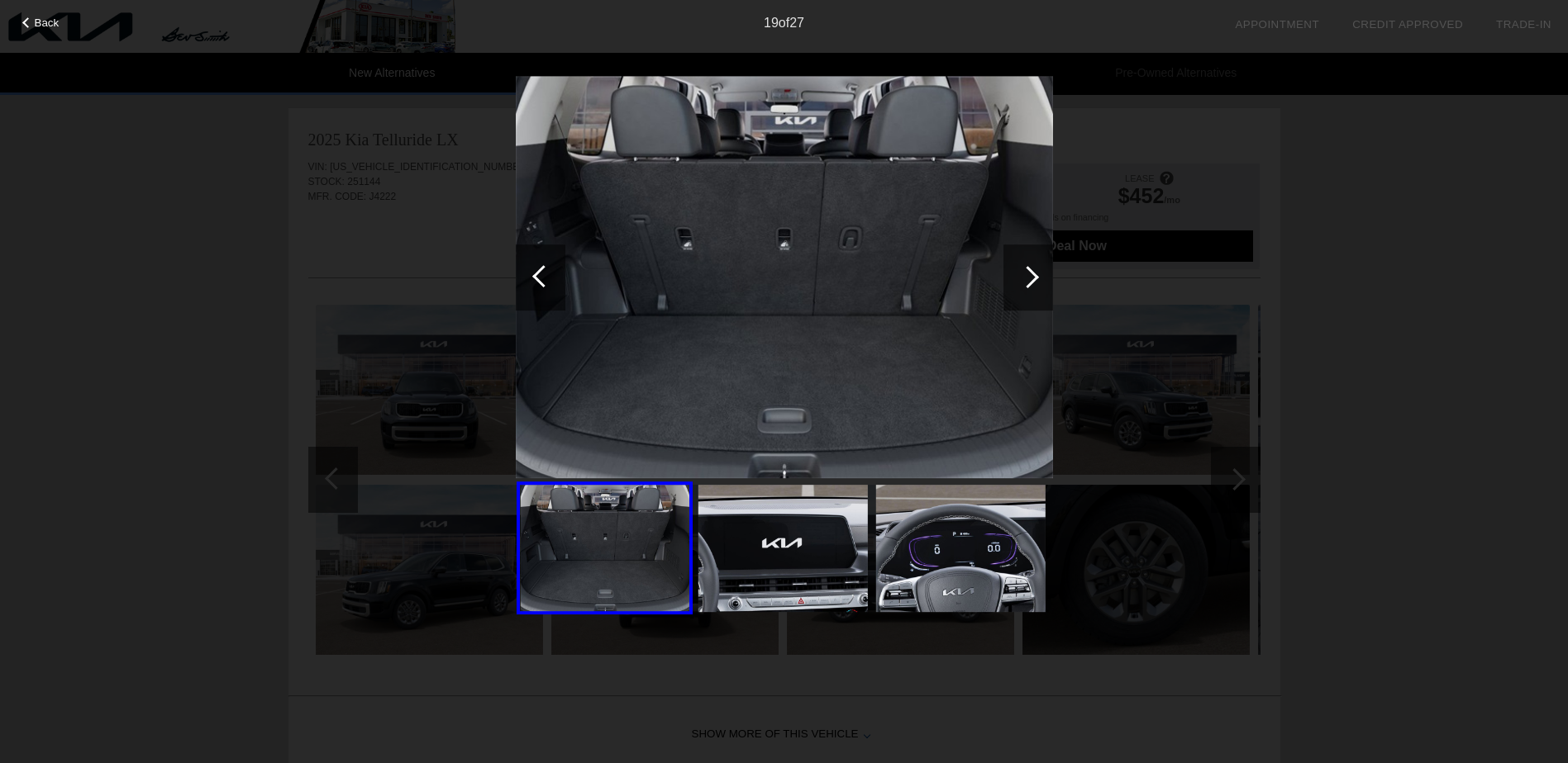
click at [542, 289] on div at bounding box center [540, 277] width 50 height 66
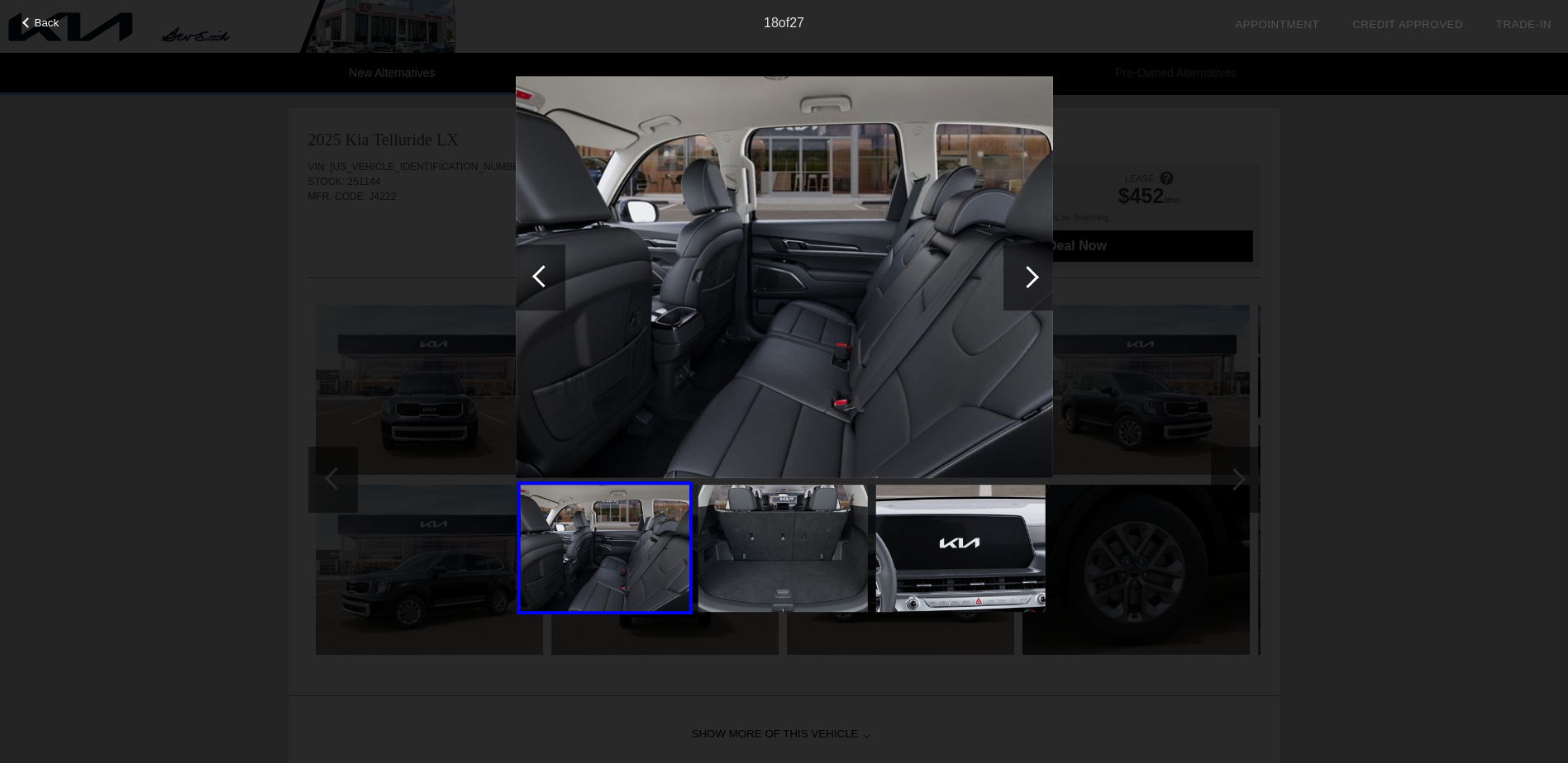
click at [542, 289] on div at bounding box center [540, 277] width 50 height 66
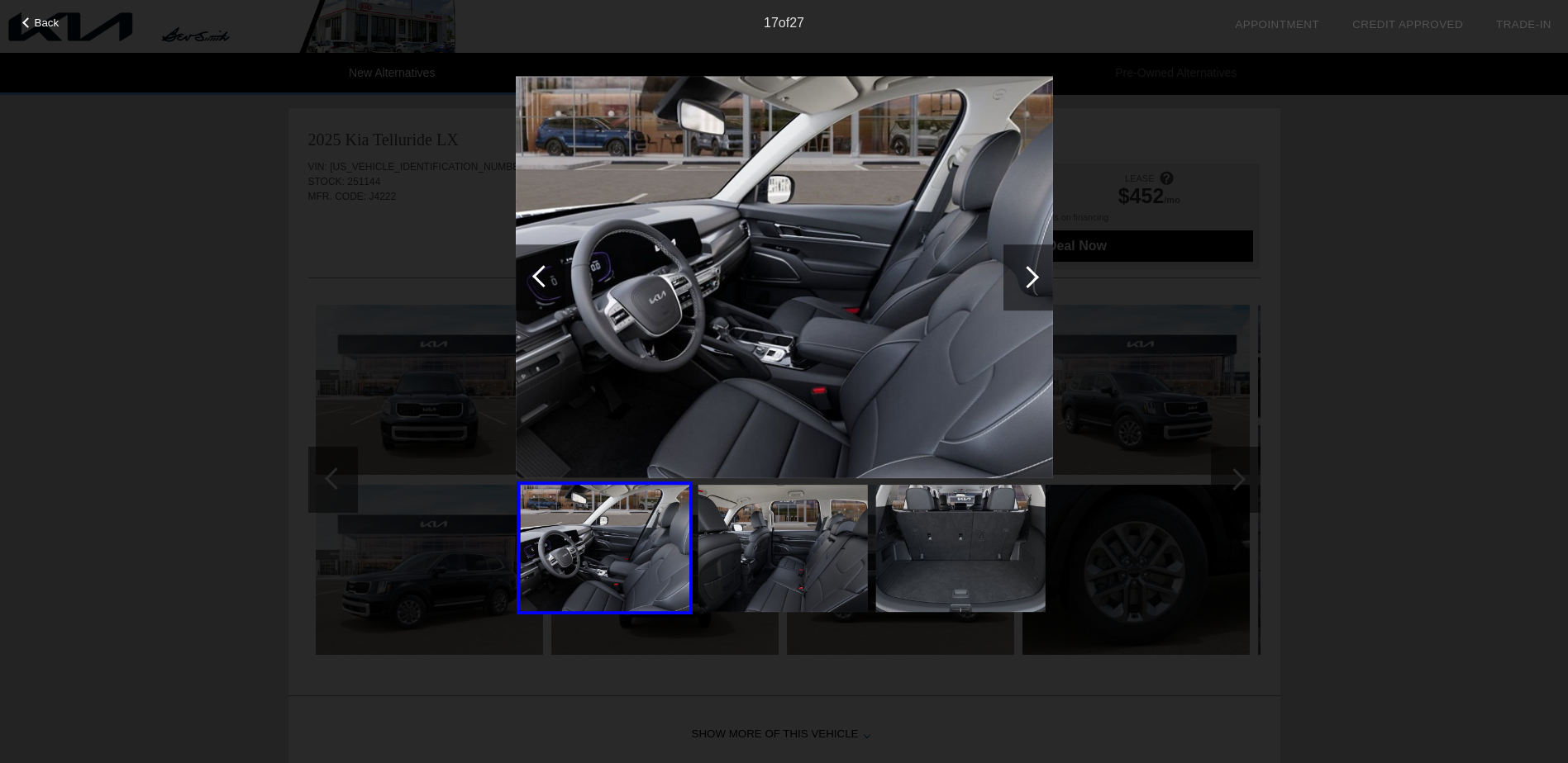
click at [542, 289] on div at bounding box center [540, 277] width 50 height 66
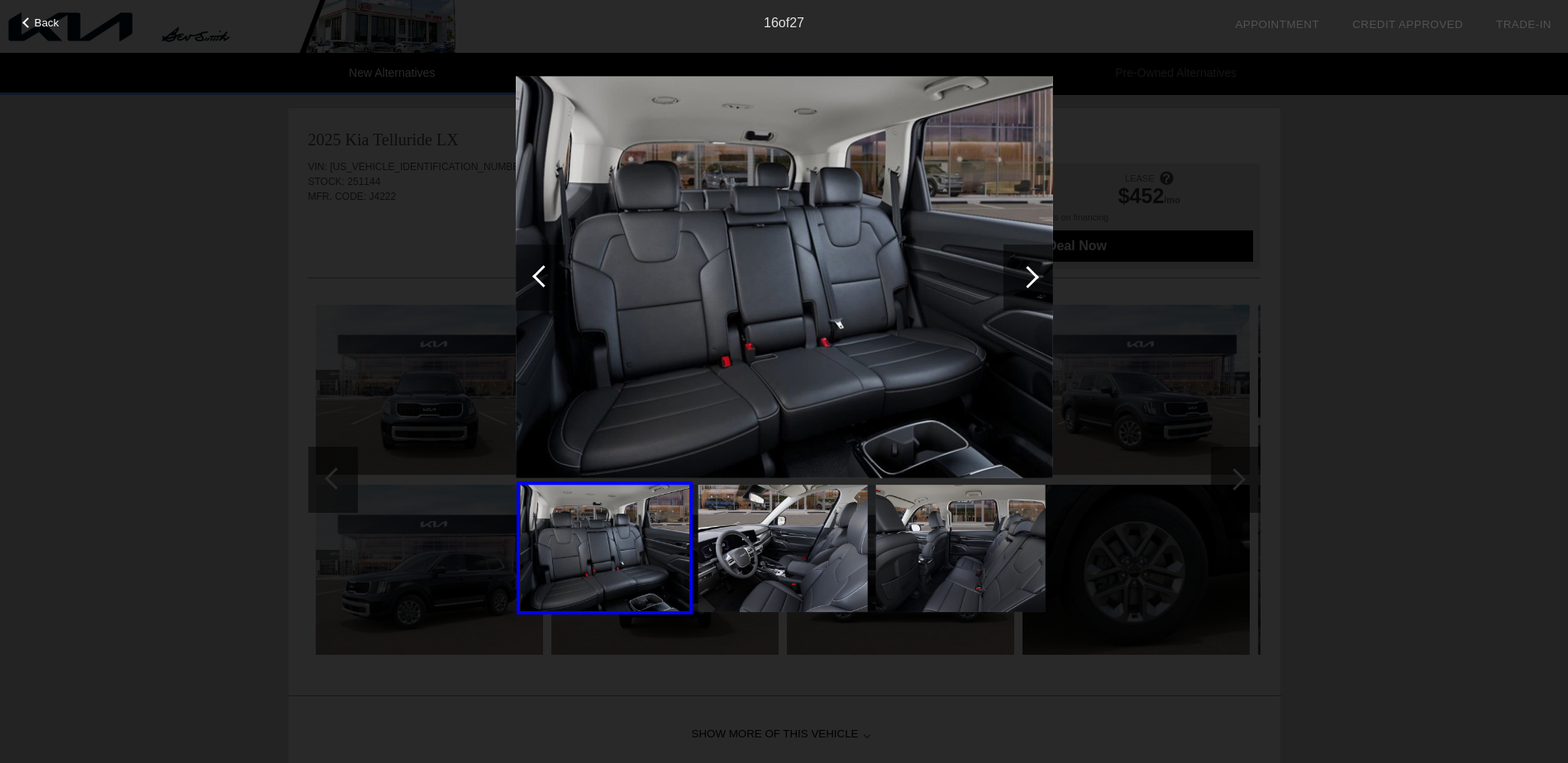
click at [542, 289] on div at bounding box center [540, 277] width 50 height 66
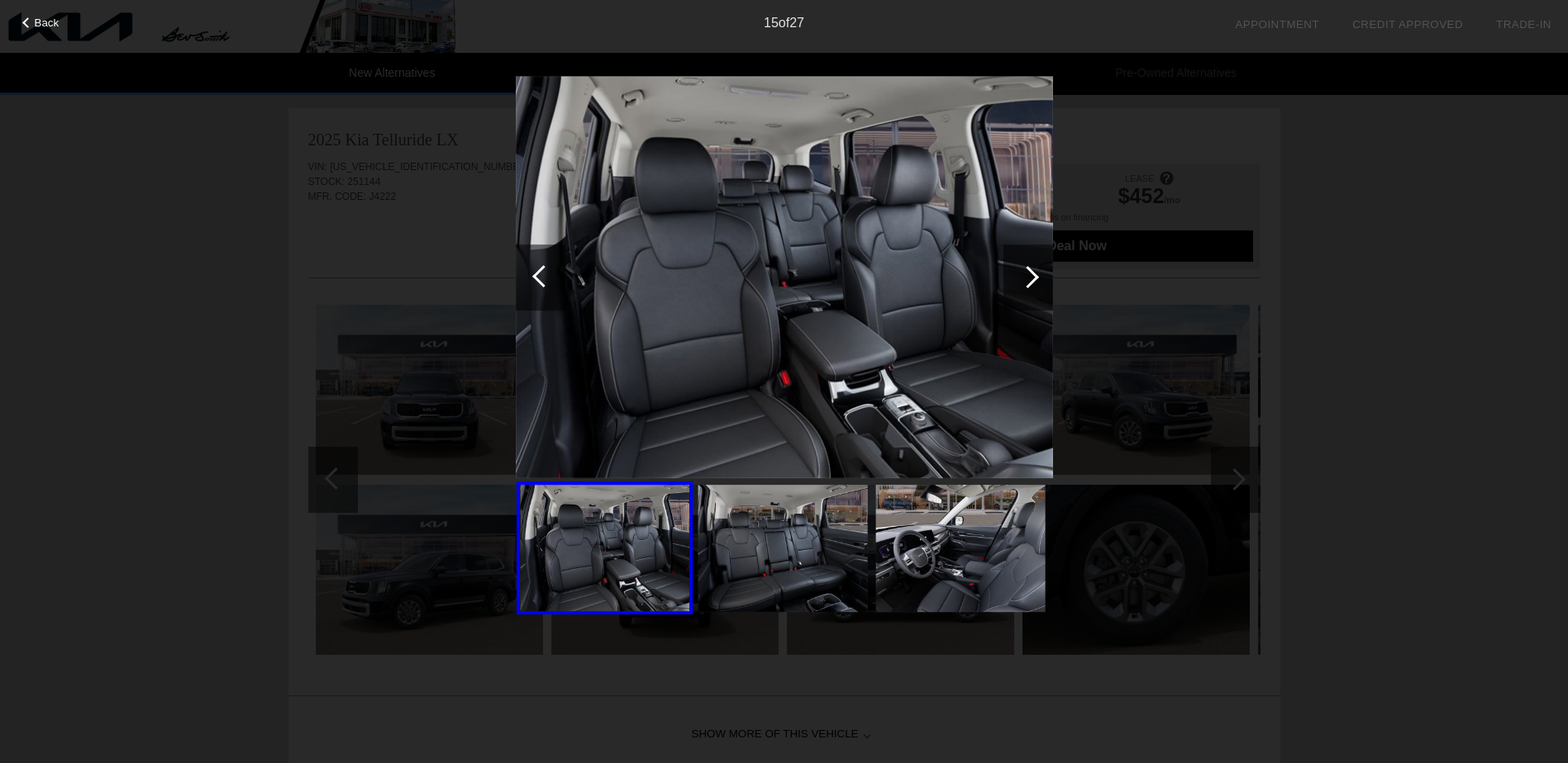
click at [542, 289] on div at bounding box center [540, 277] width 50 height 66
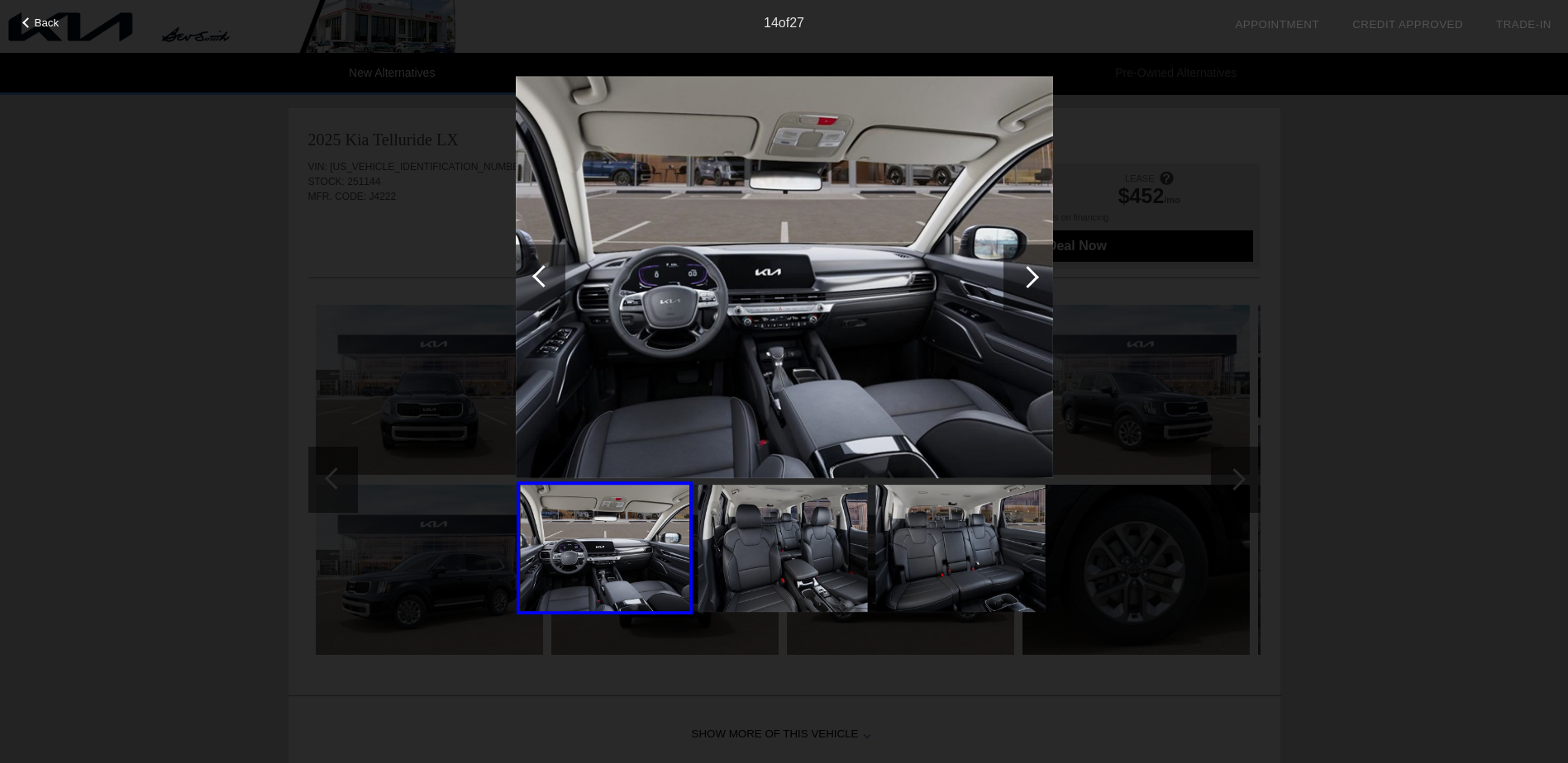
click at [542, 289] on div at bounding box center [540, 277] width 50 height 66
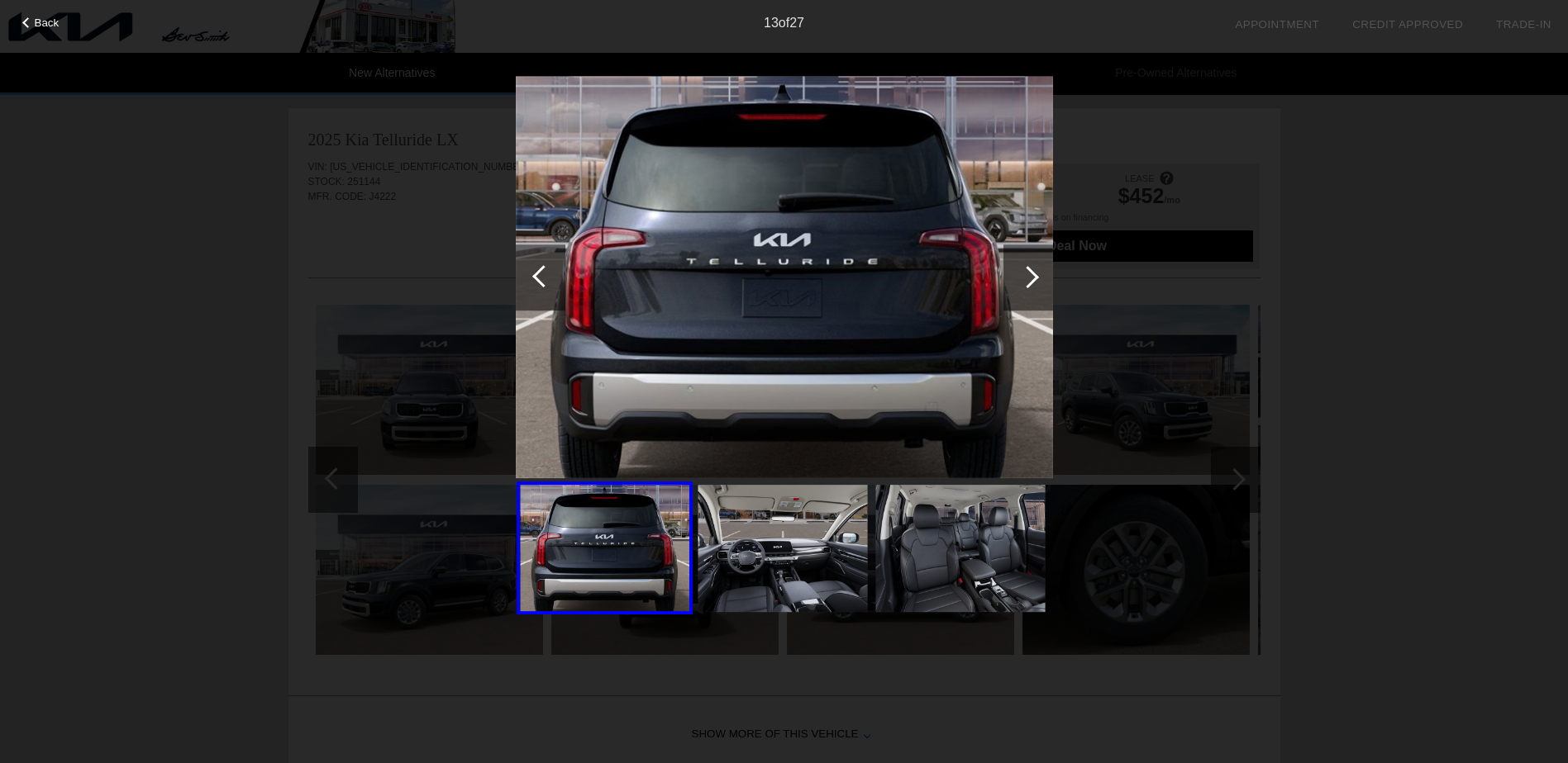
click at [542, 289] on div at bounding box center [540, 277] width 50 height 66
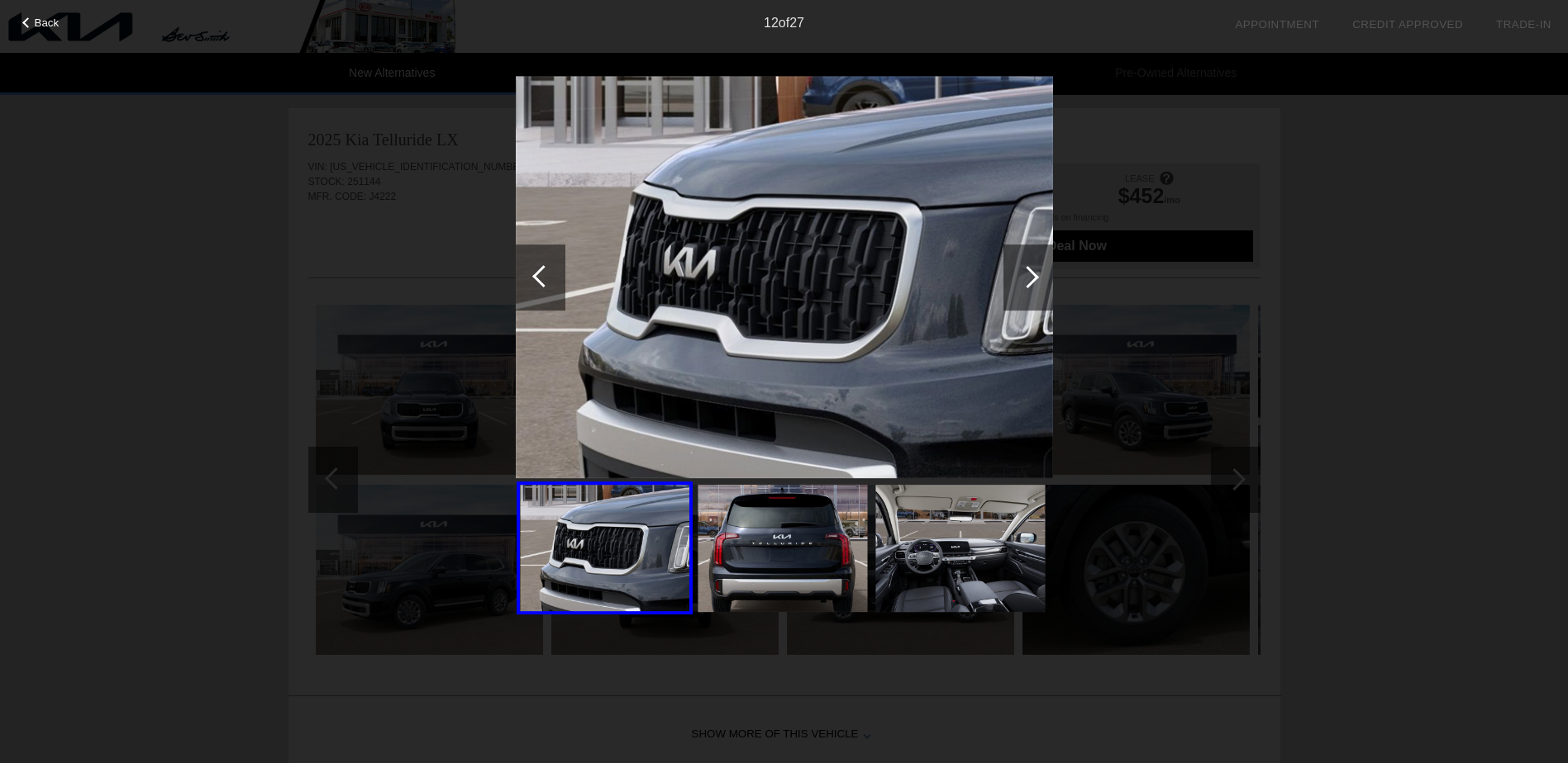
click at [542, 289] on div at bounding box center [540, 277] width 50 height 66
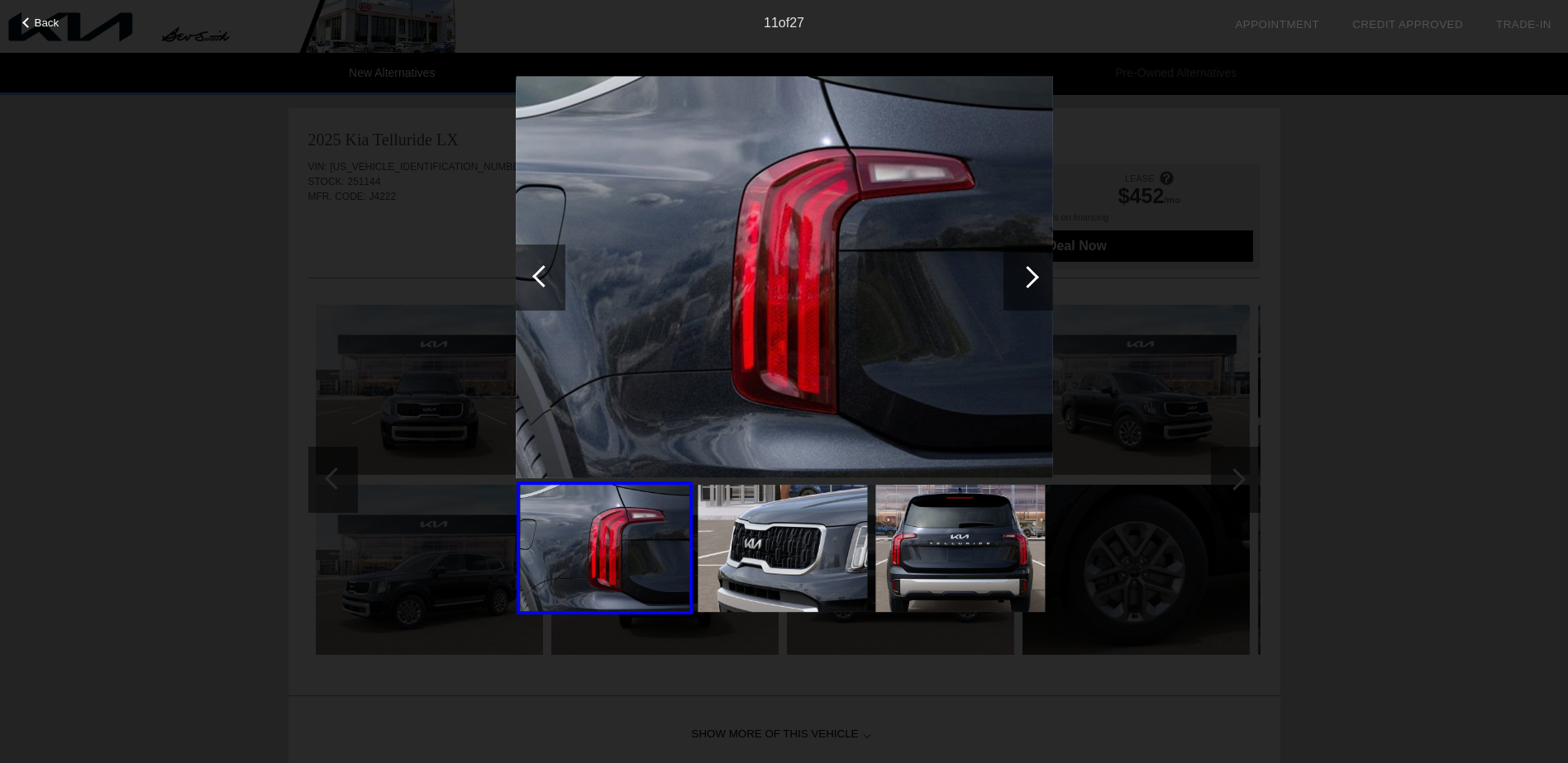
click at [542, 289] on div at bounding box center [540, 277] width 50 height 66
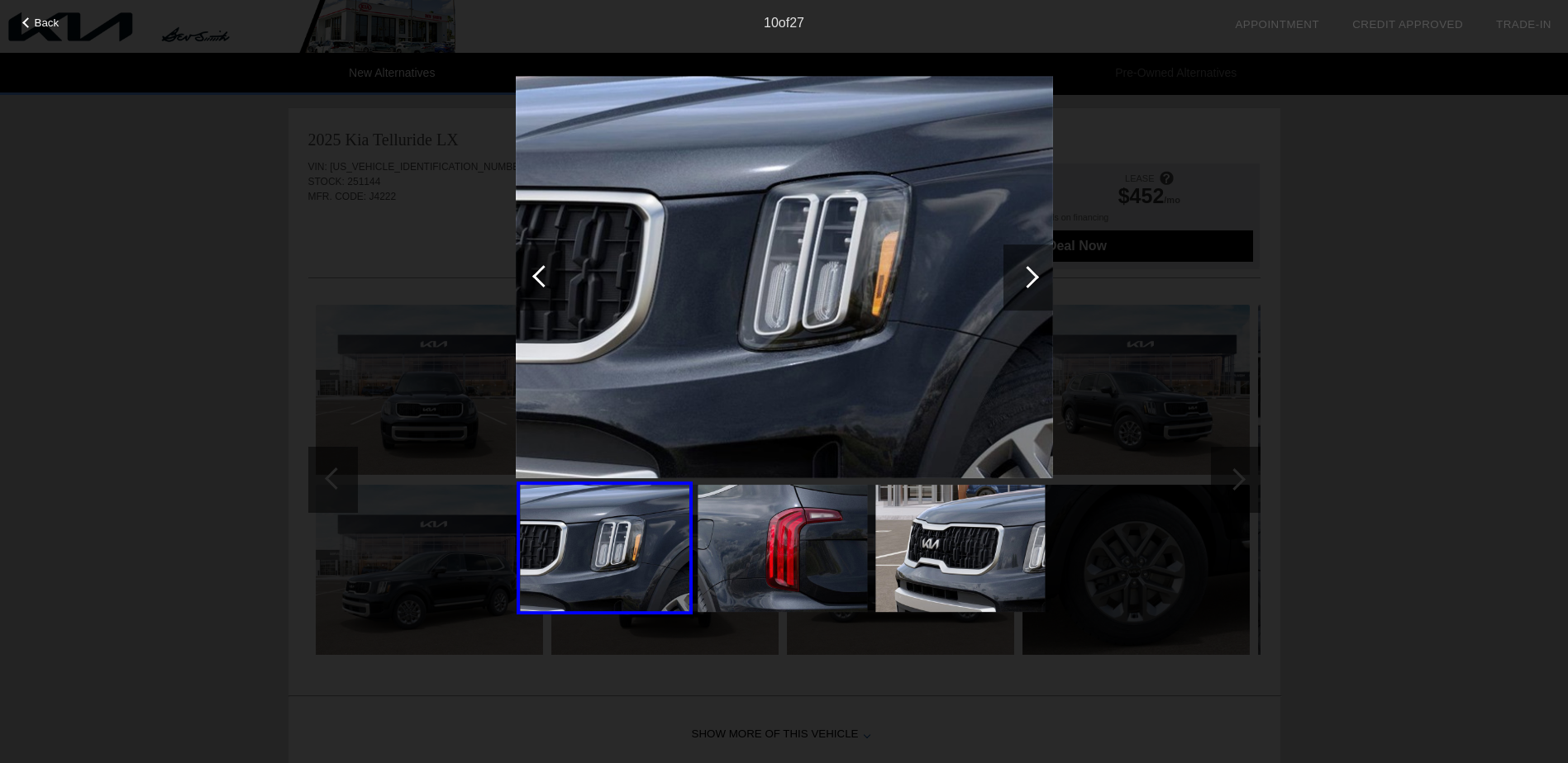
click at [542, 289] on div at bounding box center [540, 277] width 50 height 66
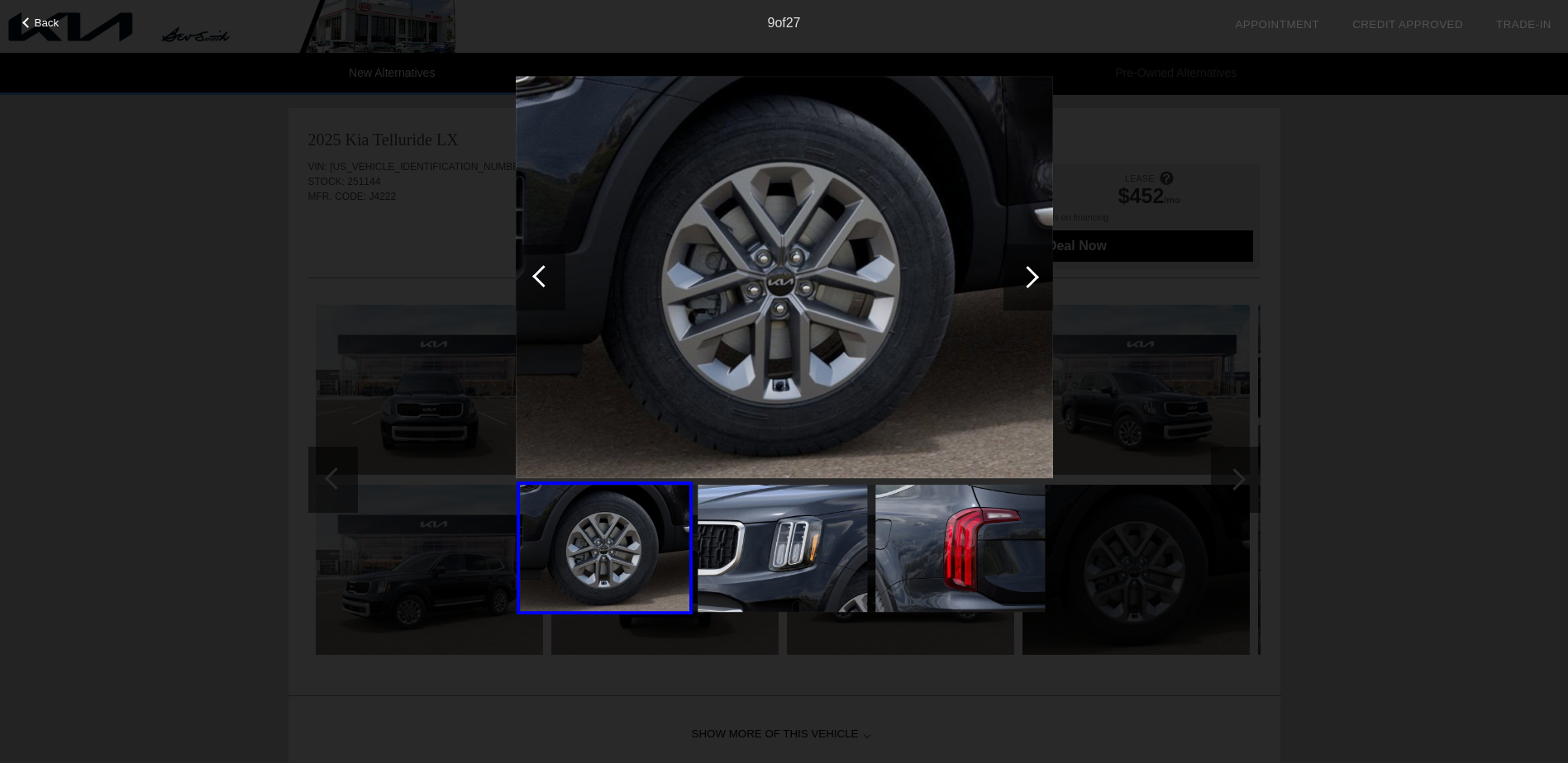
click at [542, 289] on div at bounding box center [540, 277] width 50 height 66
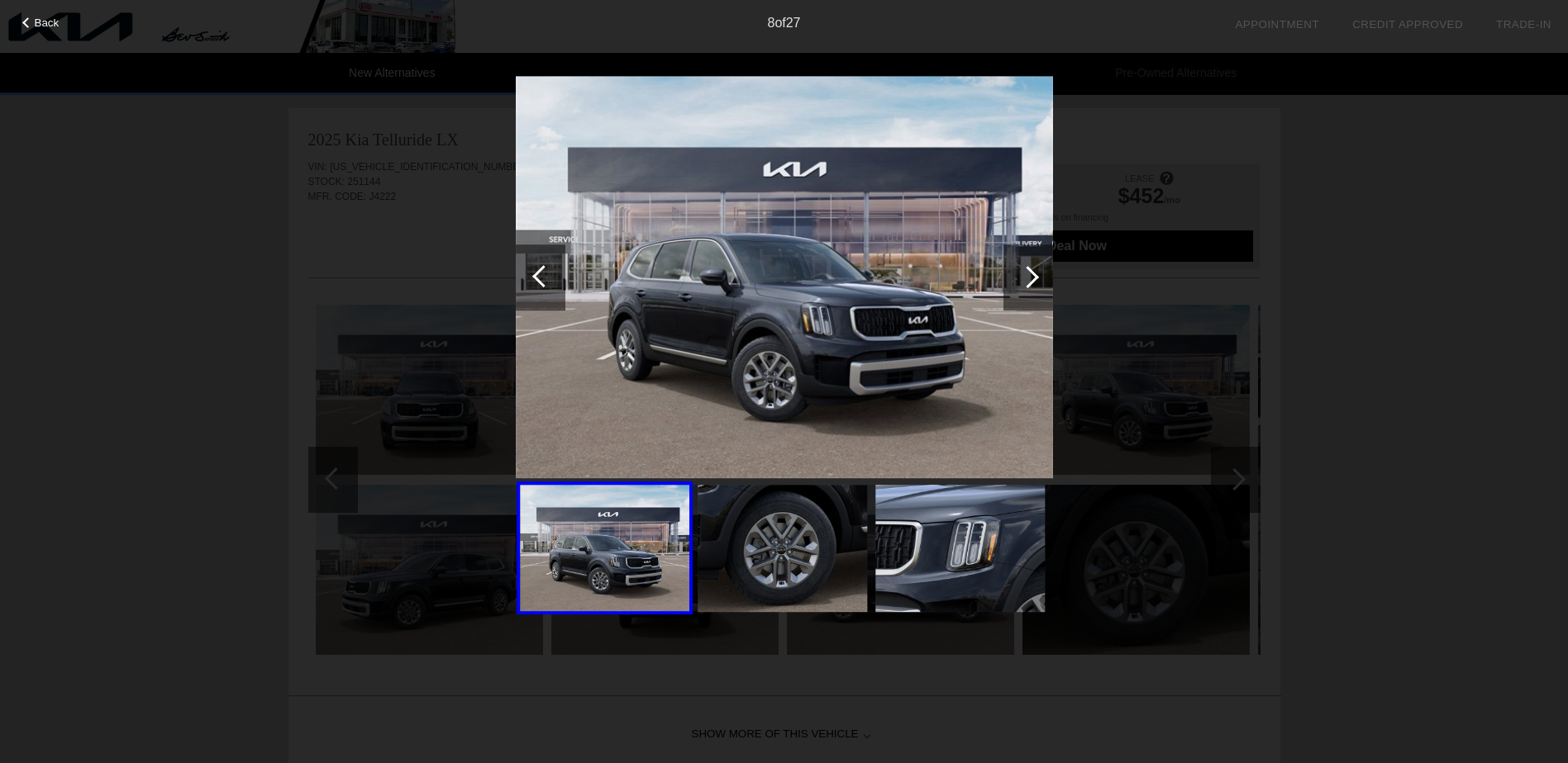
click at [542, 289] on div at bounding box center [540, 277] width 50 height 66
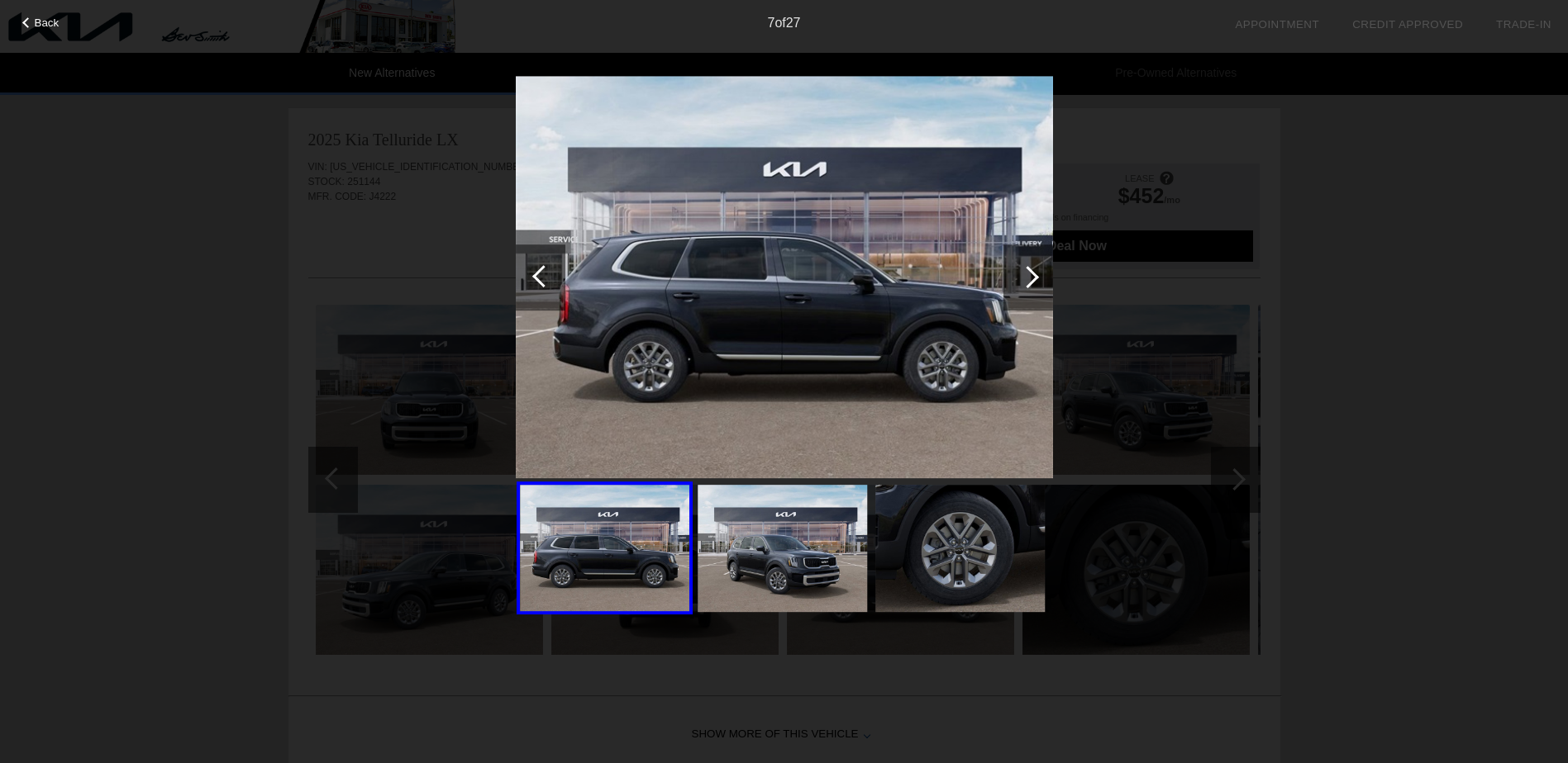
click at [537, 279] on div at bounding box center [543, 276] width 22 height 22
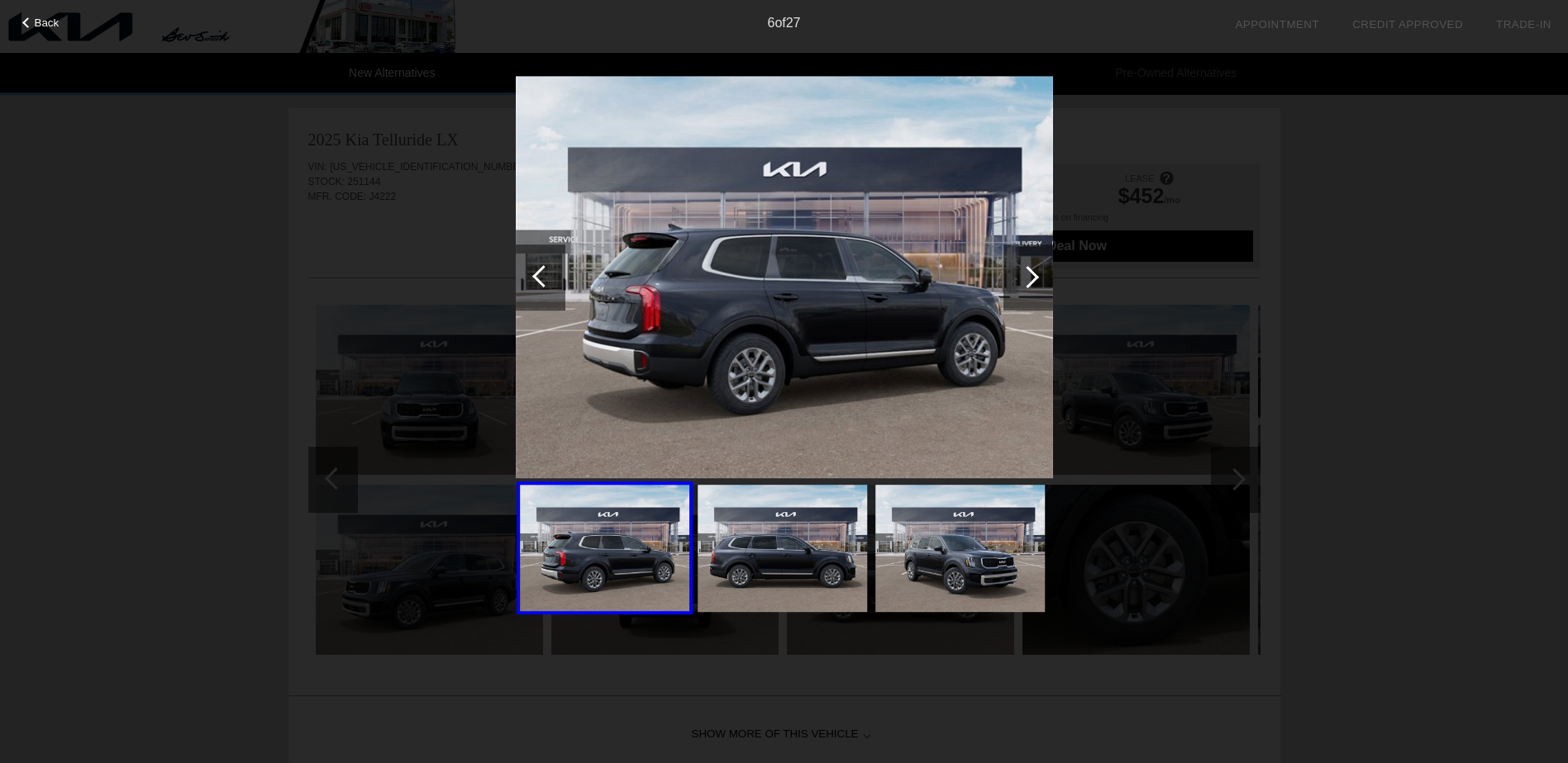
click at [537, 279] on div at bounding box center [543, 276] width 22 height 22
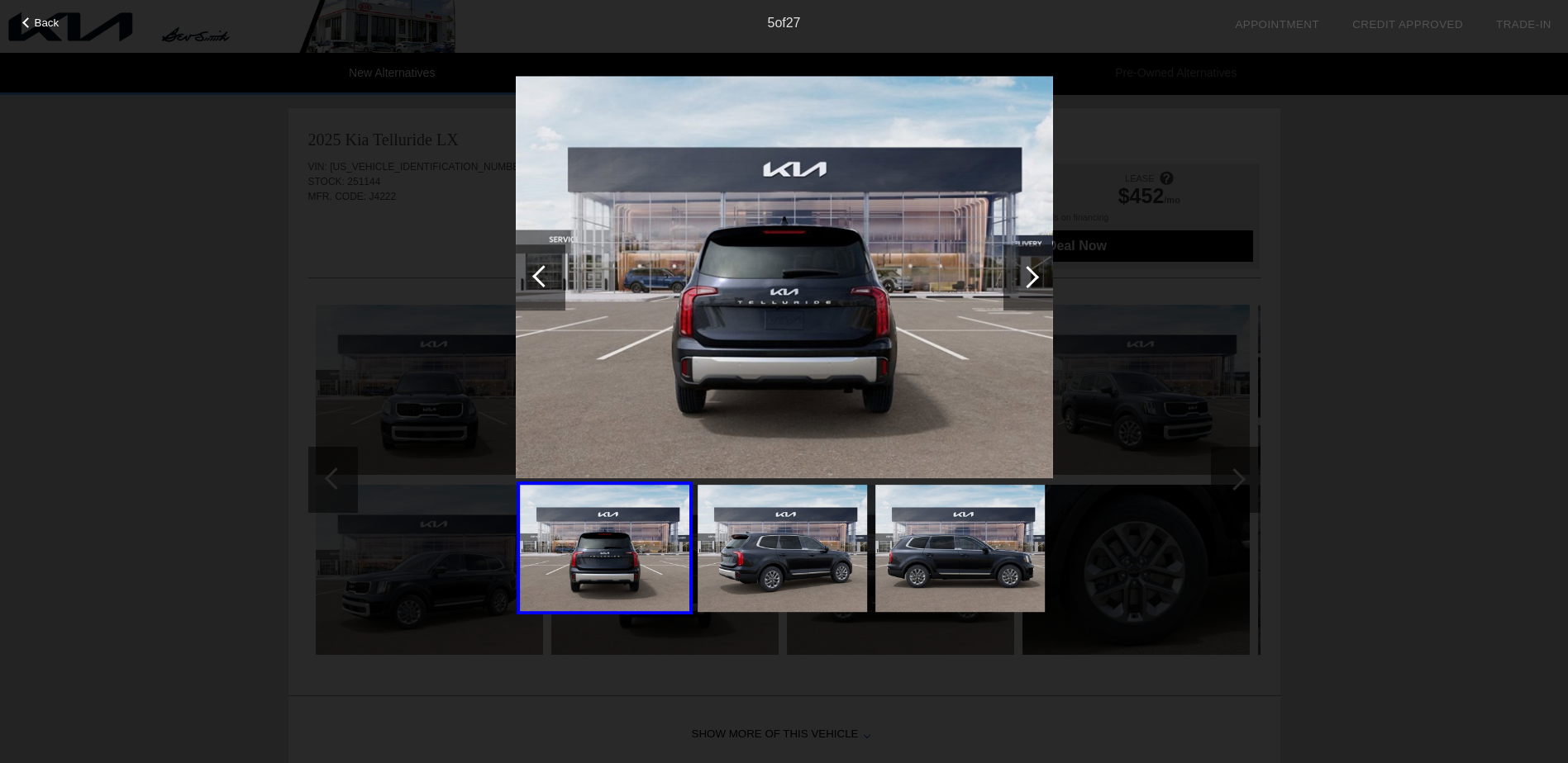
click at [537, 279] on div at bounding box center [543, 276] width 22 height 22
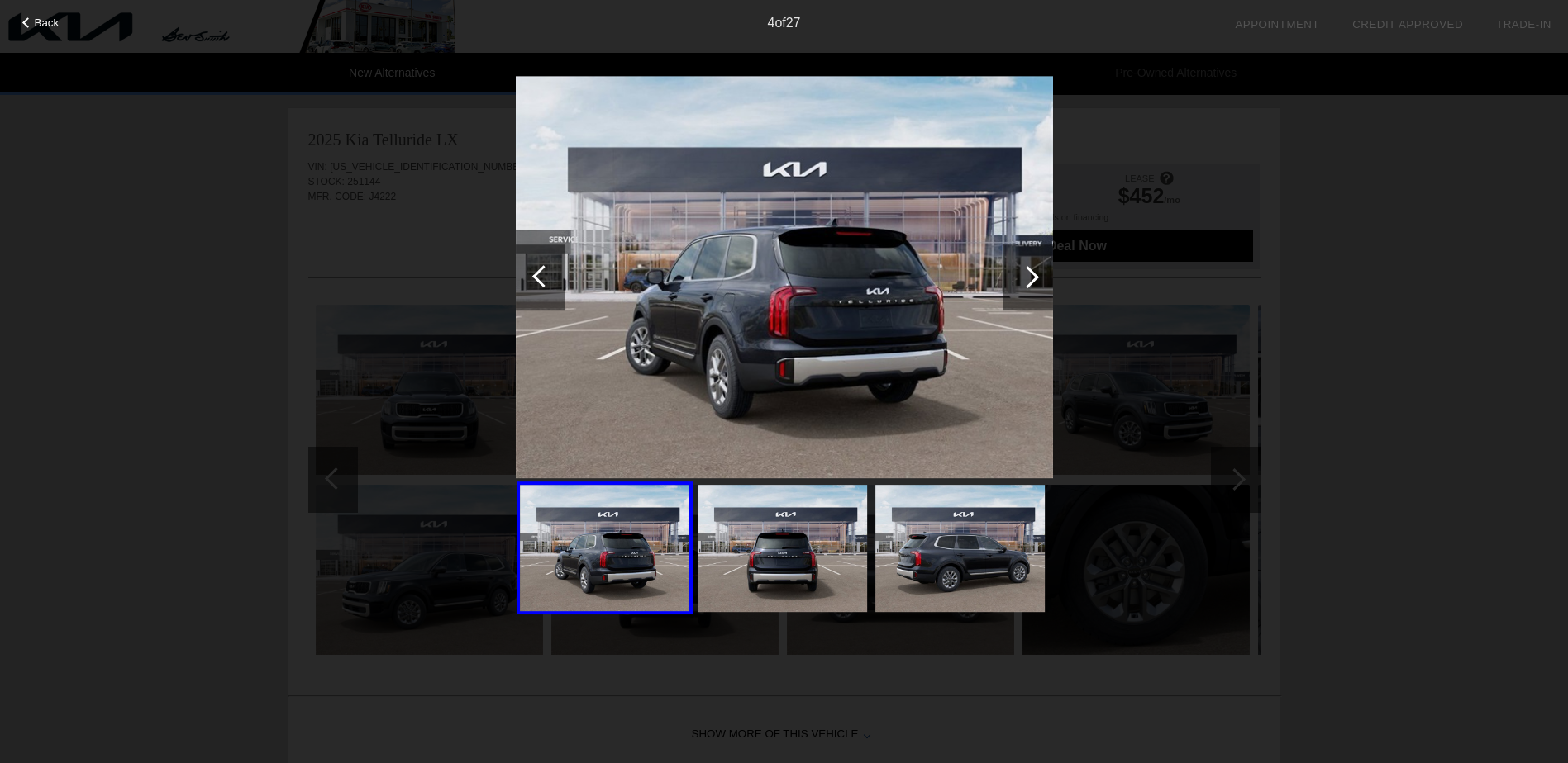
click at [536, 278] on div at bounding box center [543, 276] width 22 height 22
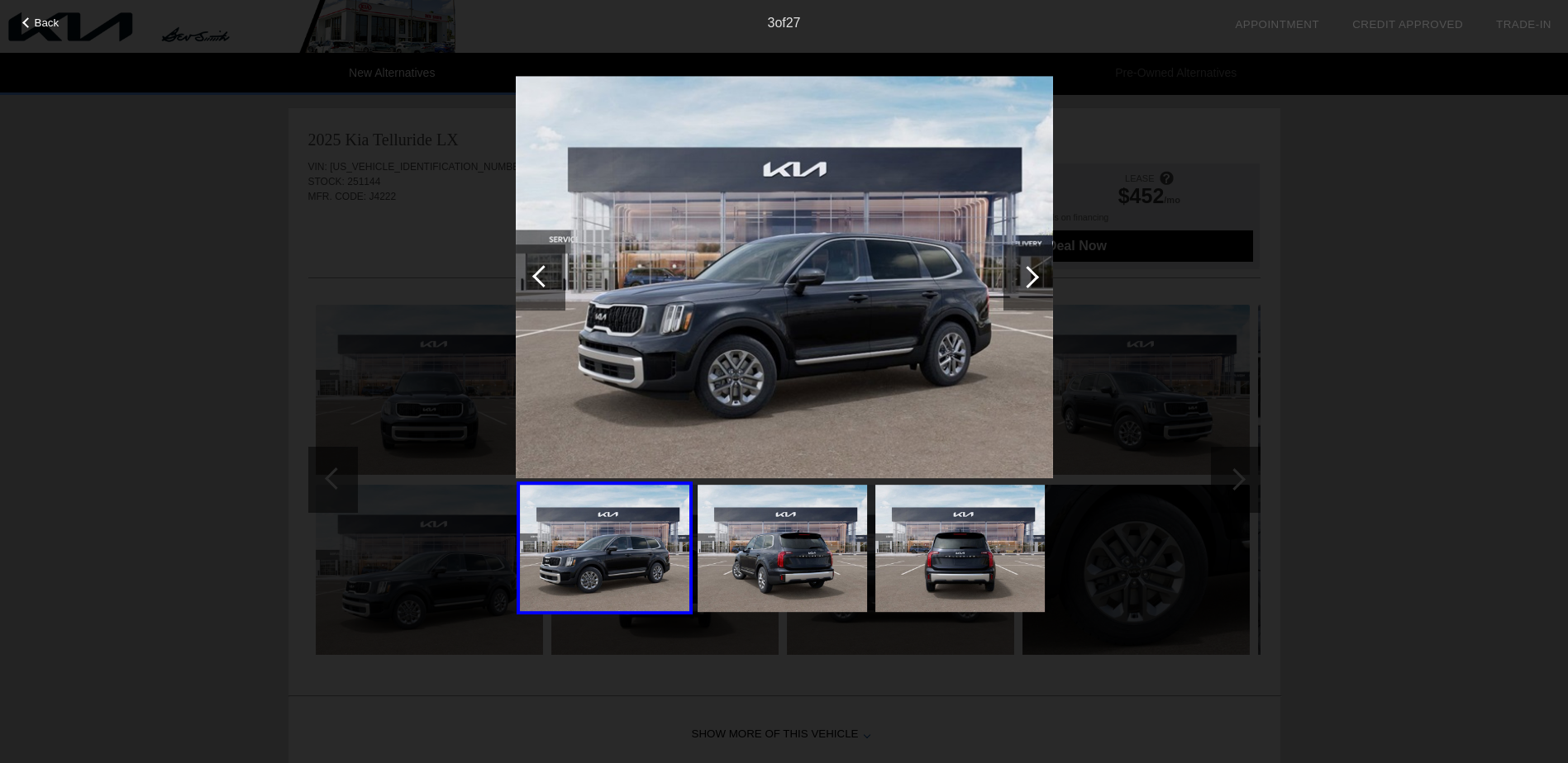
click at [536, 278] on div at bounding box center [543, 276] width 22 height 22
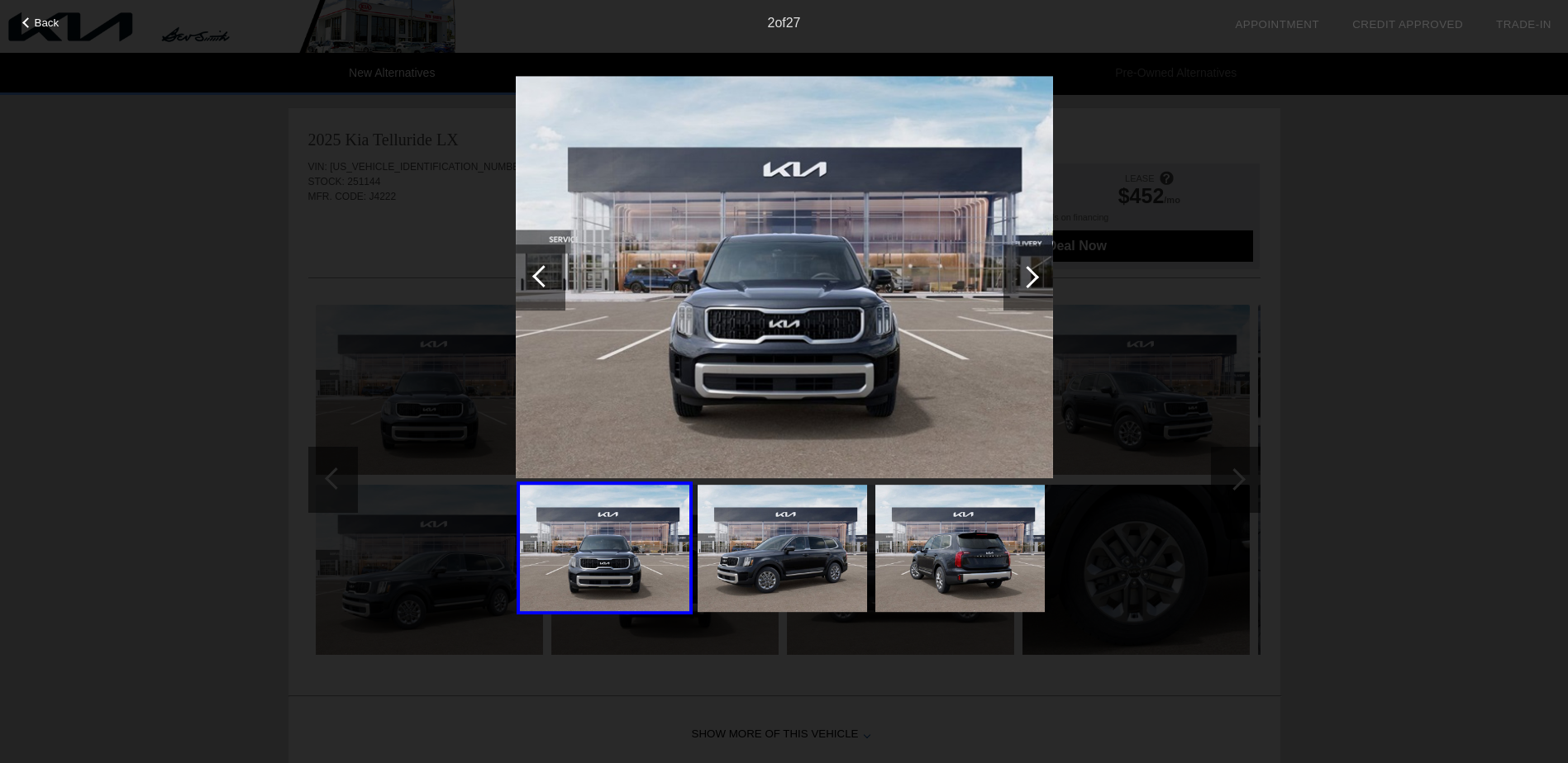
click at [536, 278] on div at bounding box center [543, 276] width 22 height 22
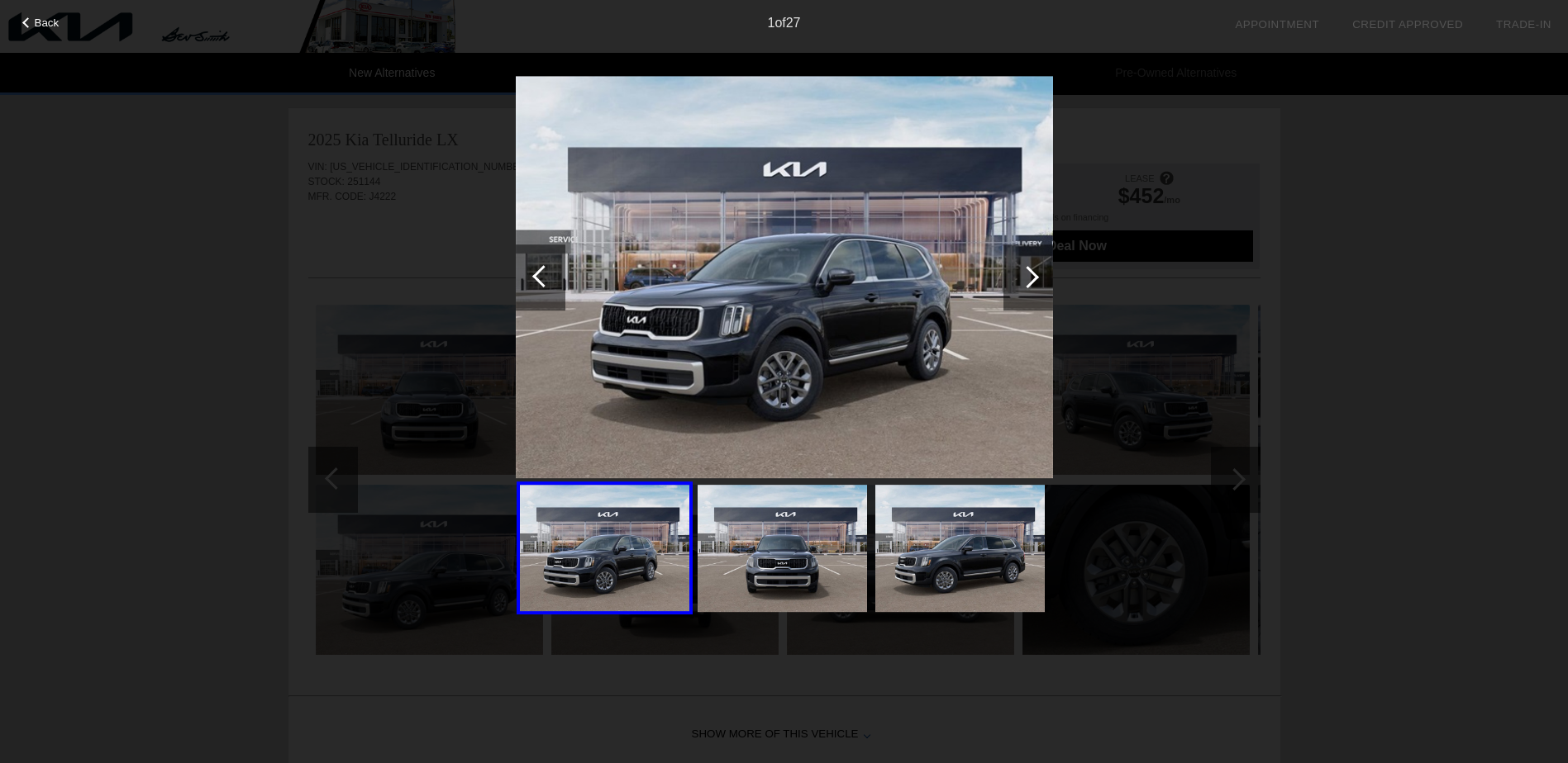
click at [35, 23] on span "Back" at bounding box center [46, 23] width 24 height 13
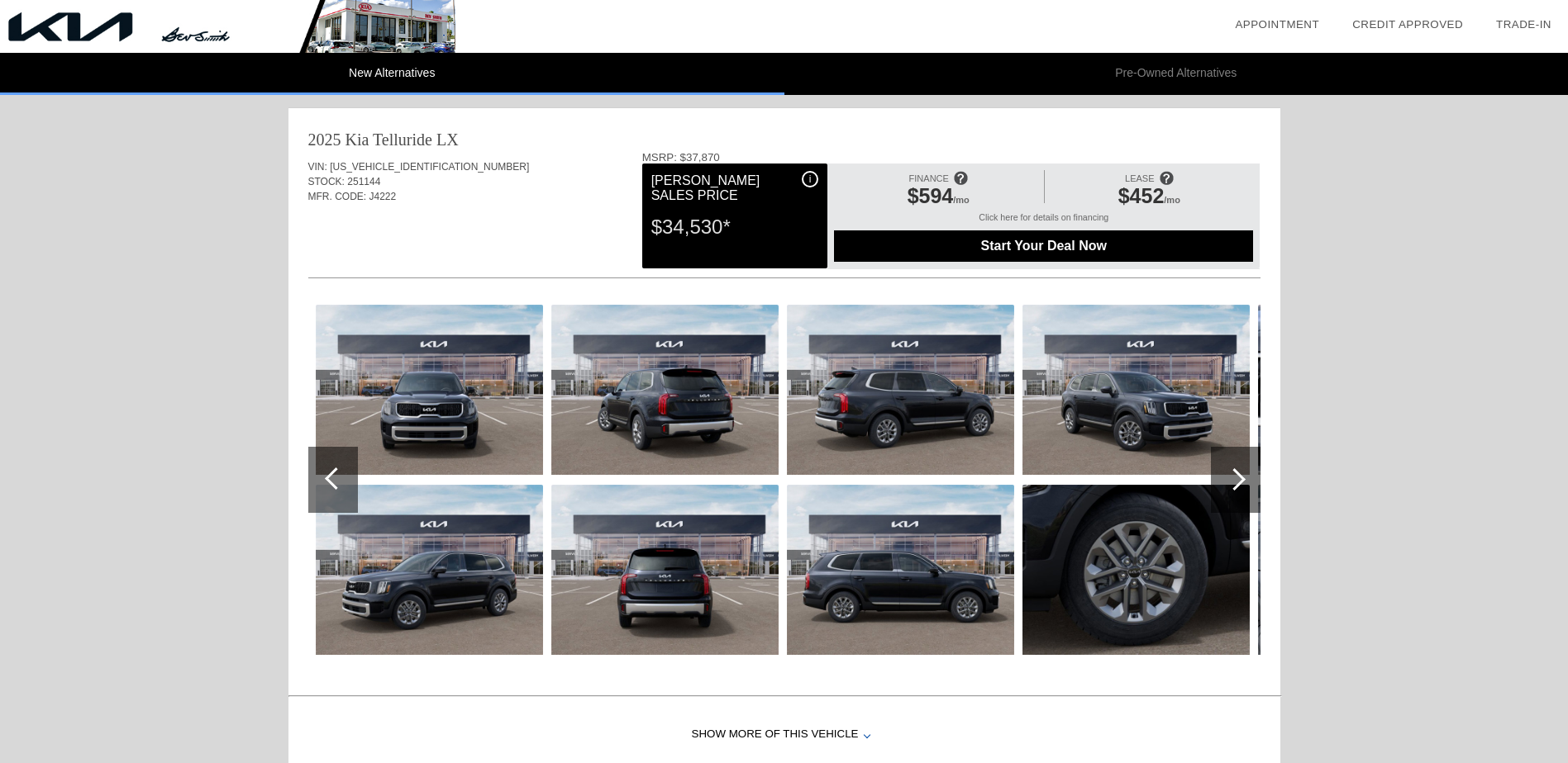
click at [1024, 244] on span "Start Your Deal Now" at bounding box center [1043, 246] width 377 height 15
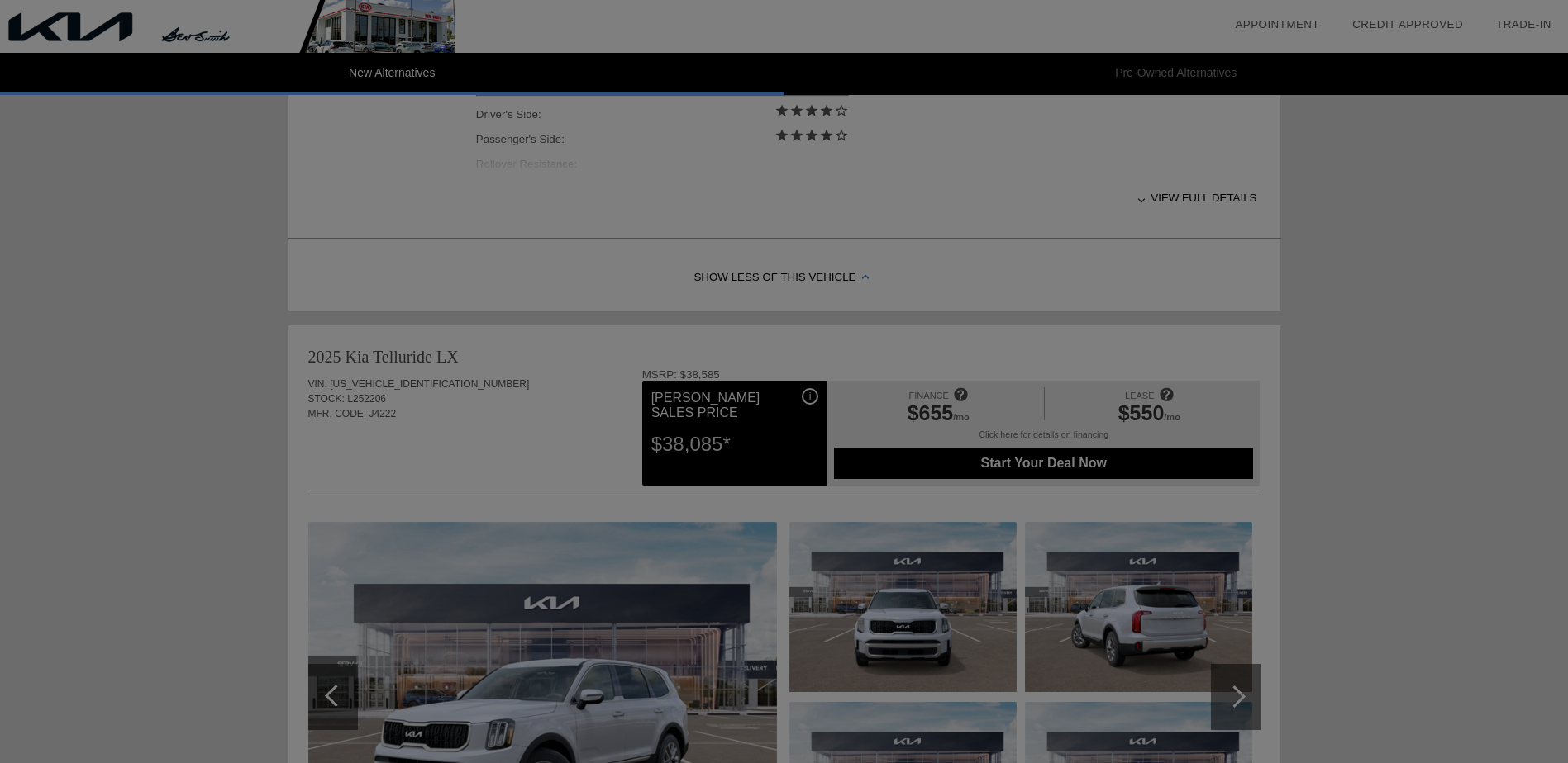
scroll to position [1486, 0]
